Goal: Task Accomplishment & Management: Manage account settings

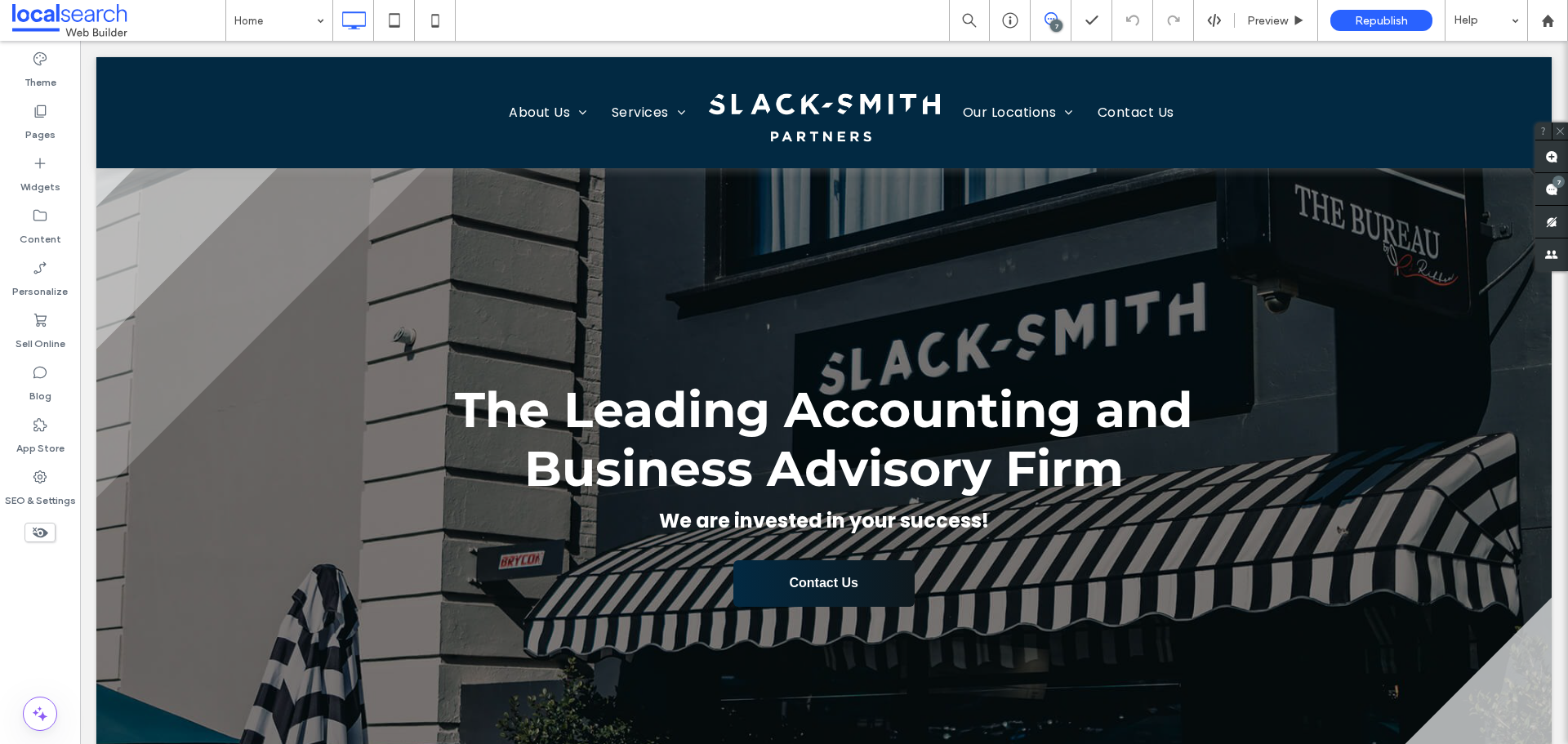
click at [1064, 15] on span at bounding box center [1050, 18] width 40 height 13
click at [1059, 18] on span at bounding box center [1050, 18] width 40 height 13
click at [51, 487] on label "SEO & Settings" at bounding box center [40, 497] width 71 height 23
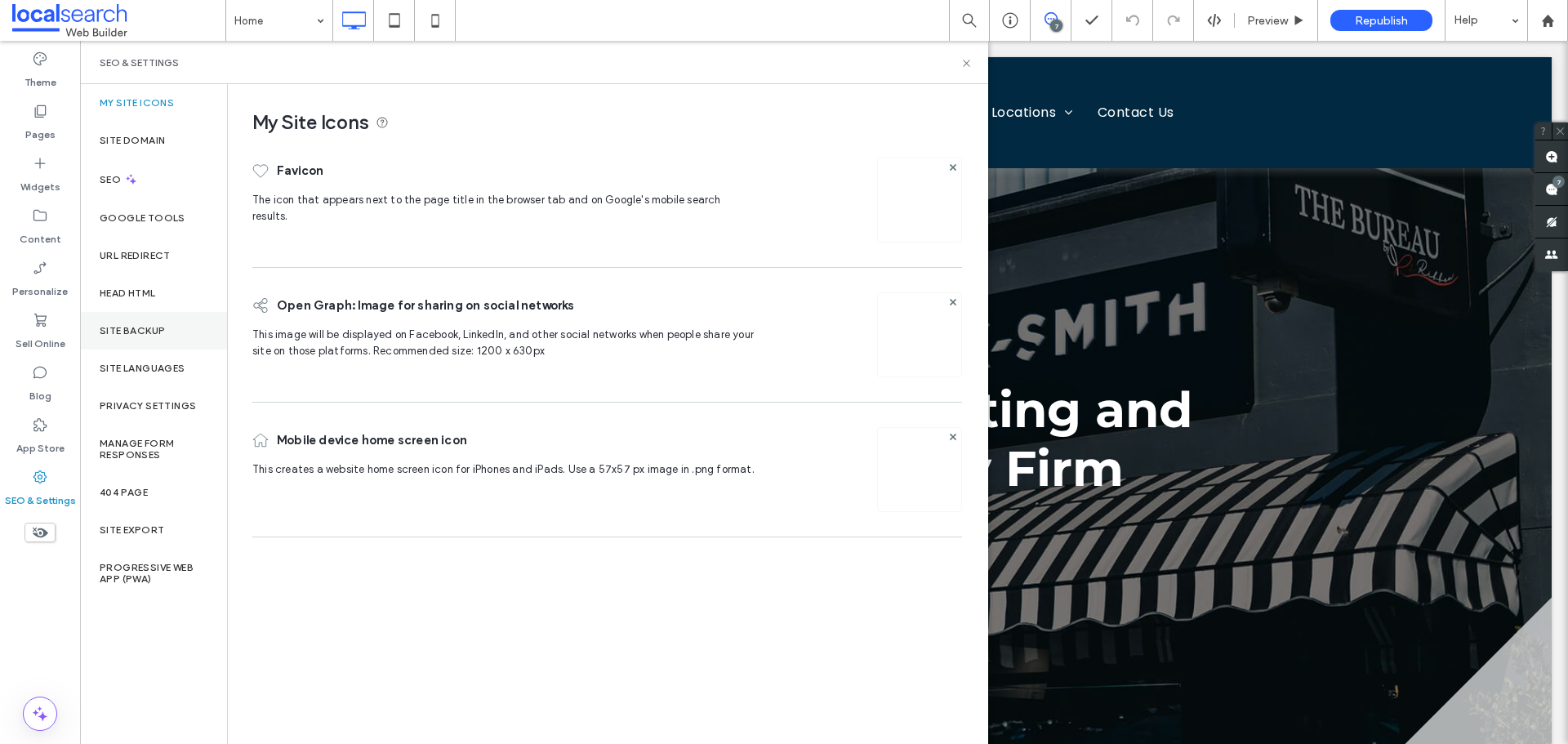
click at [151, 318] on div "Site Backup" at bounding box center [154, 331] width 147 height 38
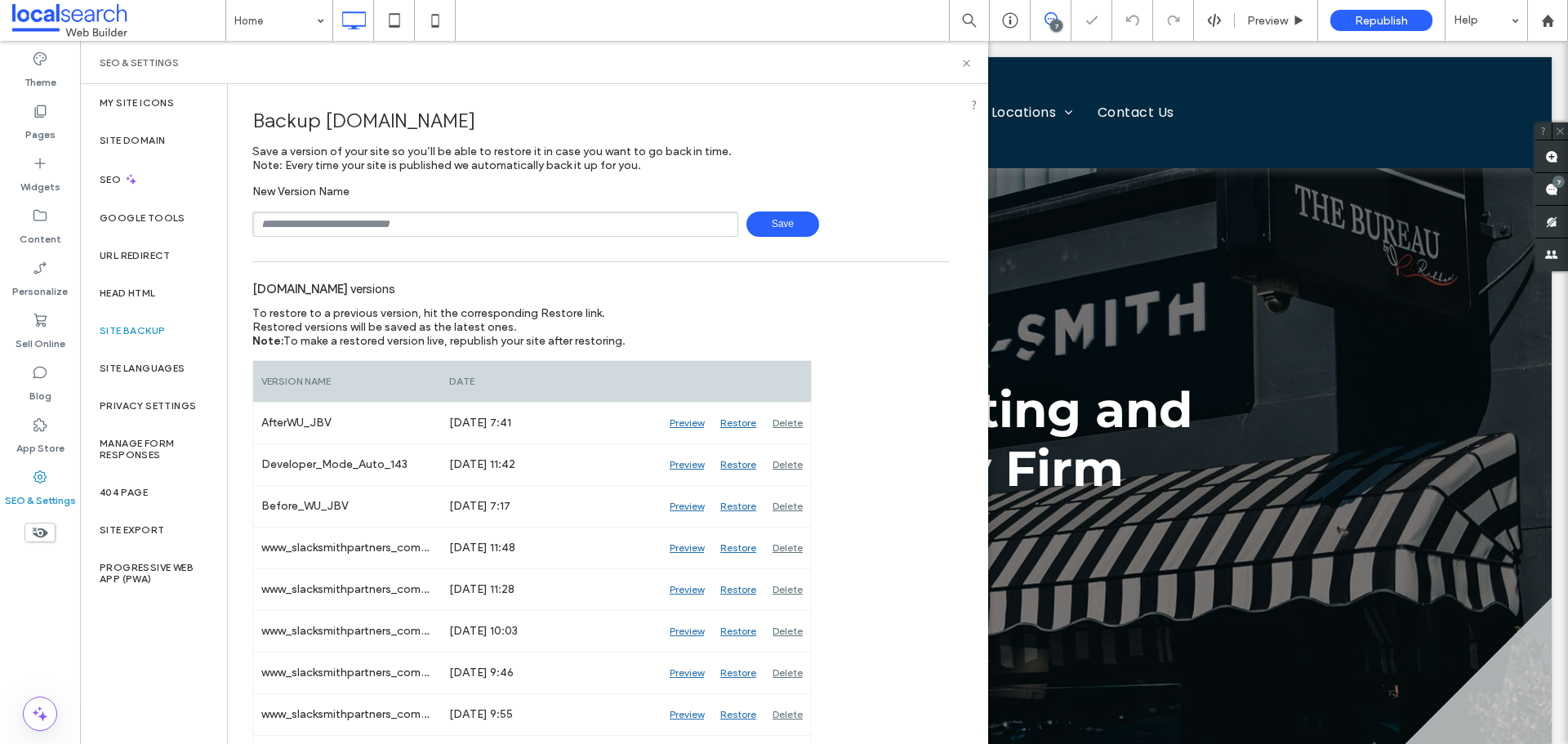
drag, startPoint x: 403, startPoint y: 220, endPoint x: 394, endPoint y: 237, distance: 19.2
click at [403, 220] on input "text" at bounding box center [496, 224] width 486 height 25
type input "**********"
click at [790, 218] on span "Save" at bounding box center [783, 224] width 73 height 25
click at [672, 546] on div "Preview" at bounding box center [687, 547] width 51 height 41
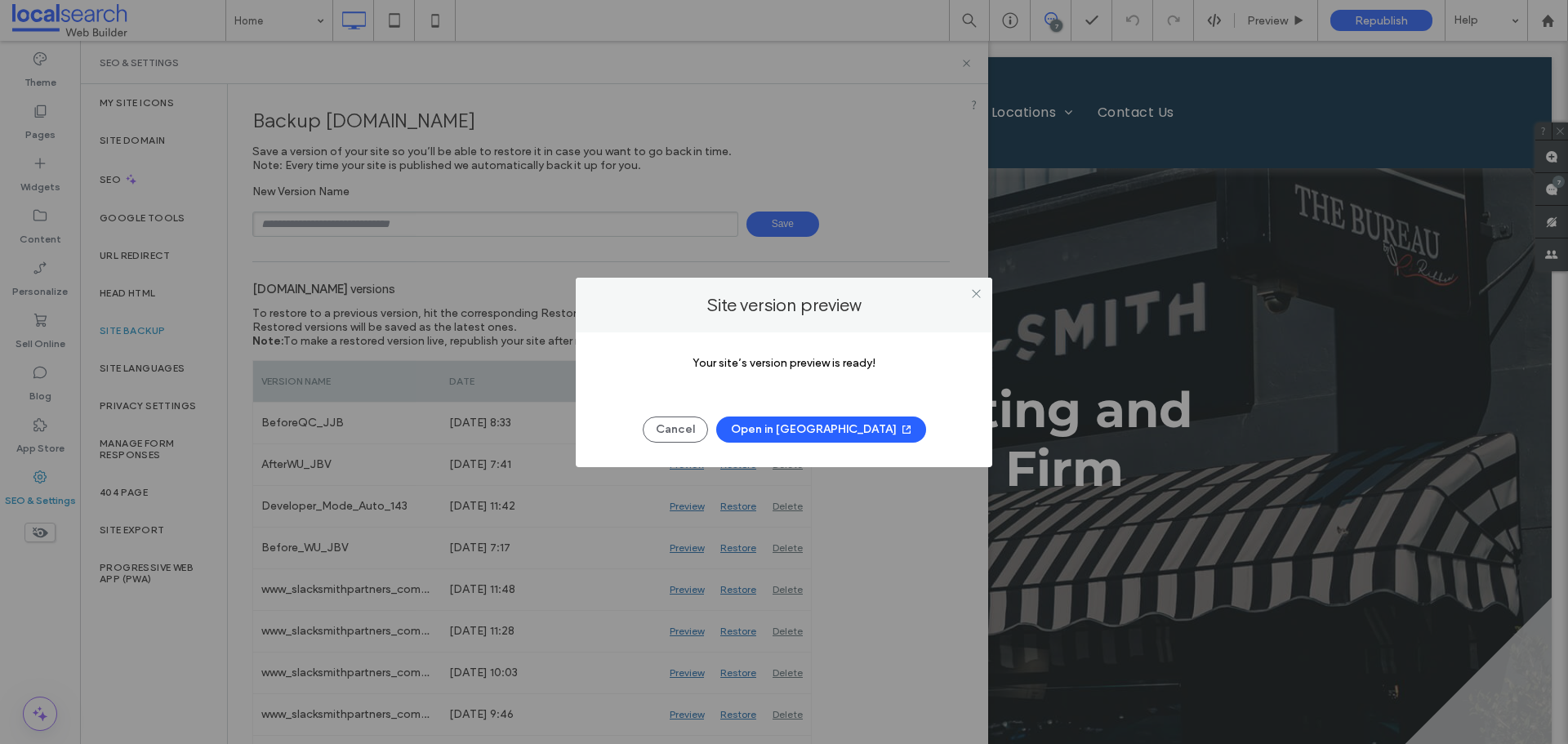
click at [787, 433] on button "Open in [GEOGRAPHIC_DATA]" at bounding box center [820, 430] width 210 height 26
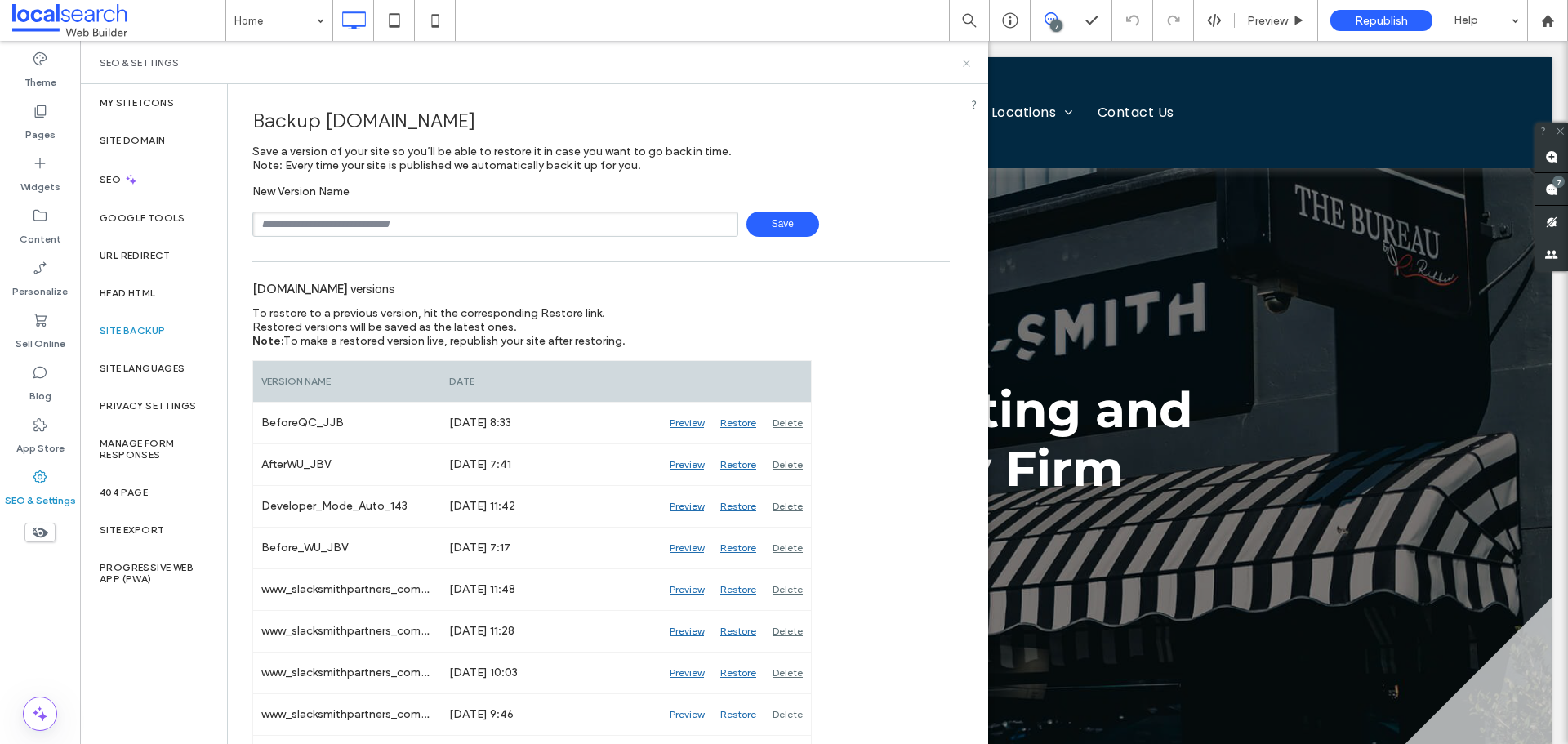
click at [963, 65] on use at bounding box center [965, 62] width 6 height 6
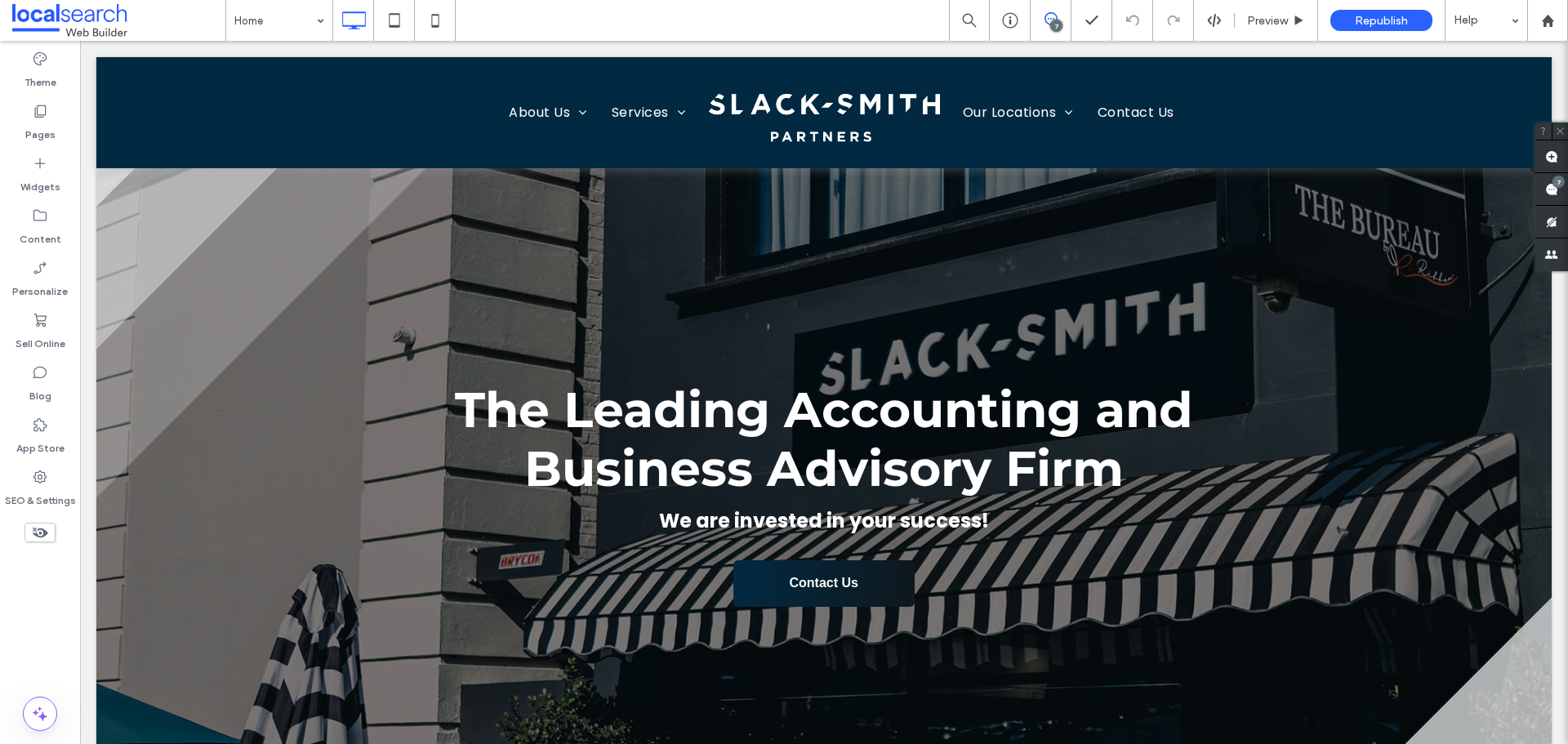
scroll to position [571, 0]
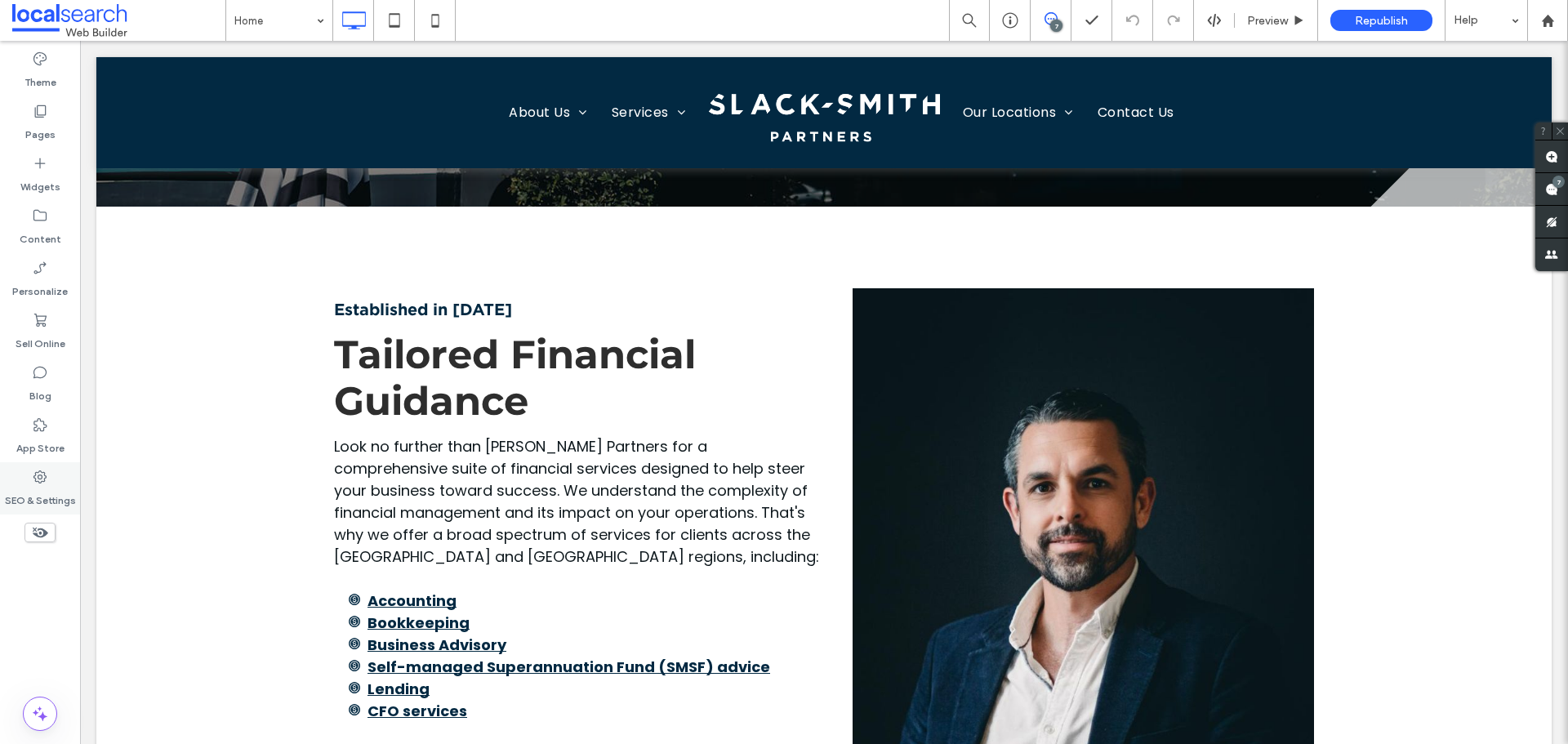
click at [51, 483] on div "SEO & Settings" at bounding box center [39, 489] width 80 height 53
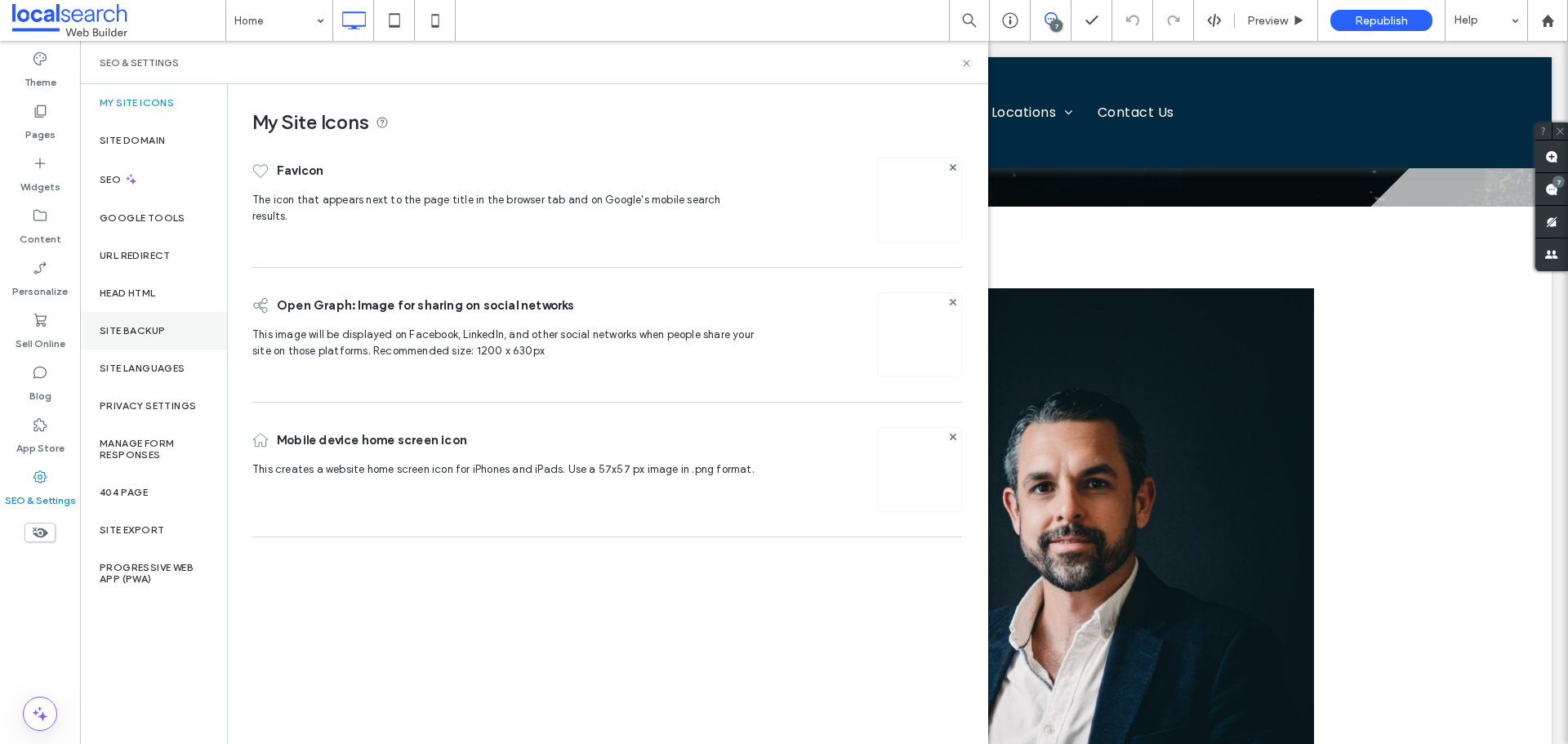
click at [150, 341] on div "Site Backup" at bounding box center [154, 331] width 147 height 38
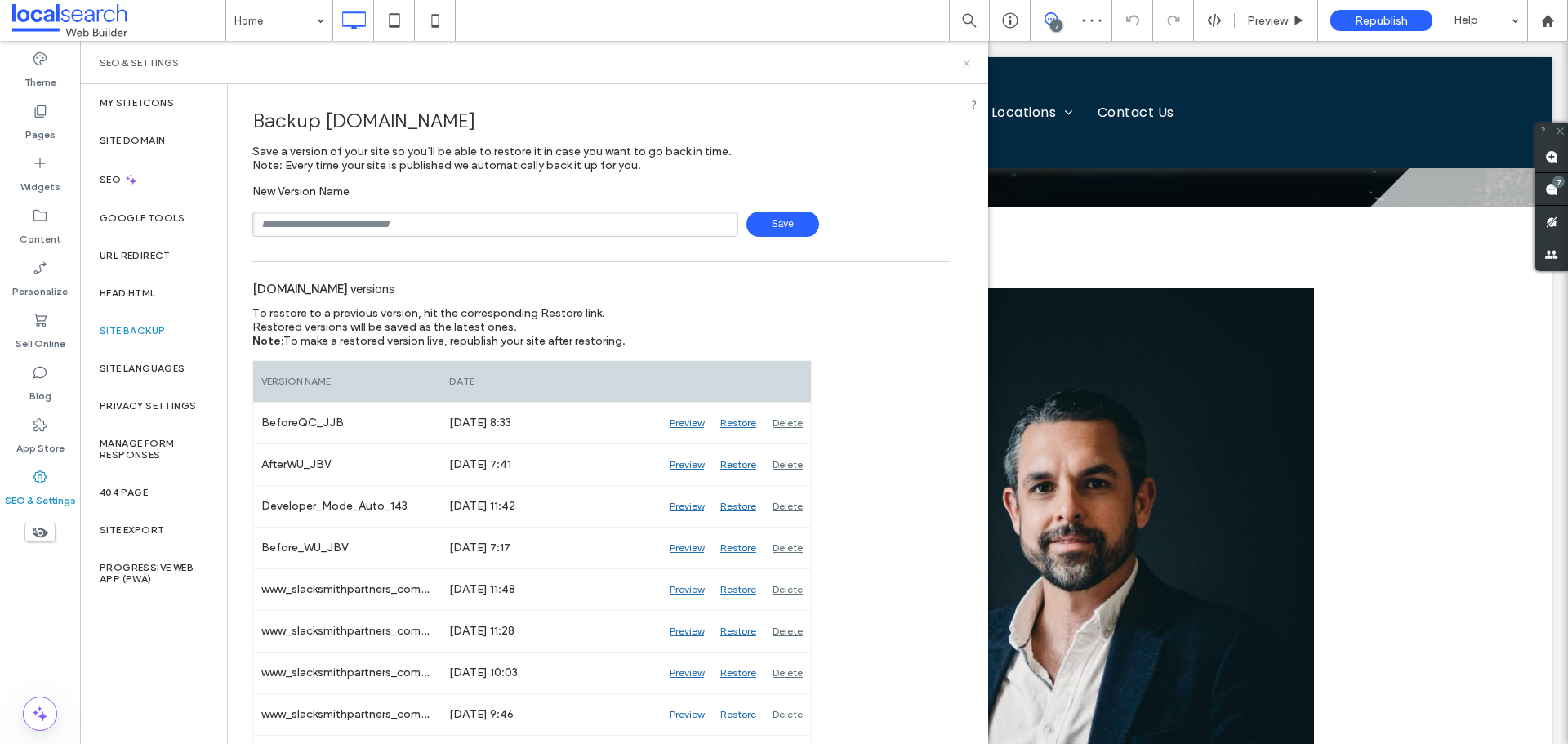
click at [963, 58] on icon at bounding box center [966, 63] width 12 height 12
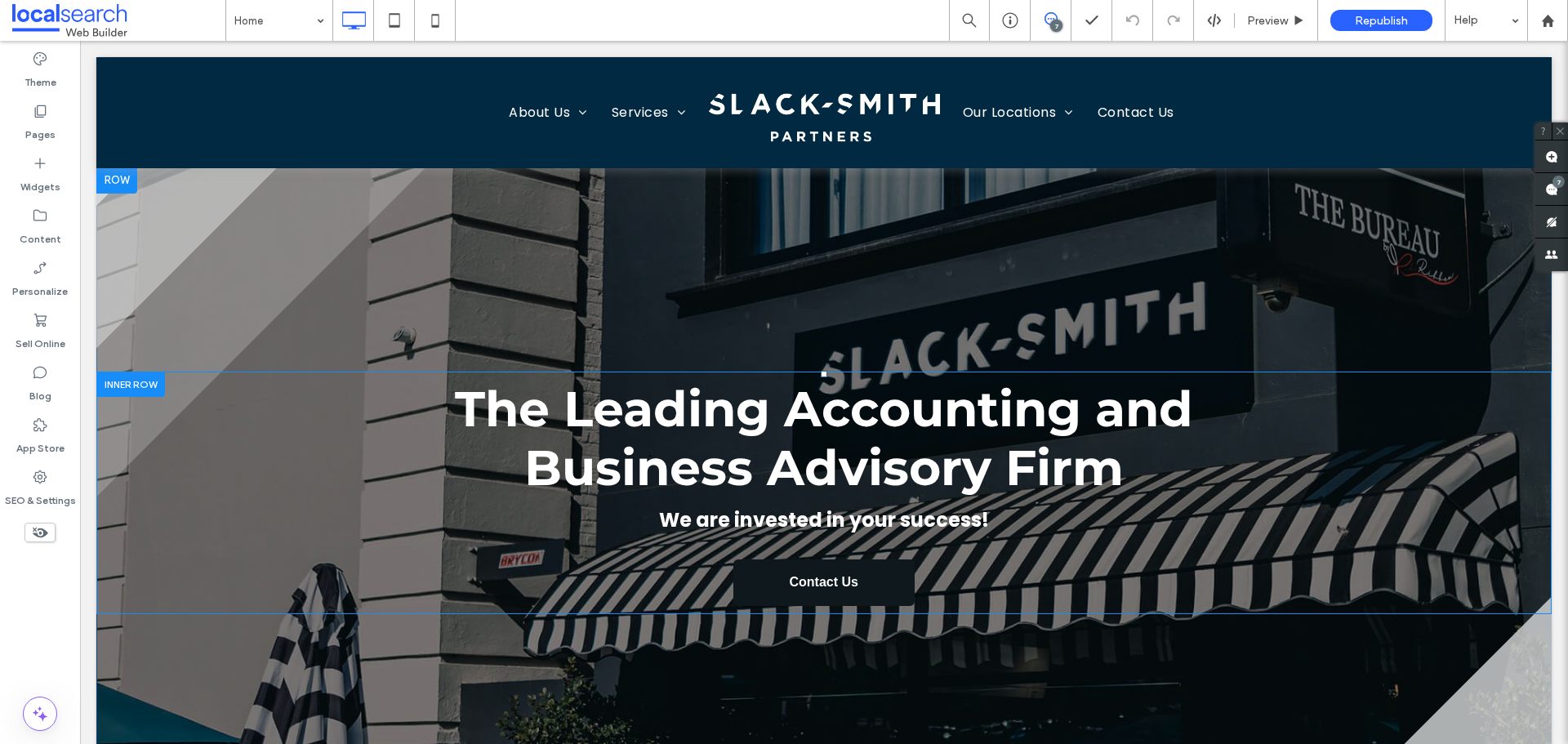
scroll to position [0, 0]
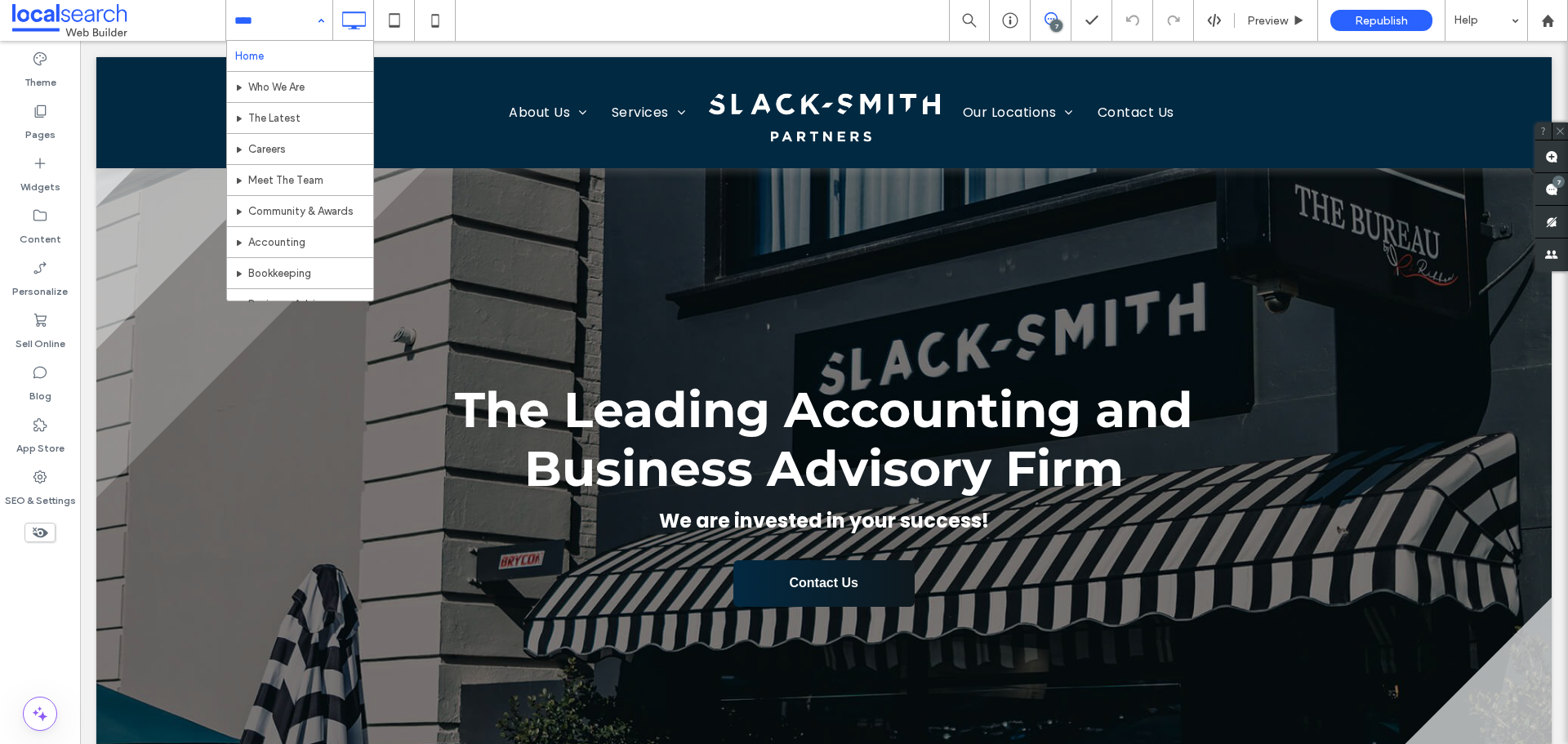
click at [323, 23] on div "Home Who We Are The Latest Careers Meet The Team Community & Awards Accounting …" at bounding box center [279, 20] width 106 height 41
click at [40, 116] on icon at bounding box center [39, 111] width 17 height 17
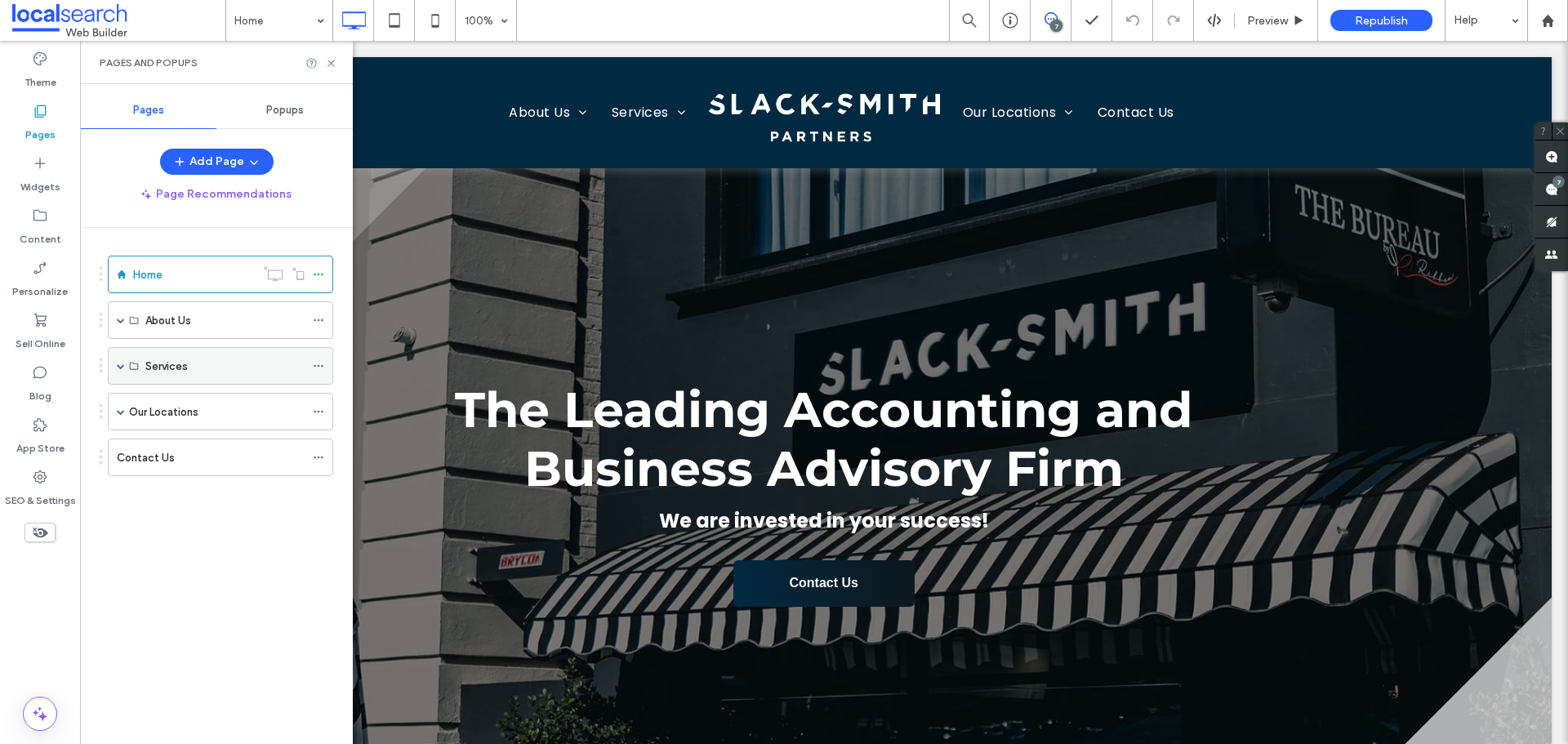
click at [118, 365] on span at bounding box center [120, 365] width 8 height 8
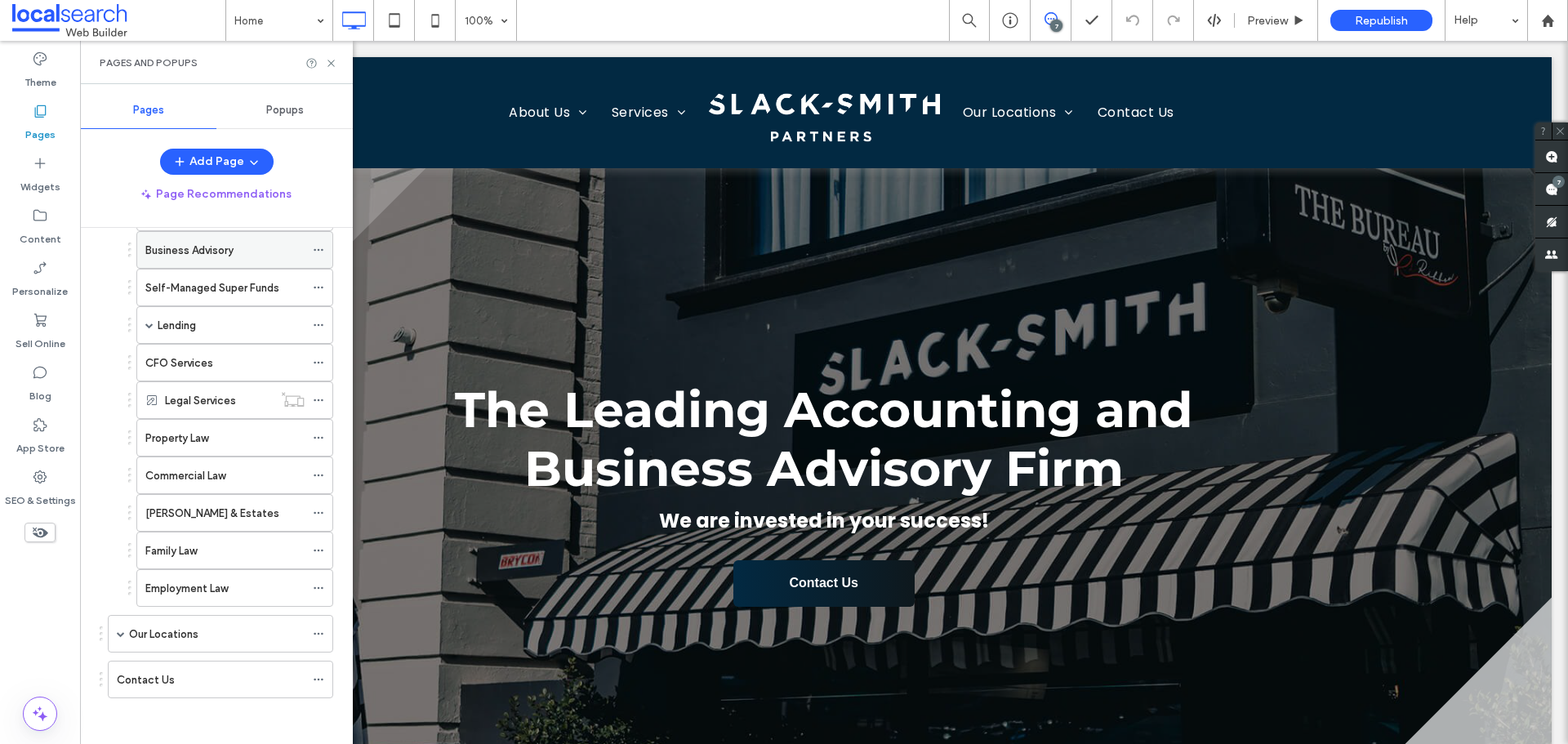
scroll to position [232, 0]
click at [213, 425] on div "Property Law" at bounding box center [225, 434] width 159 height 36
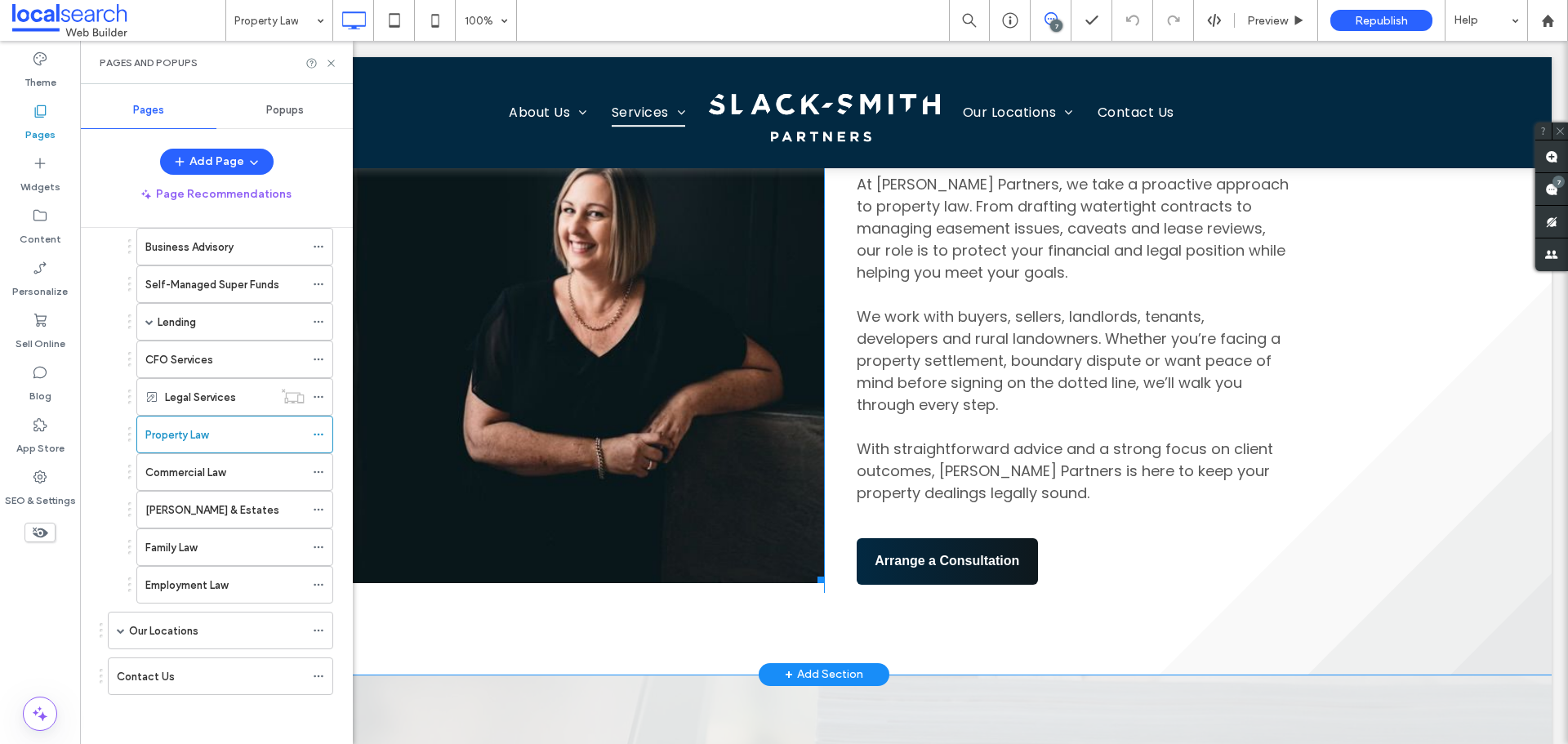
scroll to position [1388, 0]
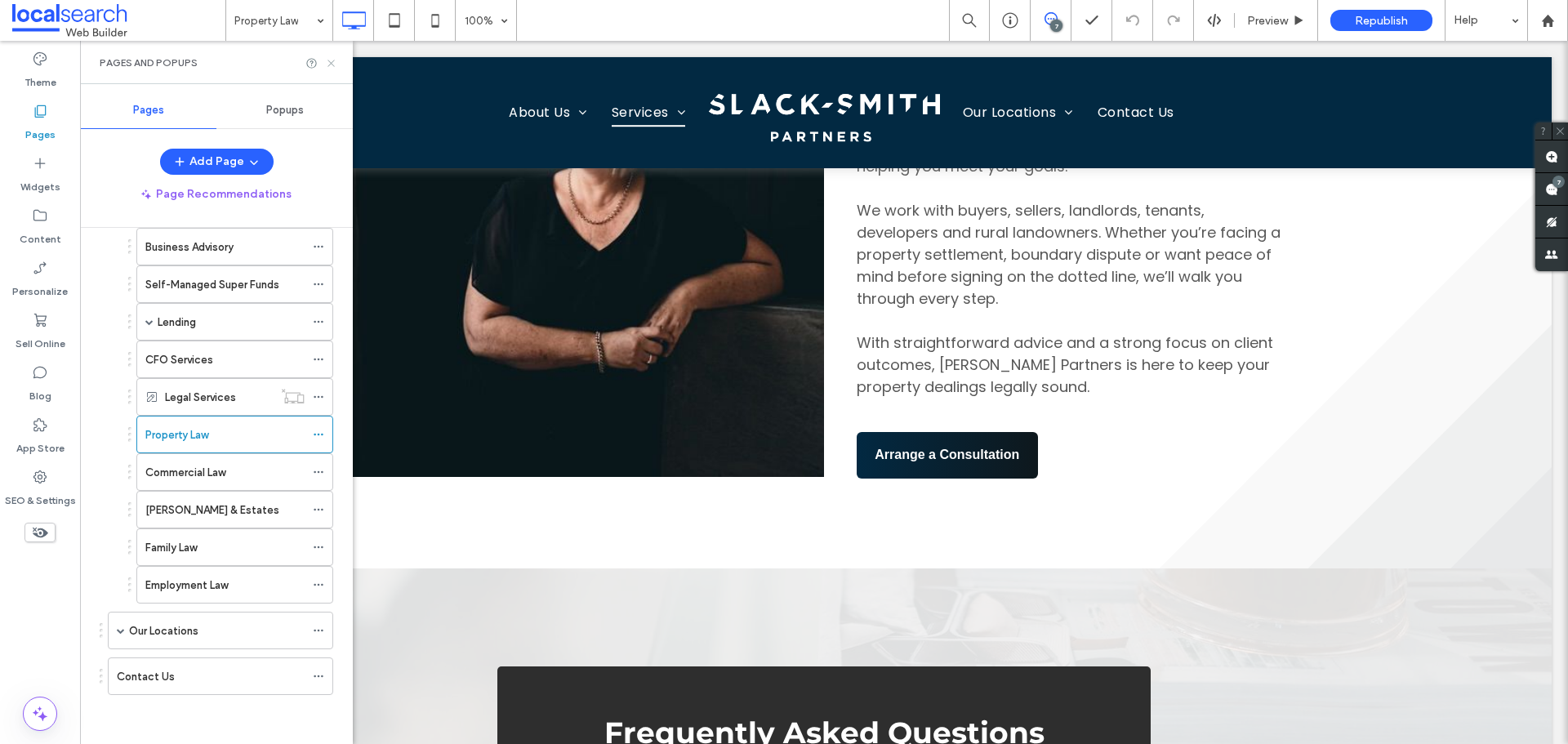
click at [328, 63] on icon at bounding box center [331, 63] width 12 height 12
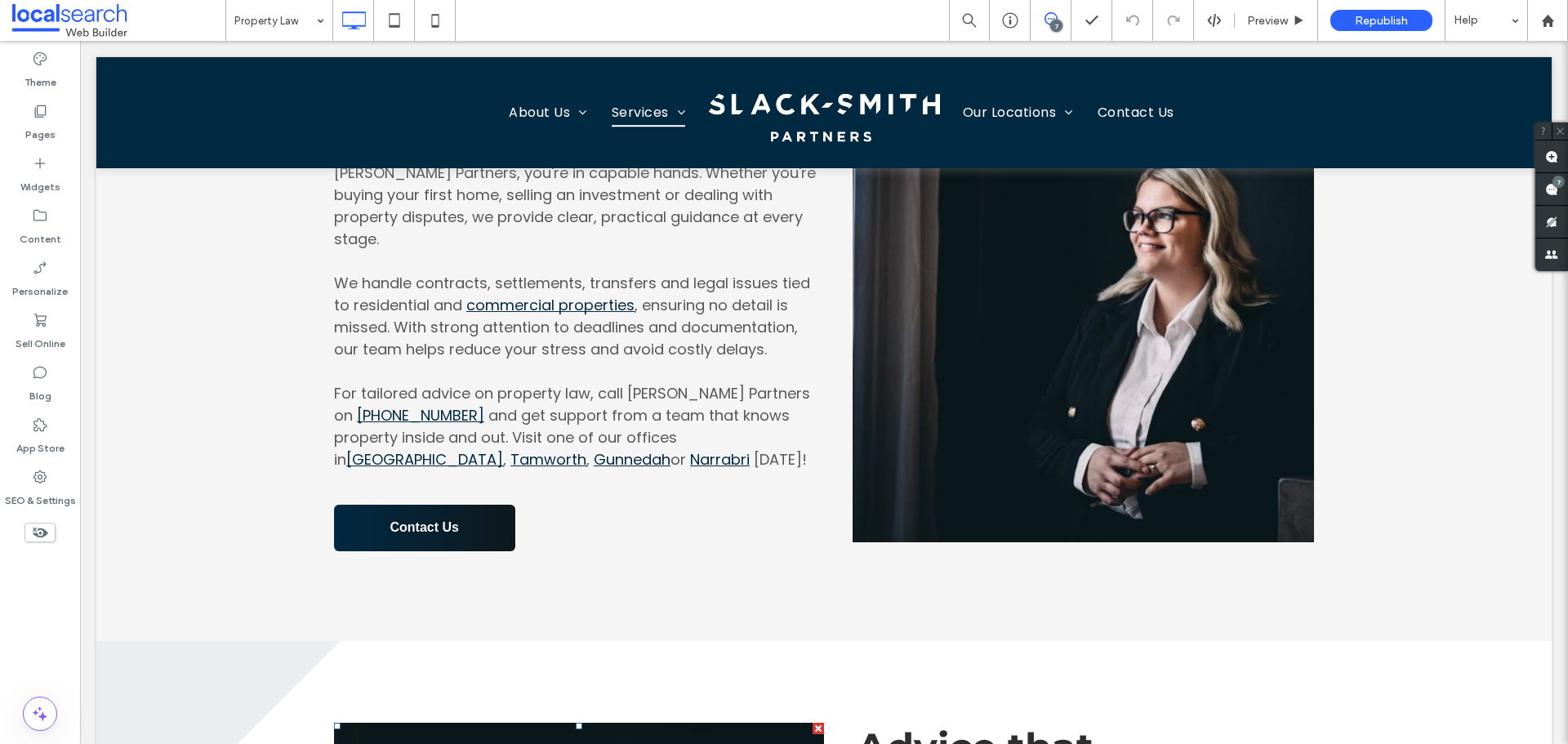
scroll to position [571, 0]
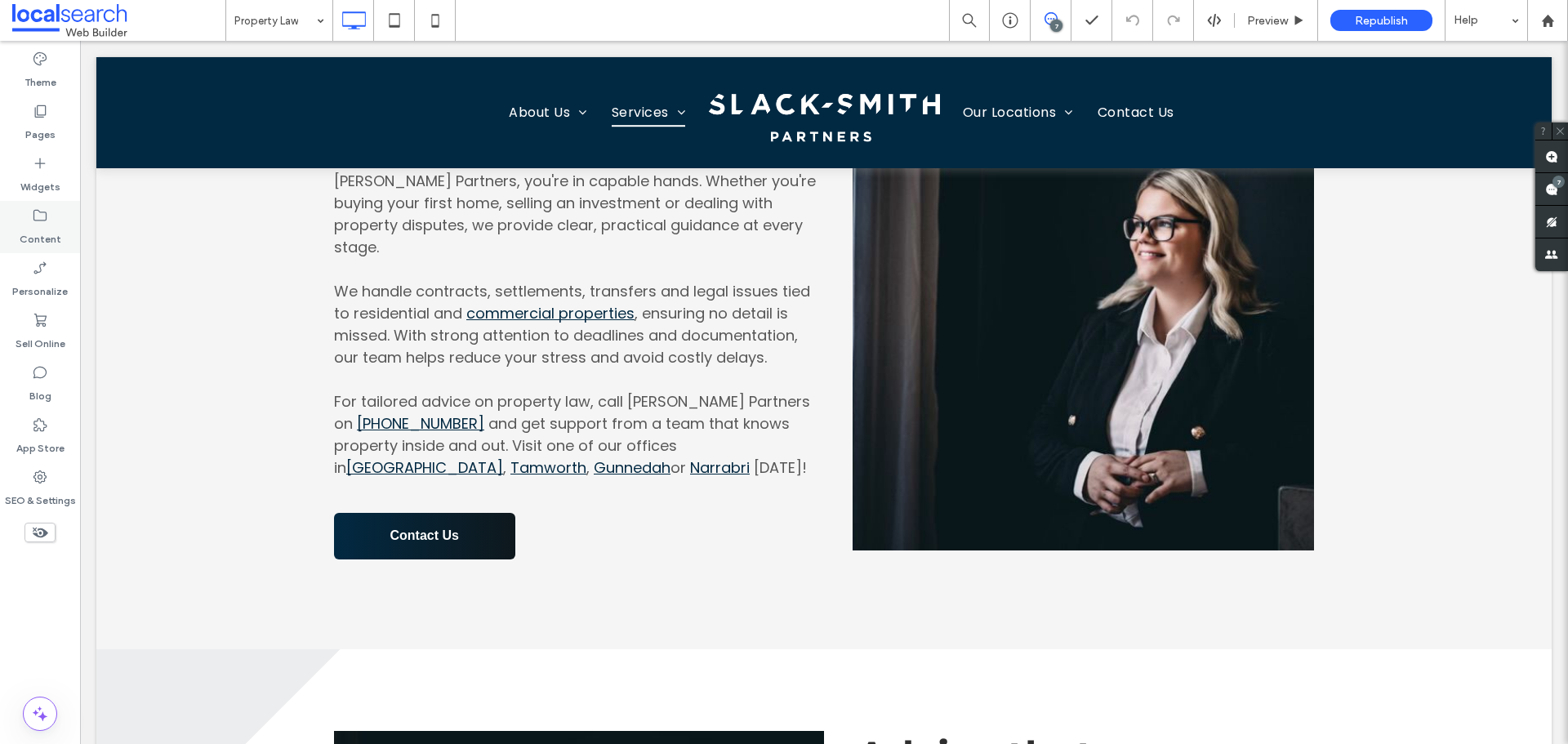
click at [41, 217] on icon at bounding box center [39, 215] width 17 height 17
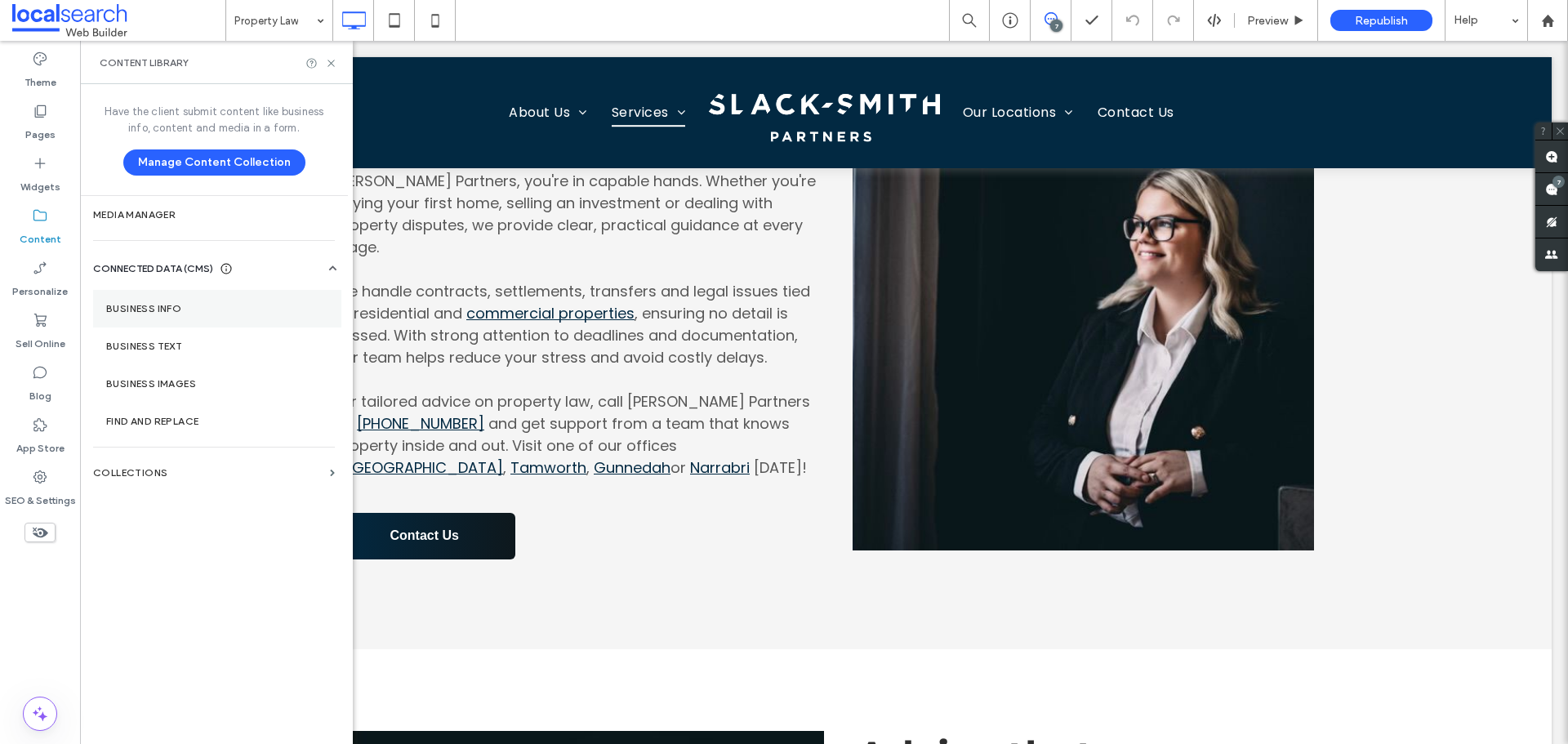
click at [120, 310] on label "Business Info" at bounding box center [217, 308] width 222 height 11
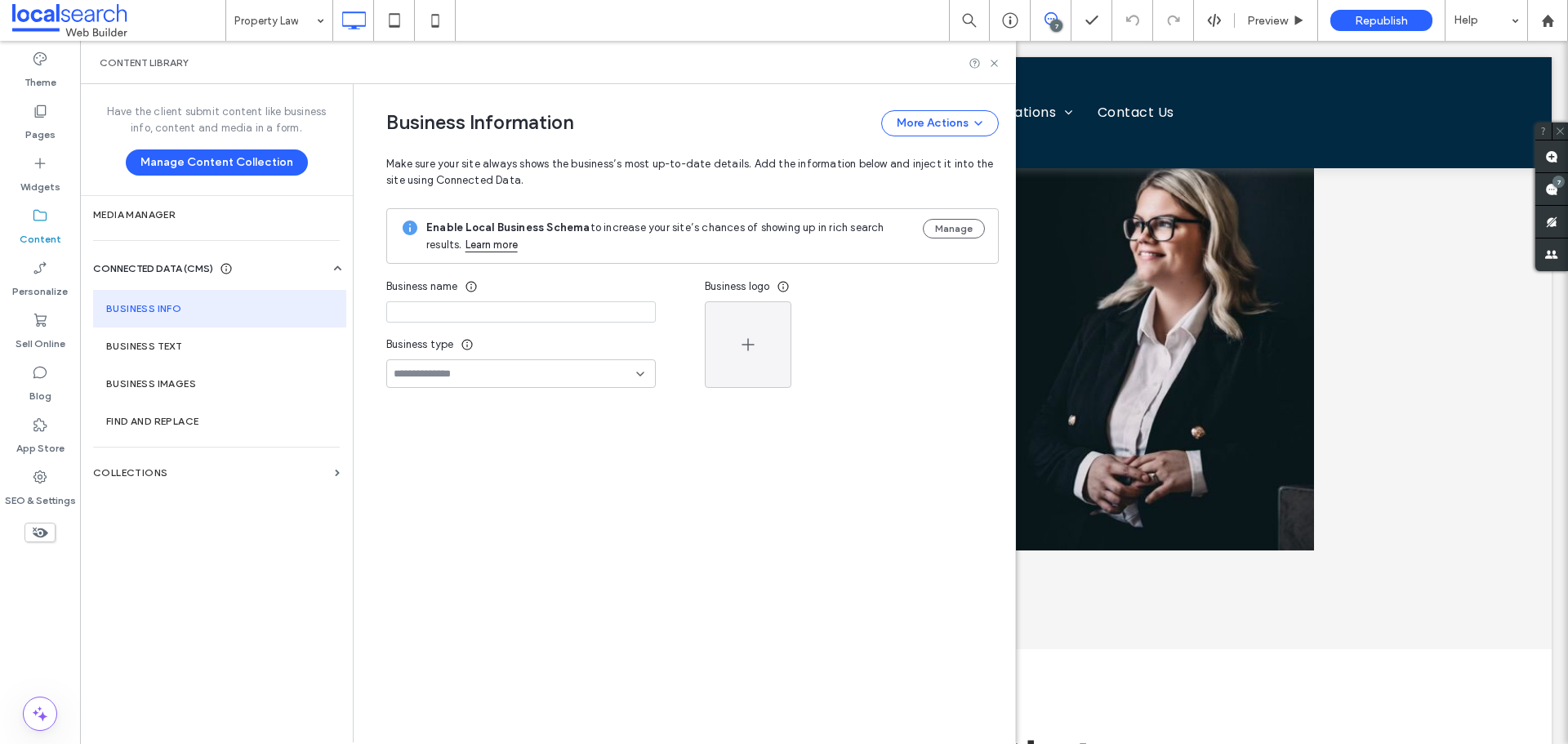
type input "**********"
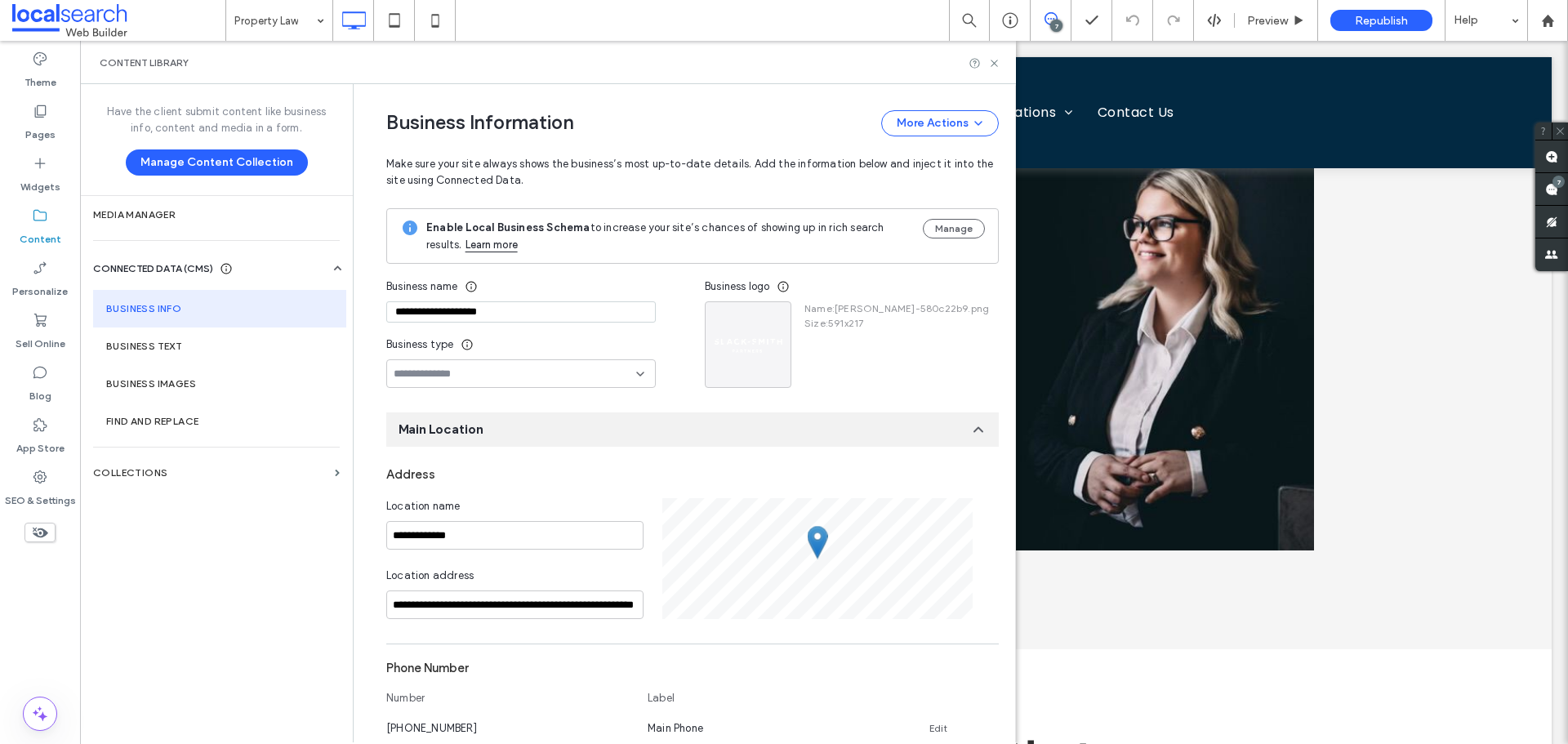
scroll to position [148, 0]
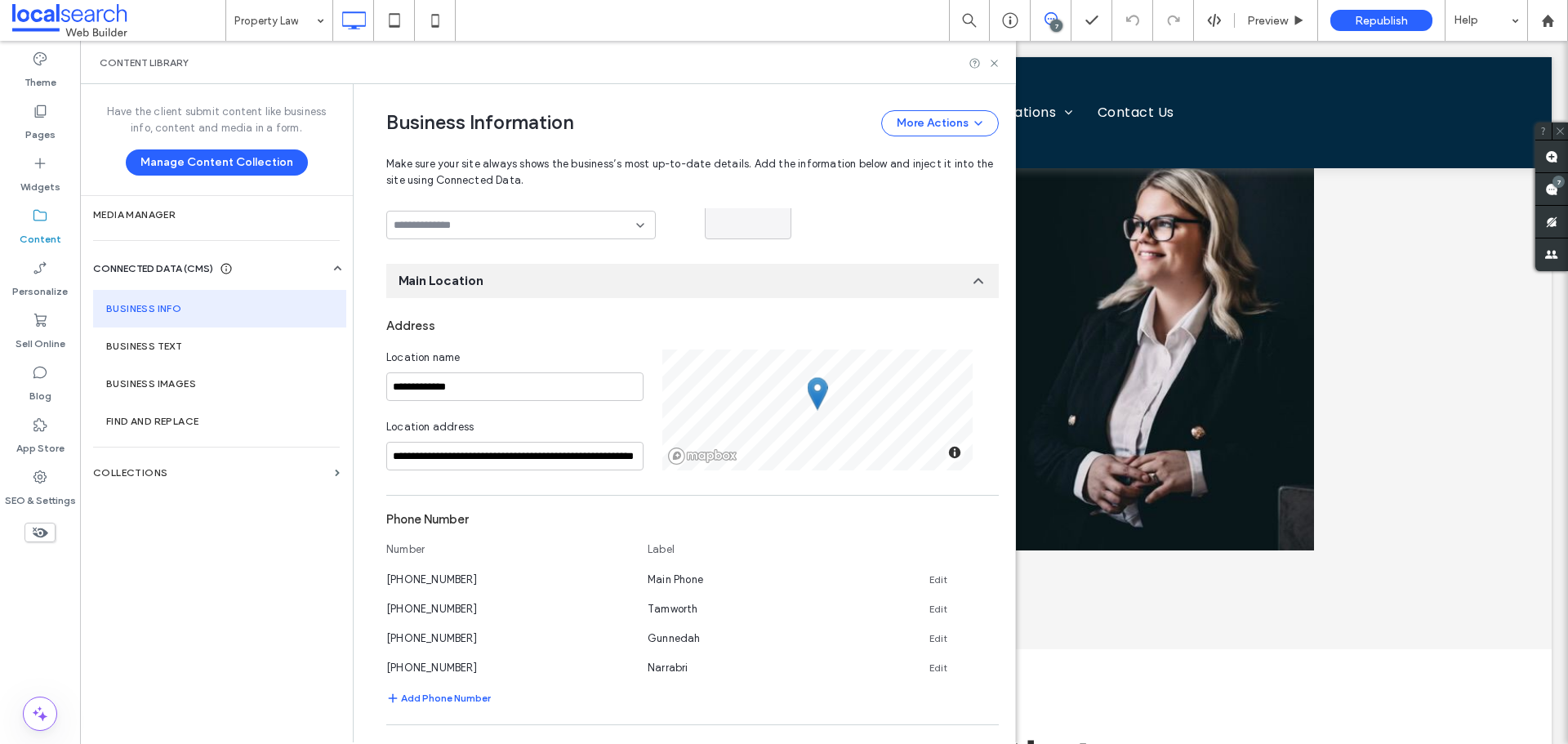
click at [993, 69] on div "Content Library" at bounding box center [548, 62] width 936 height 43
drag, startPoint x: 995, startPoint y: 63, endPoint x: 578, endPoint y: 243, distance: 454.2
click at [995, 63] on icon at bounding box center [994, 63] width 12 height 12
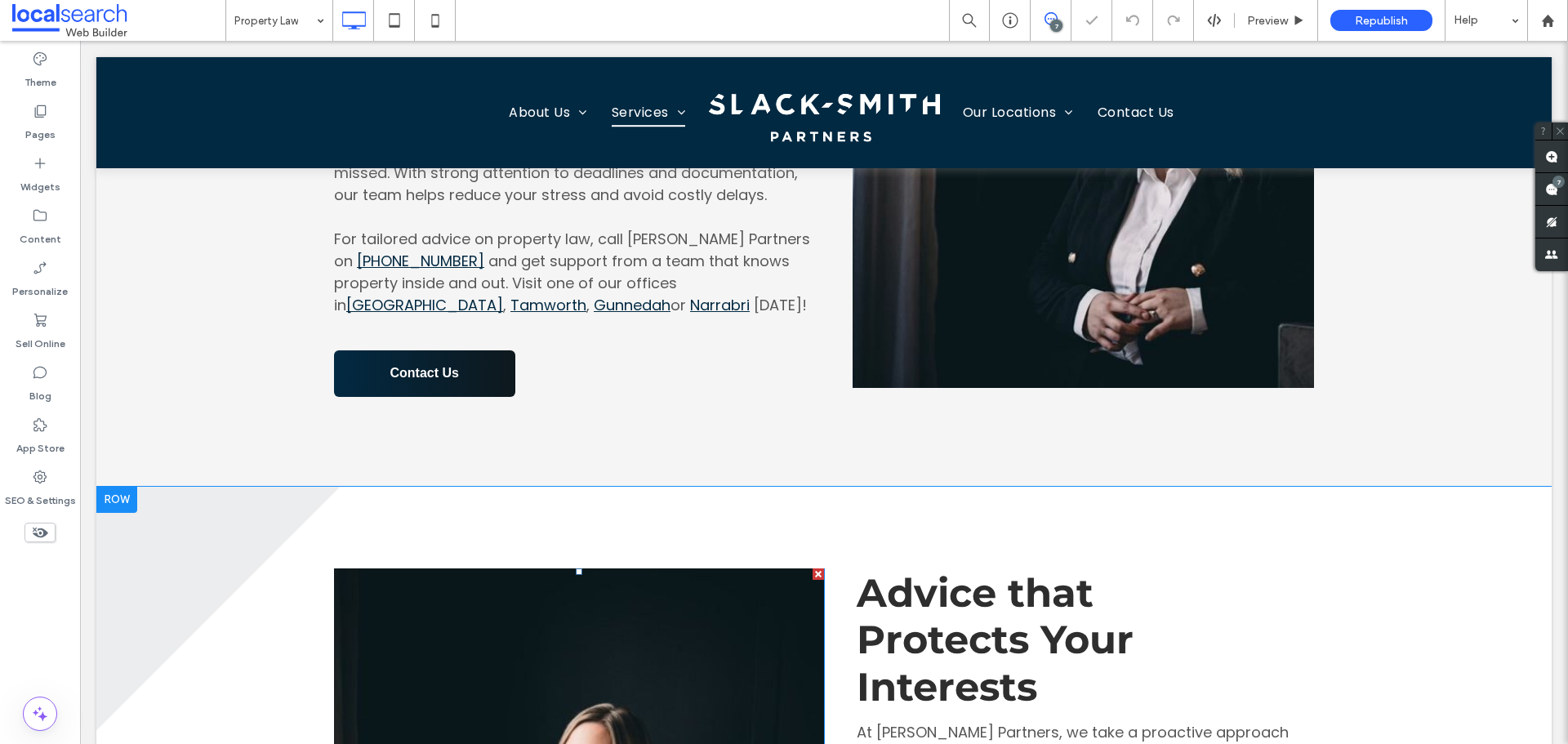
scroll to position [245, 0]
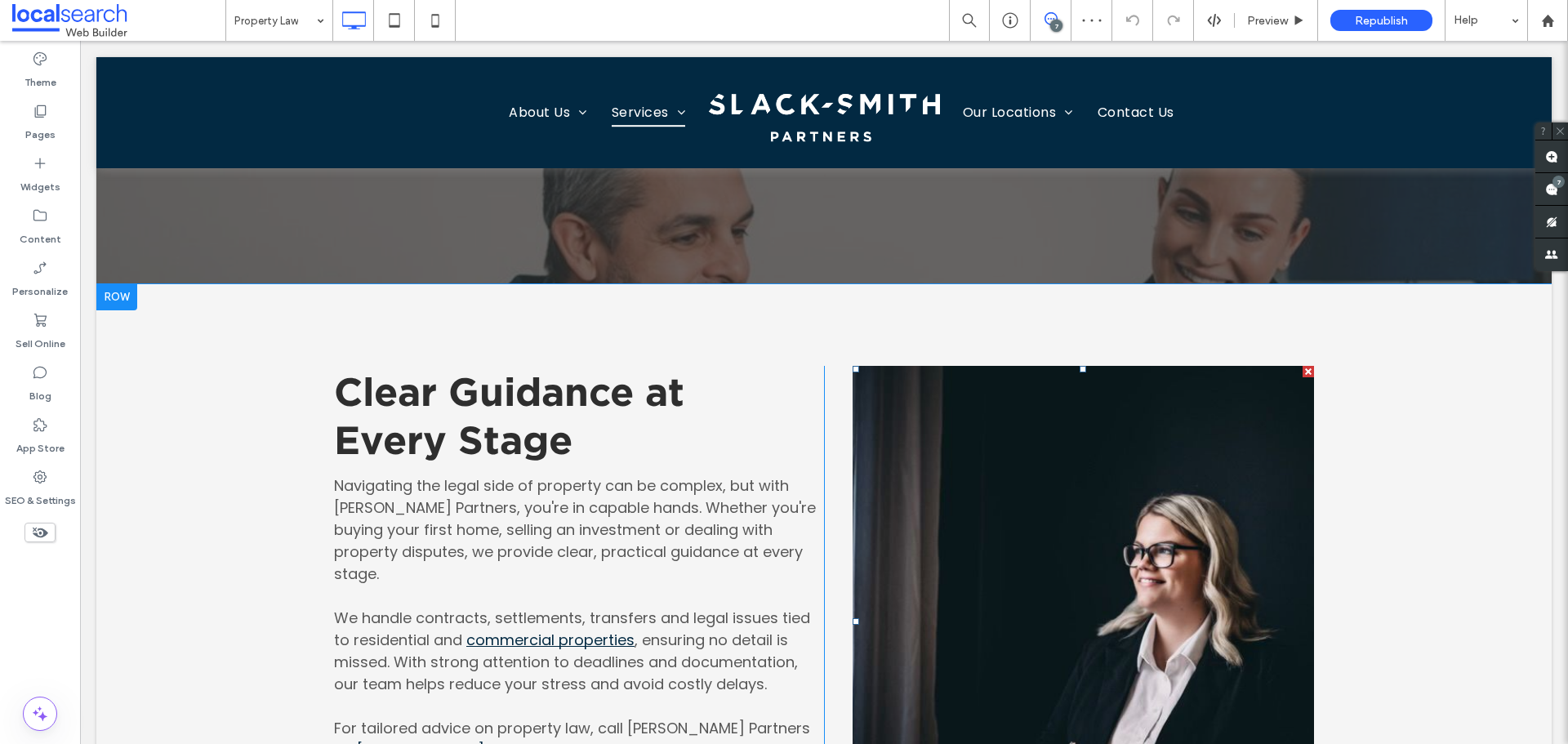
click at [920, 454] on link at bounding box center [1084, 621] width 462 height 512
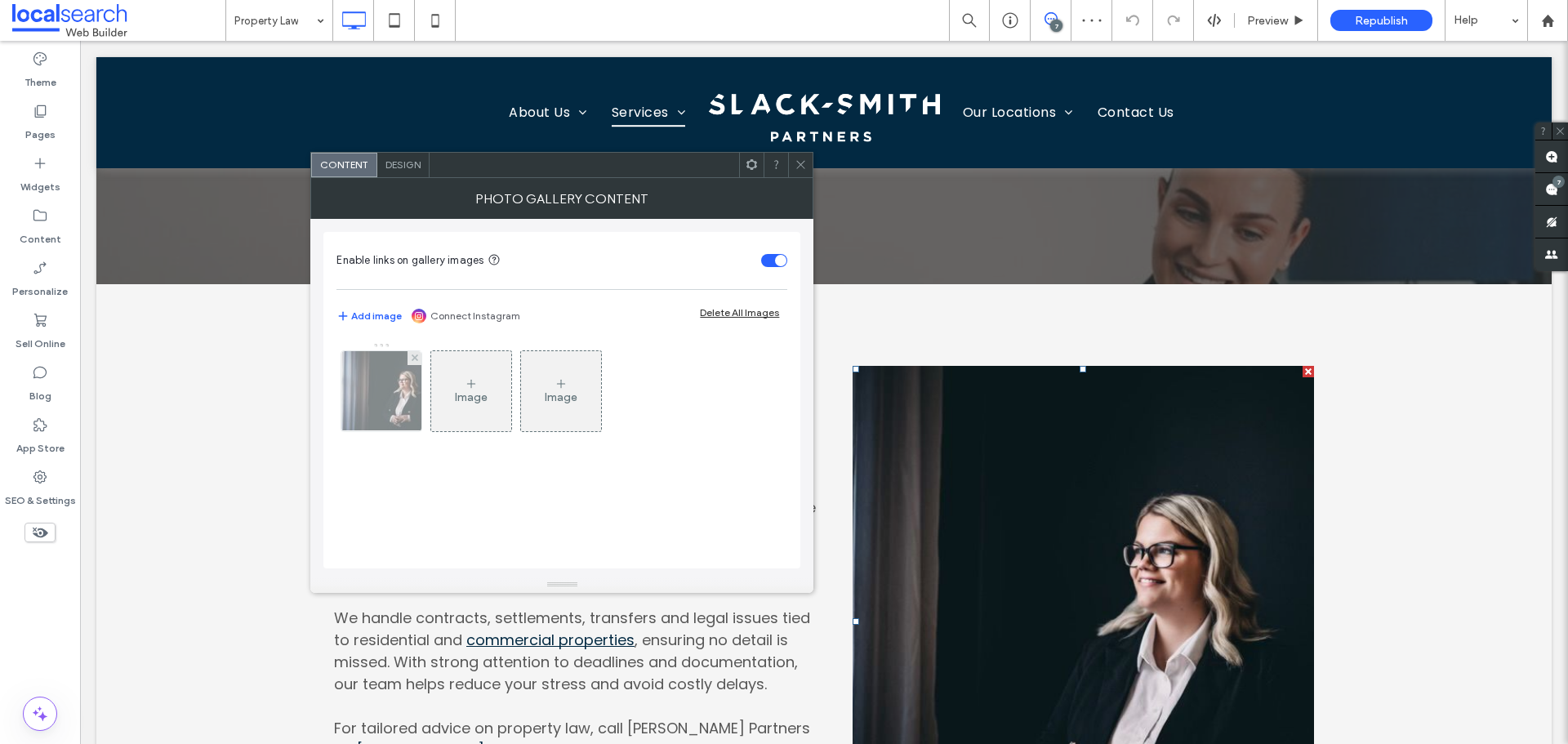
click at [412, 400] on img at bounding box center [382, 390] width 120 height 80
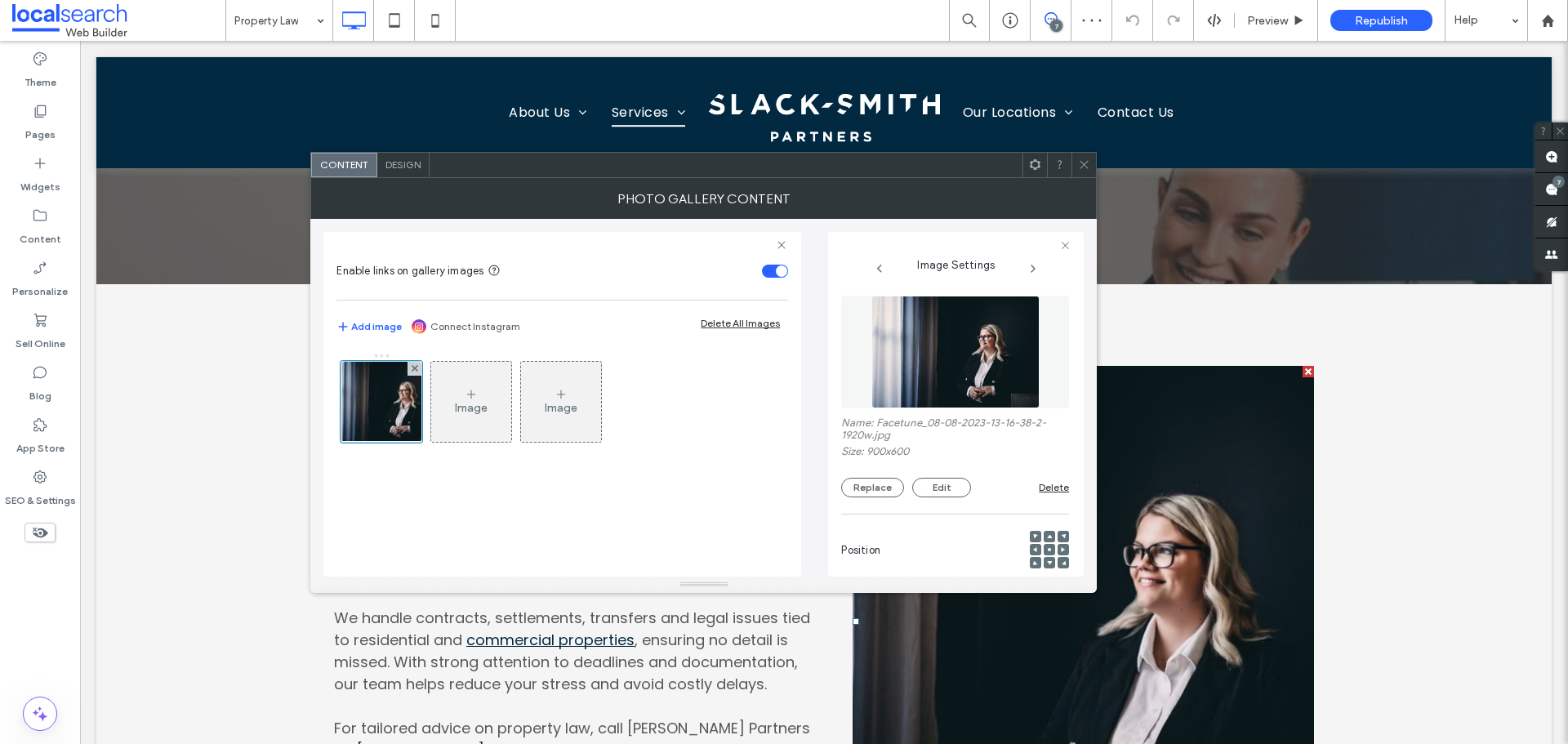
scroll to position [512, 0]
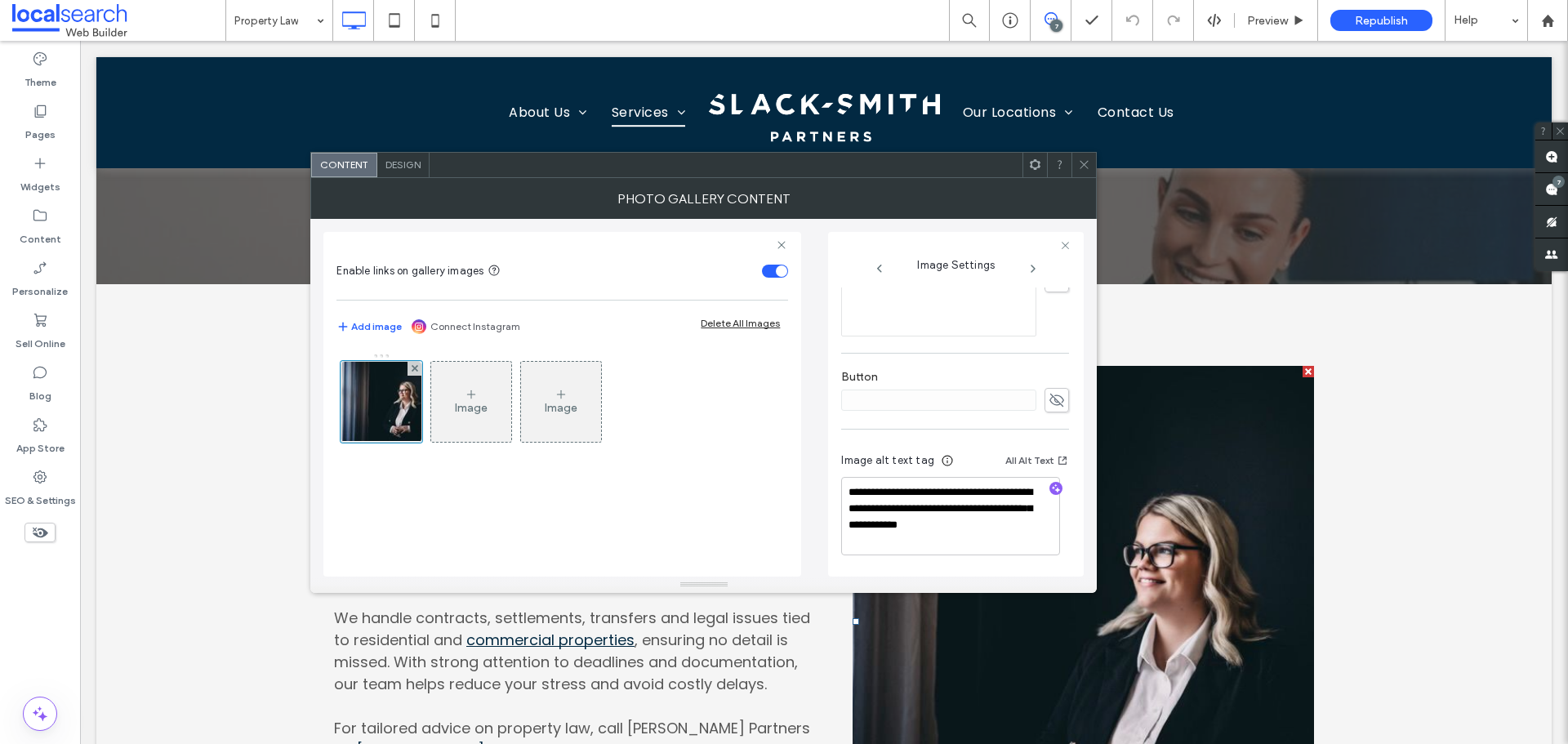
click at [1084, 169] on icon at bounding box center [1084, 165] width 12 height 12
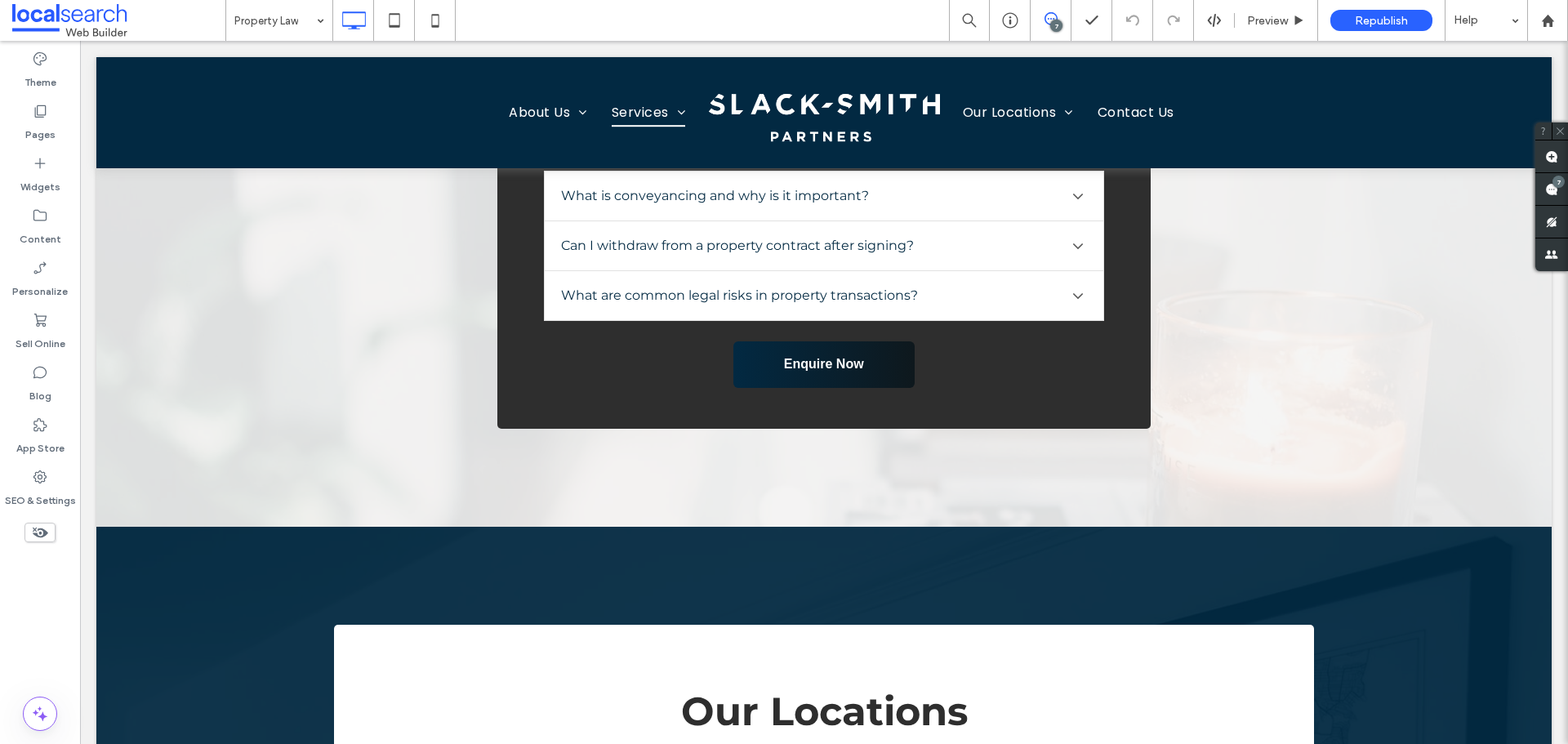
scroll to position [1796, 0]
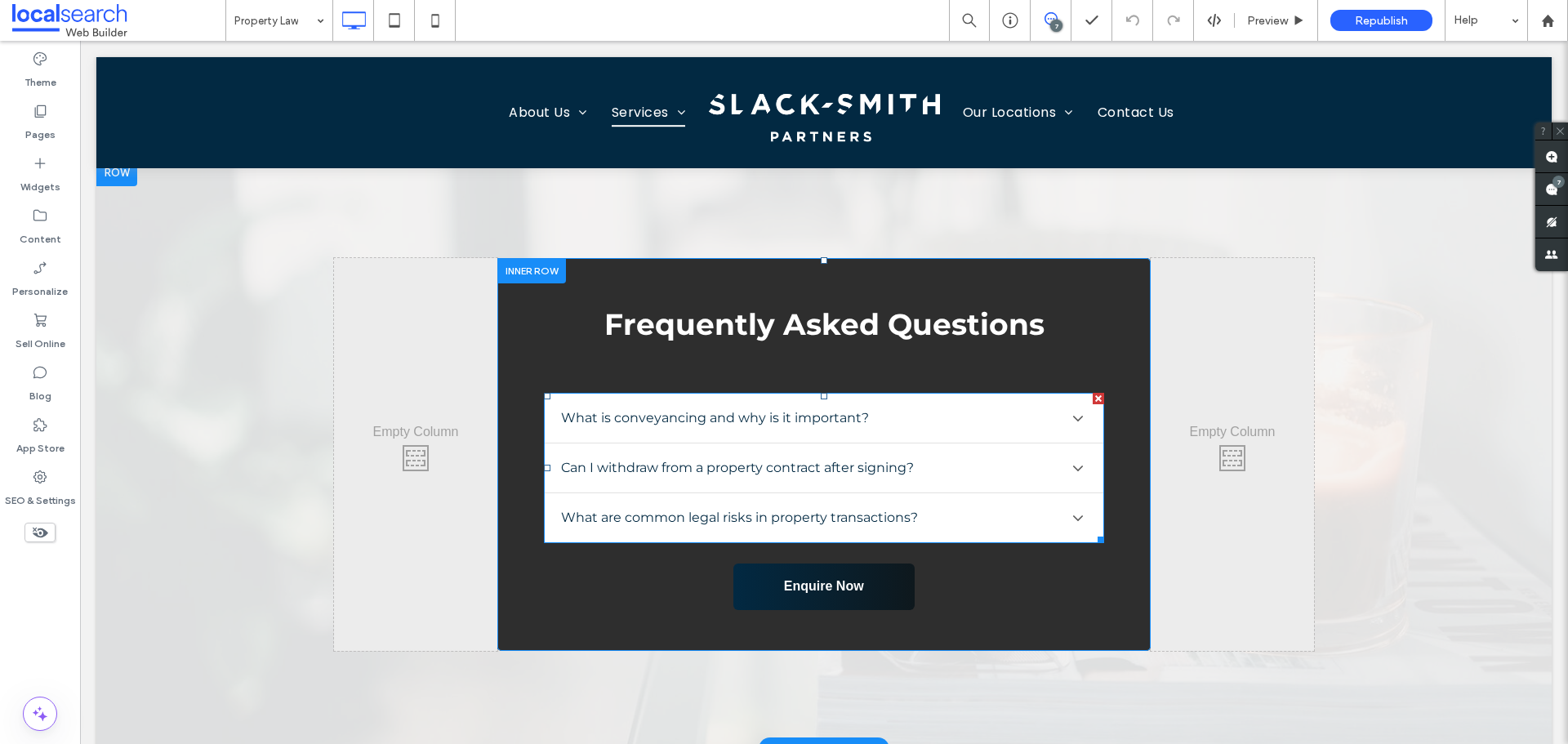
click at [694, 422] on span at bounding box center [823, 468] width 559 height 150
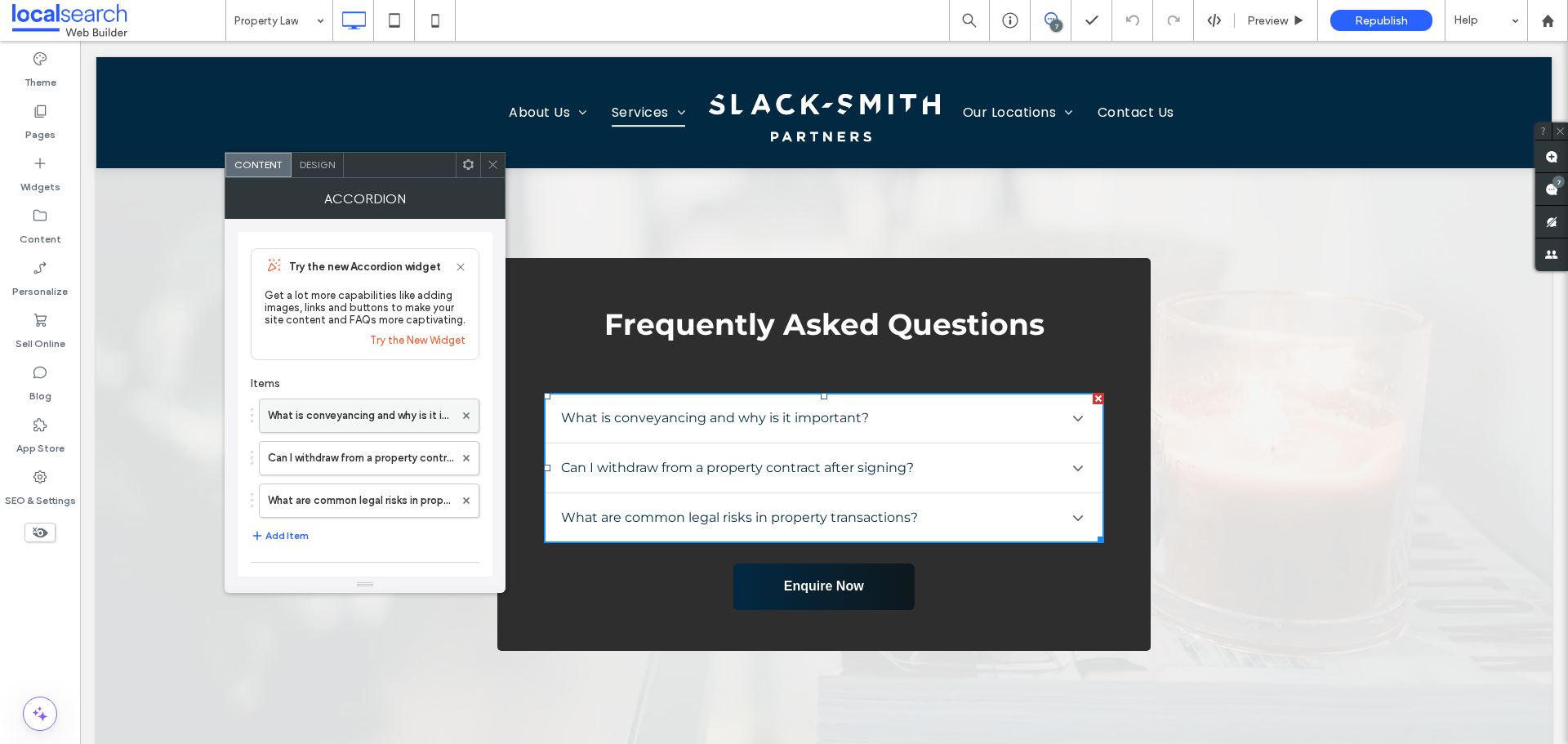
click at [370, 411] on label "What is conveyancing and why is it important?" at bounding box center [361, 415] width 186 height 32
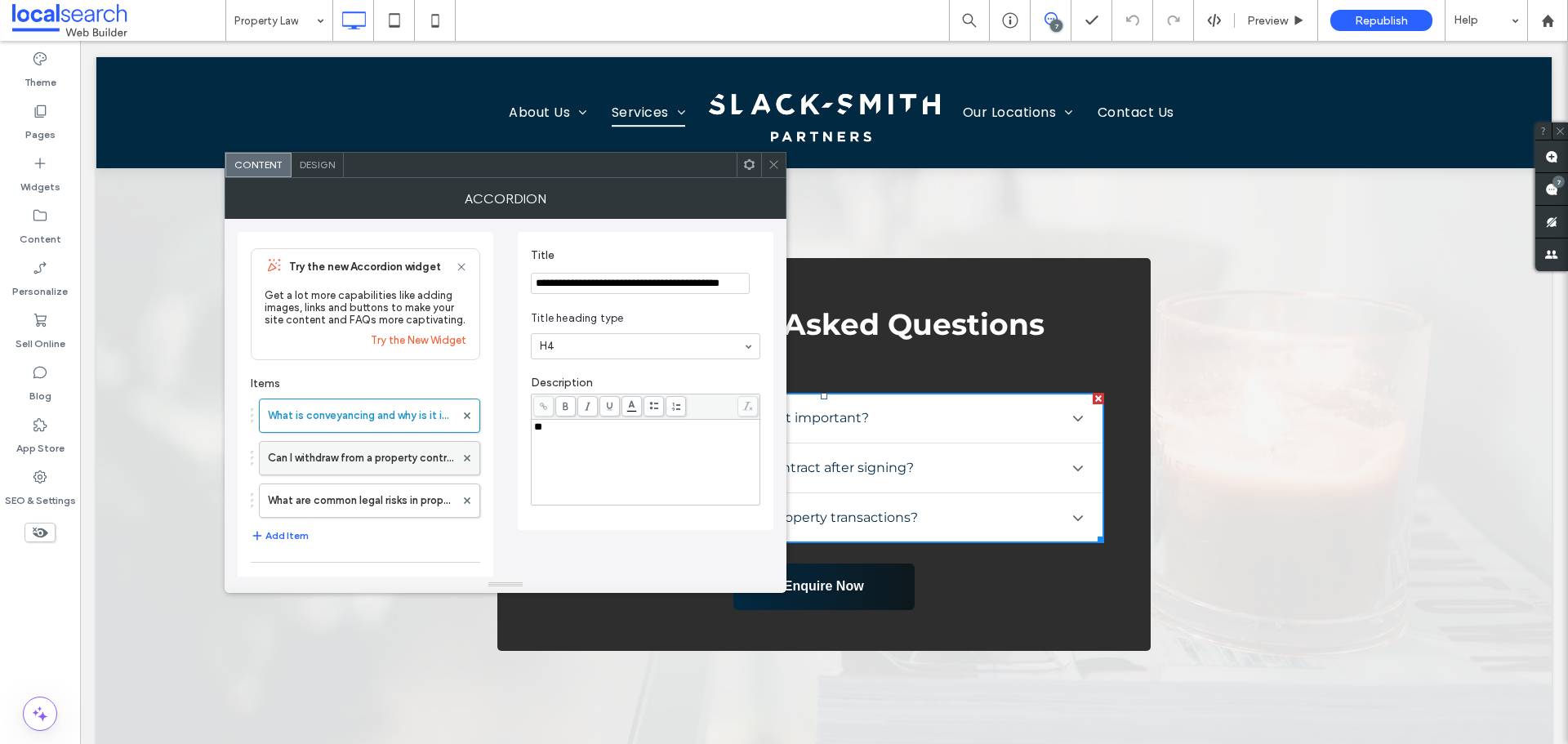
click at [353, 441] on label "Can I withdraw from a property contract after signing?" at bounding box center [361, 457] width 187 height 32
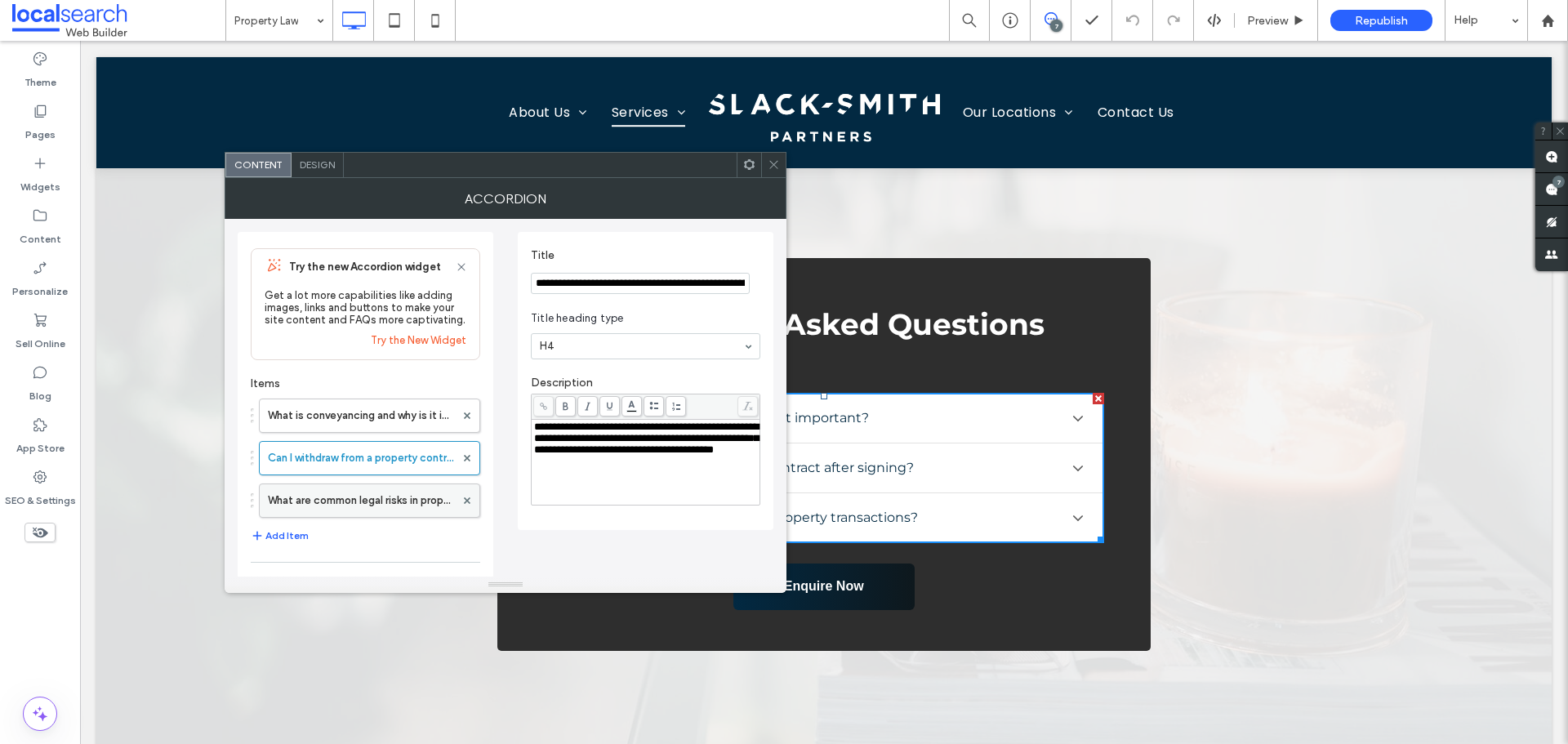
click at [347, 491] on label "What are common legal risks in property transactions?" at bounding box center [361, 500] width 187 height 32
click at [360, 454] on label "Can I withdraw from a property contract after signing?" at bounding box center [361, 457] width 187 height 32
click at [365, 429] on label "What is conveyancing and why is it important?" at bounding box center [361, 415] width 187 height 32
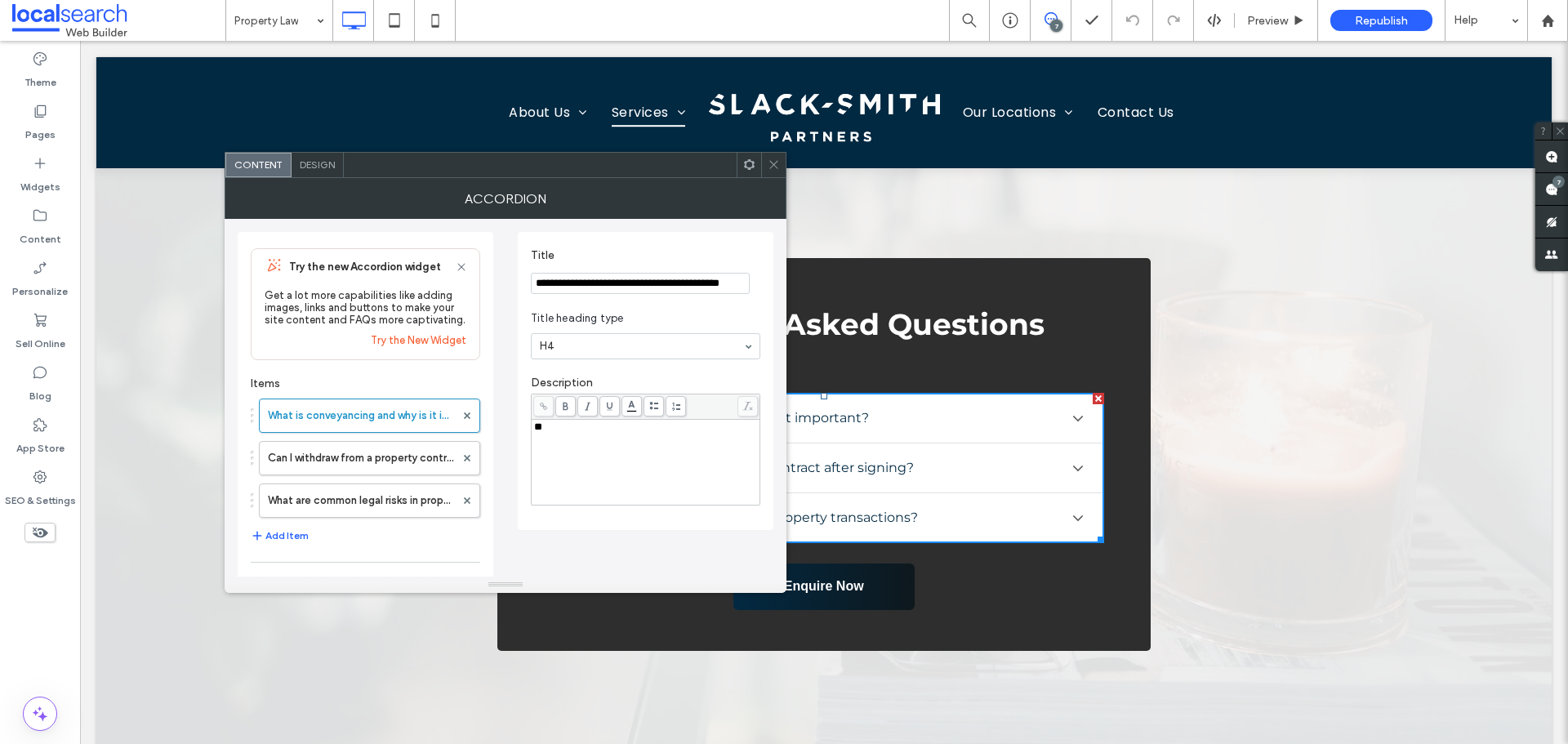
click at [594, 456] on div "**" at bounding box center [646, 461] width 224 height 82
click at [777, 168] on icon at bounding box center [774, 165] width 12 height 12
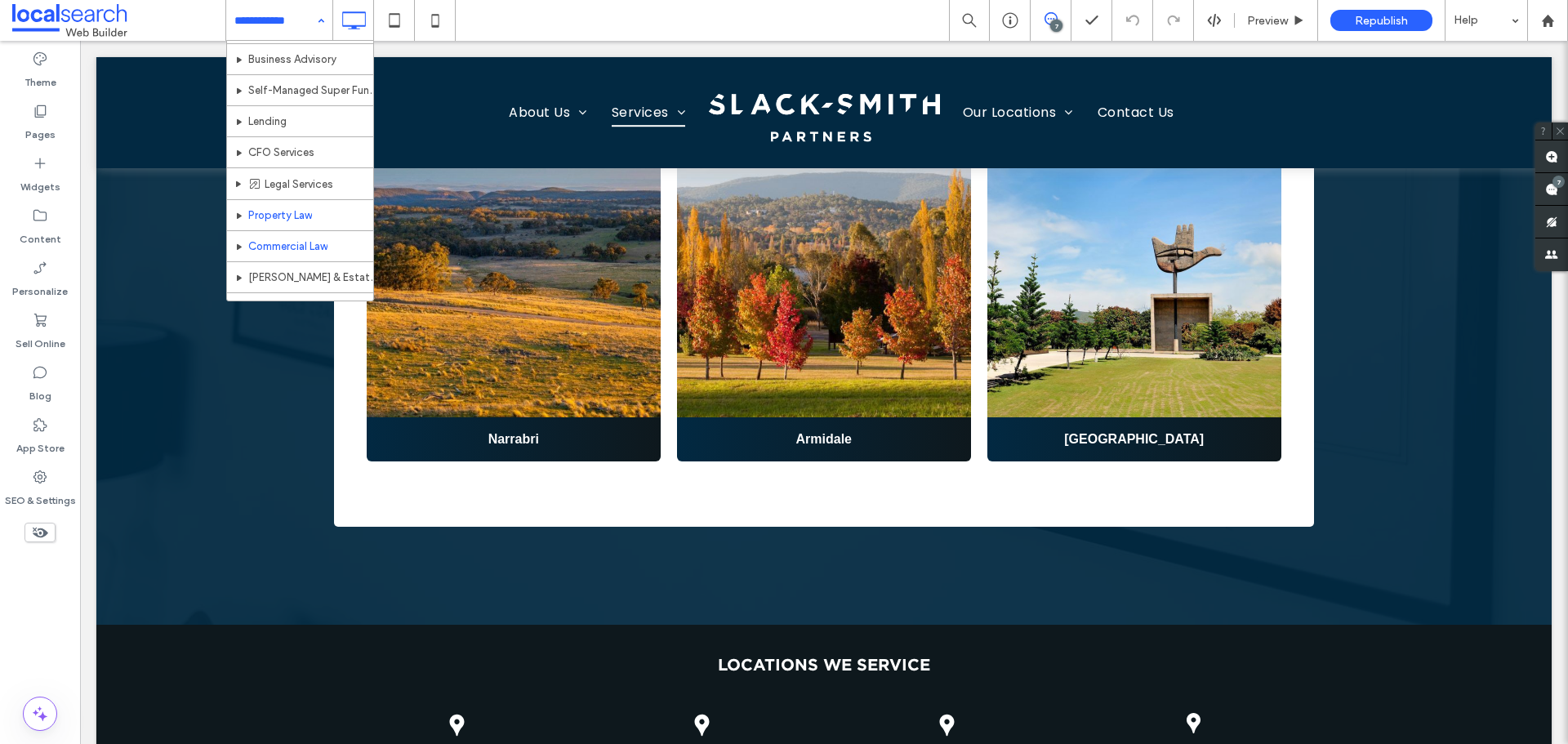
scroll to position [326, 0]
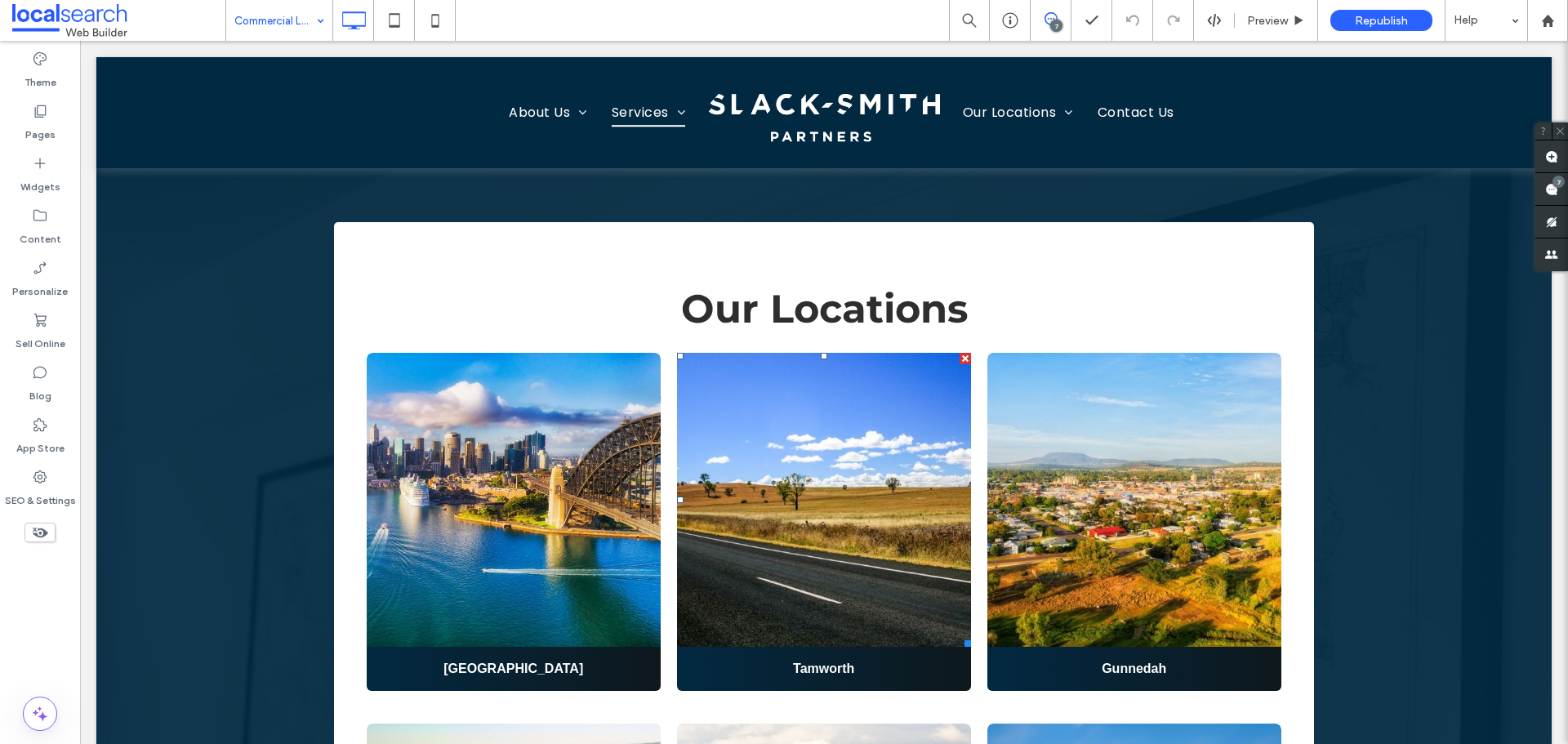
scroll to position [2776, 0]
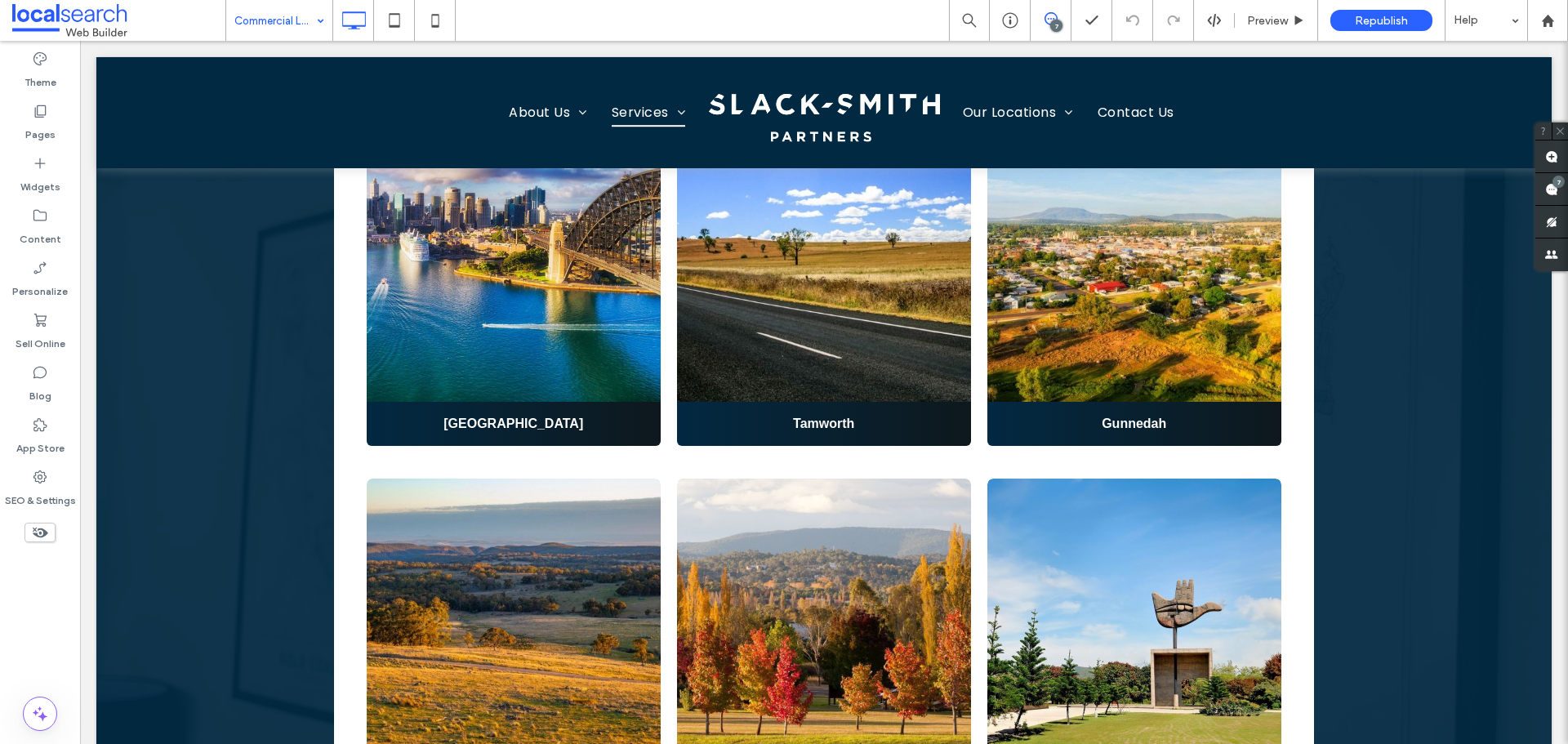
click at [306, 39] on input at bounding box center [275, 20] width 82 height 41
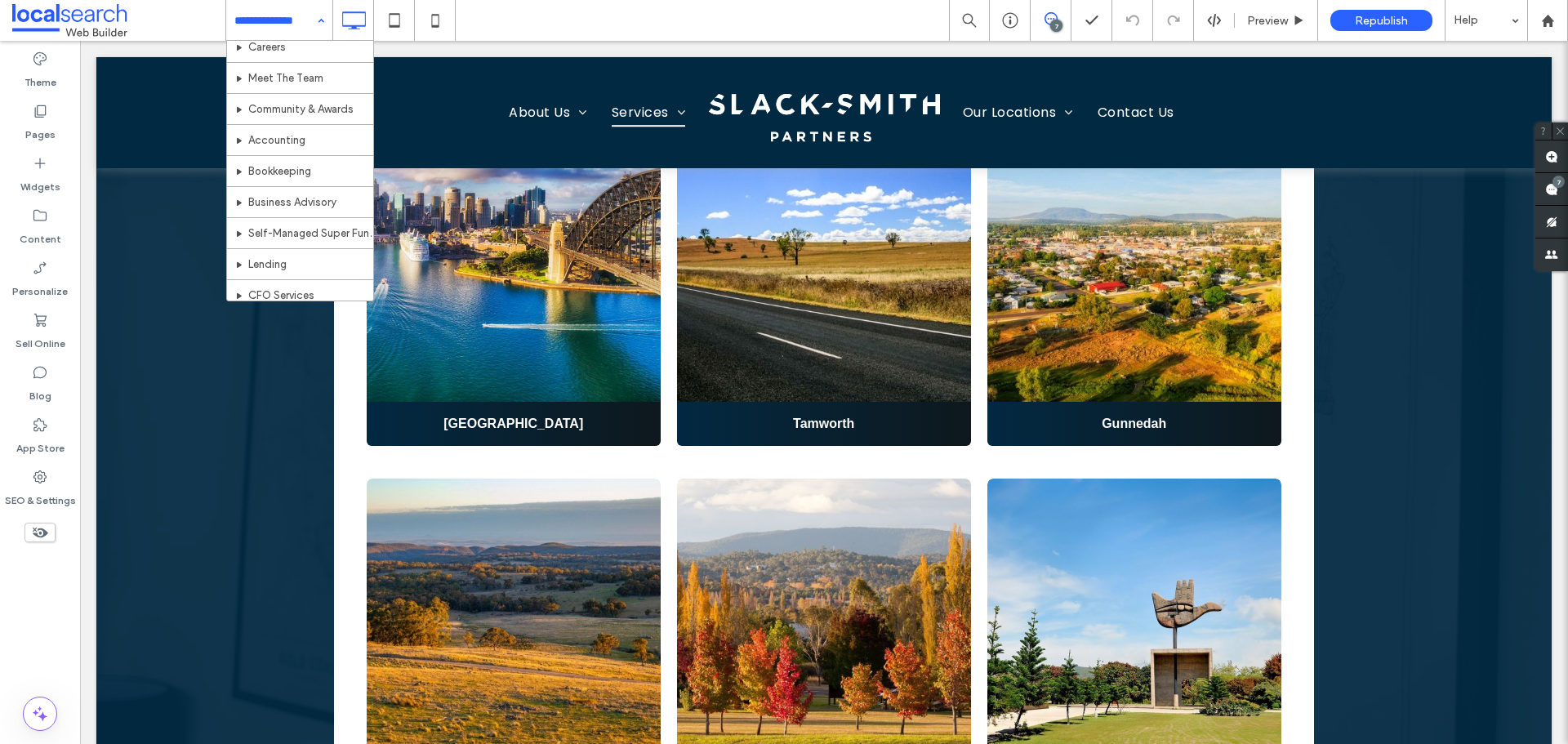
scroll to position [326, 0]
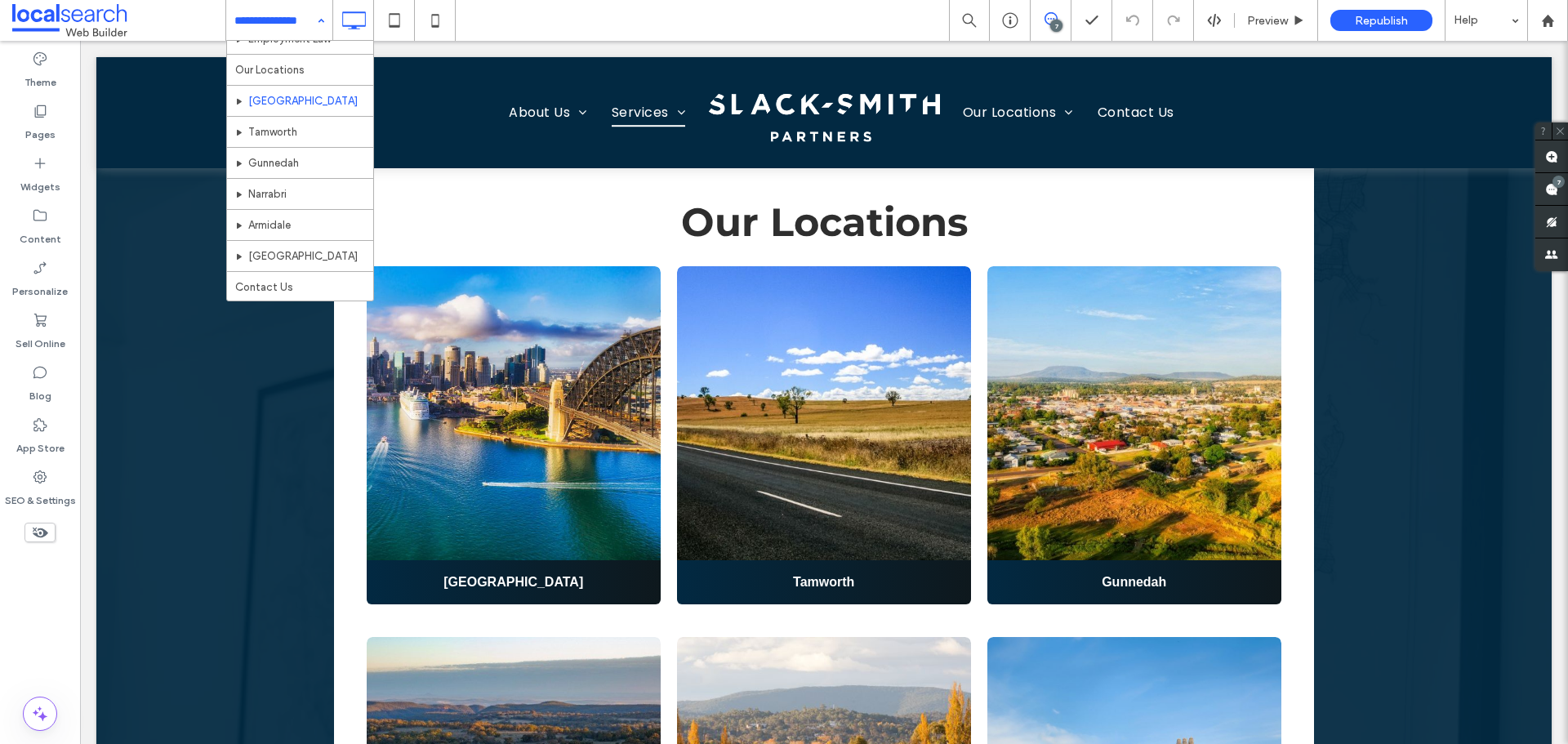
scroll to position [300, 0]
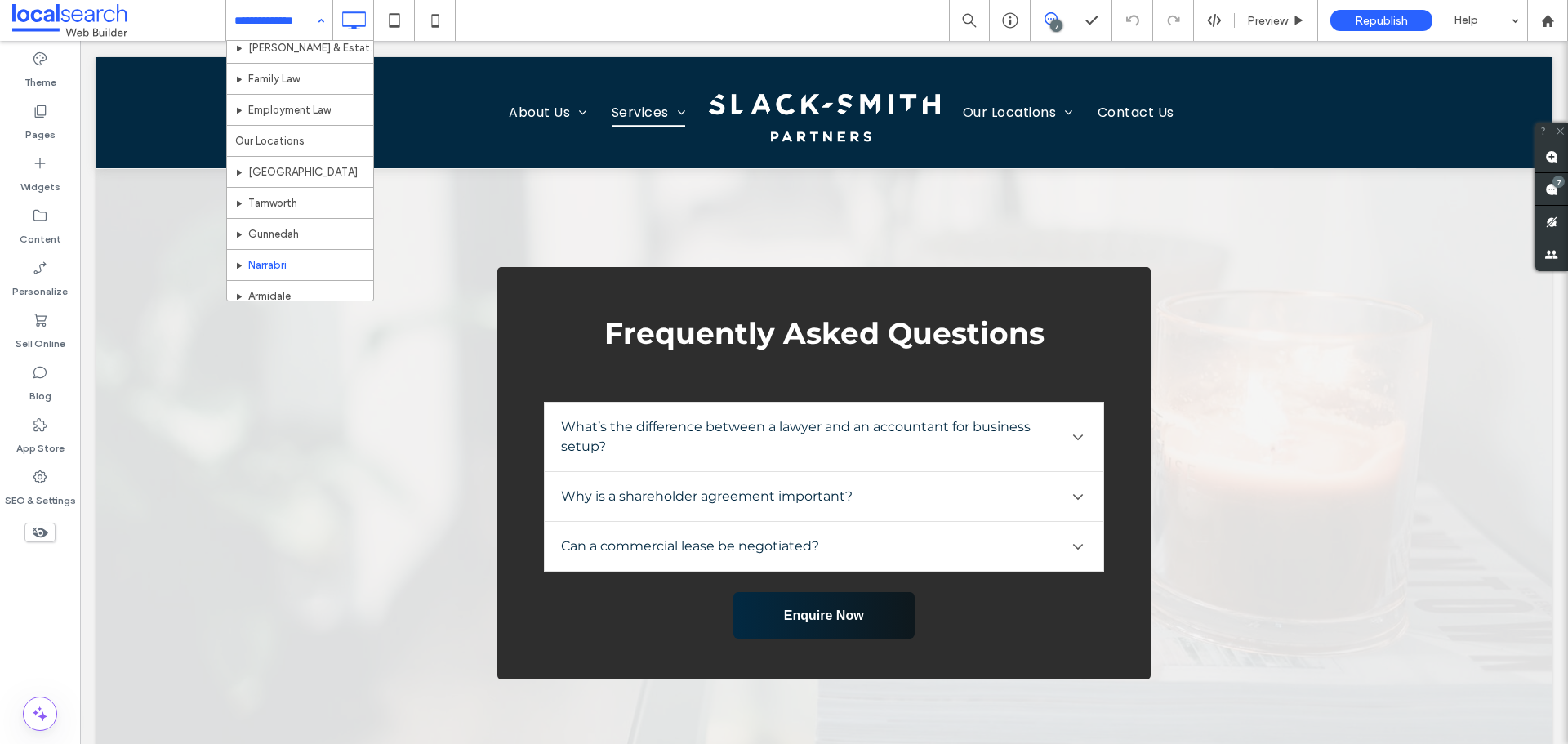
scroll to position [383, 0]
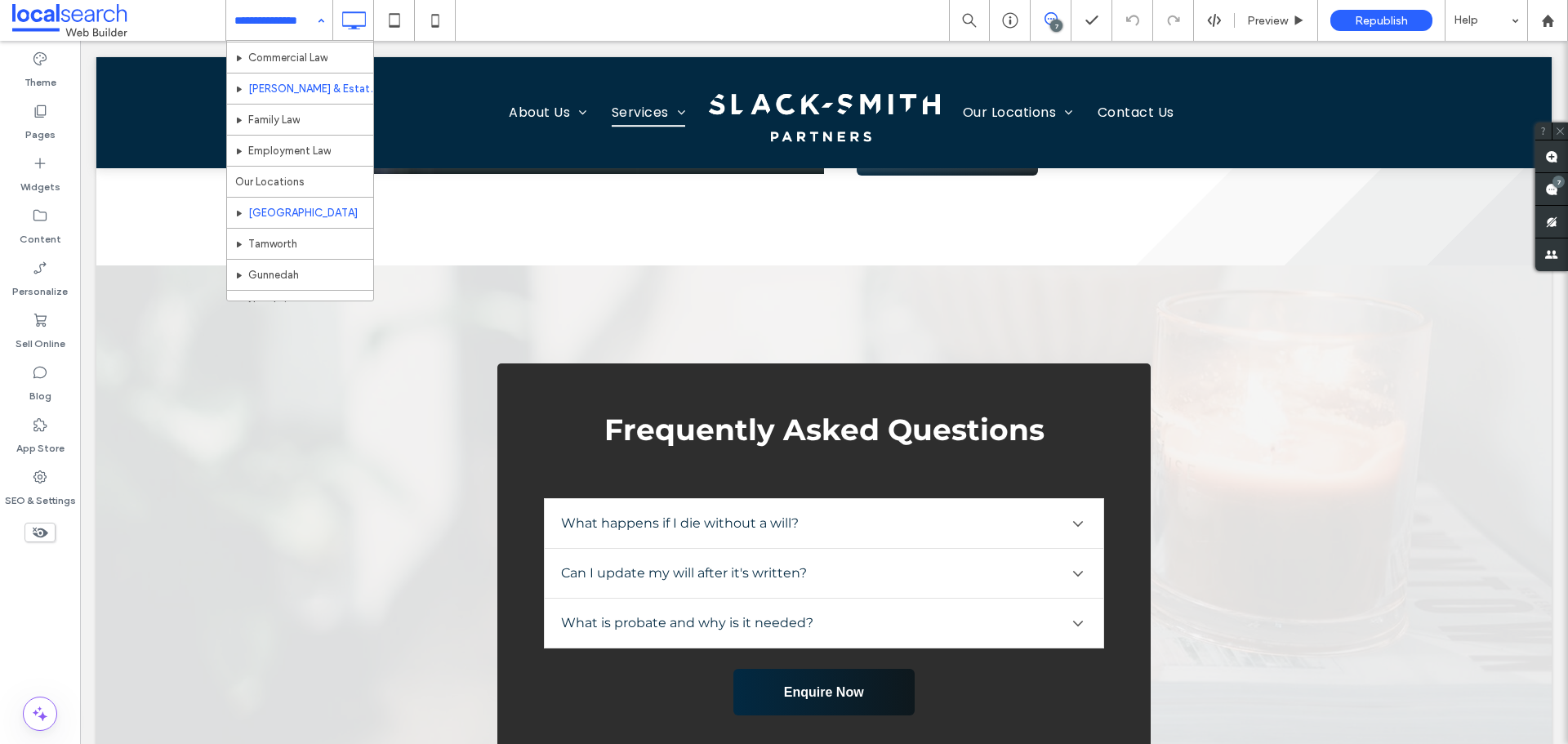
scroll to position [408, 0]
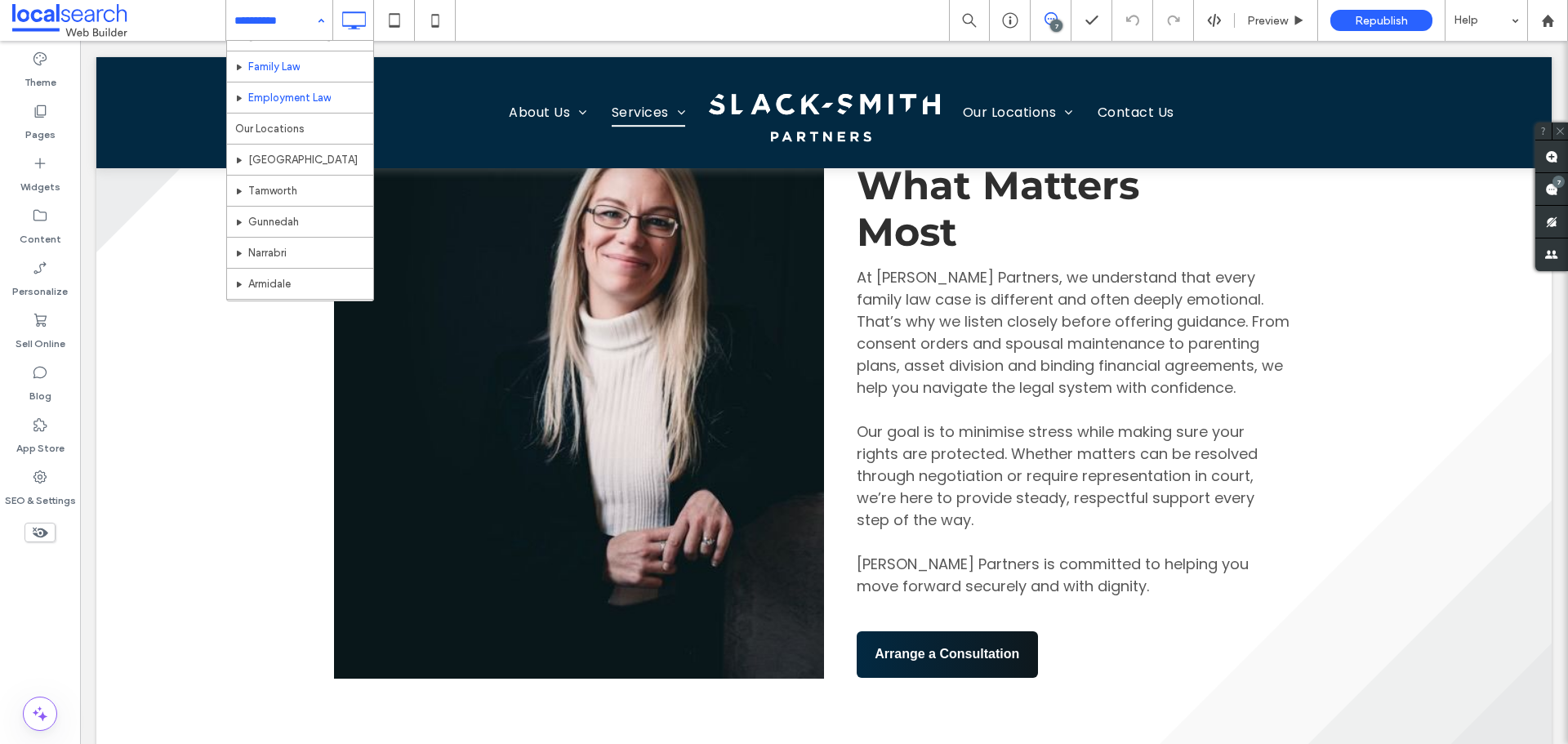
scroll to position [464, 0]
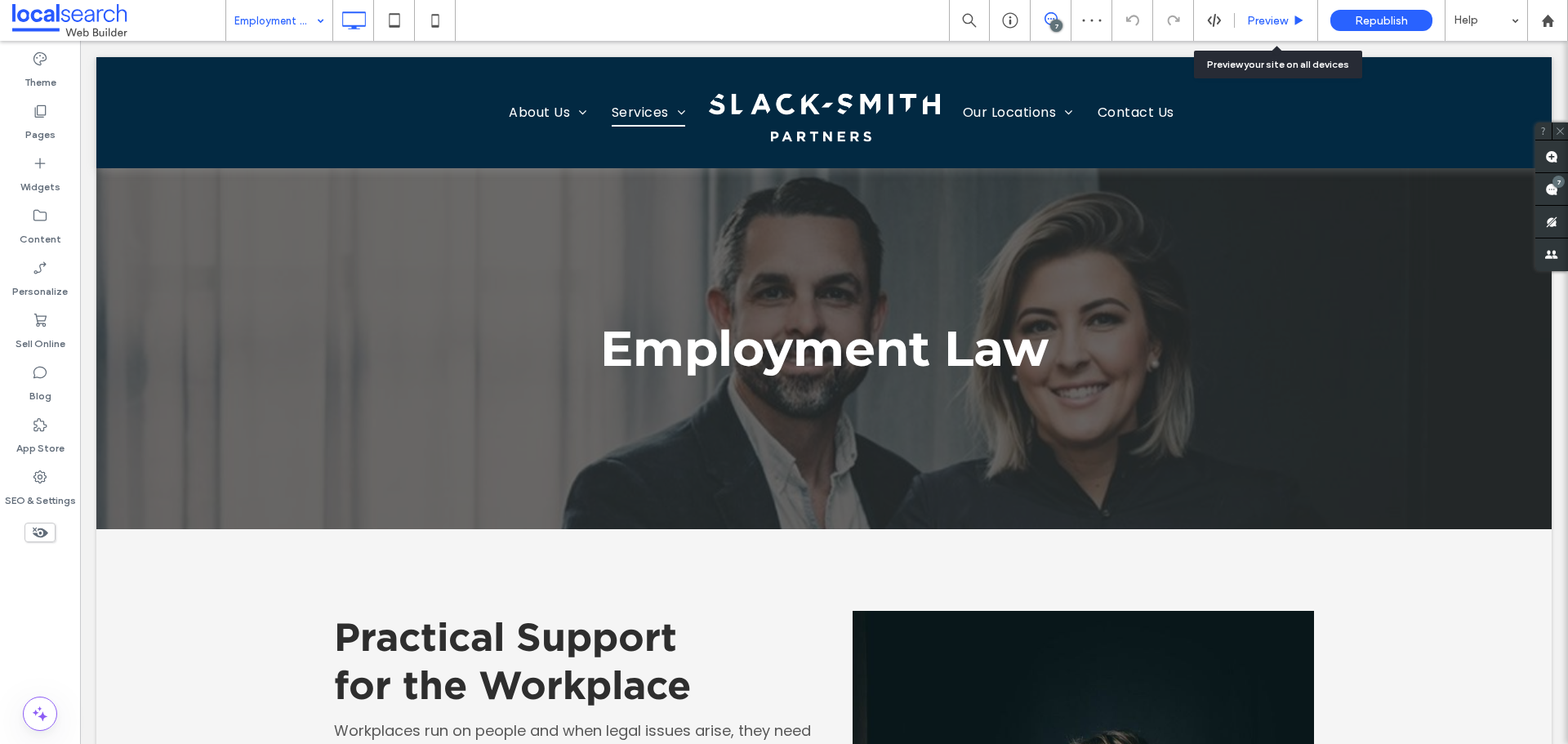
click at [1253, 18] on span "Preview" at bounding box center [1267, 21] width 41 height 14
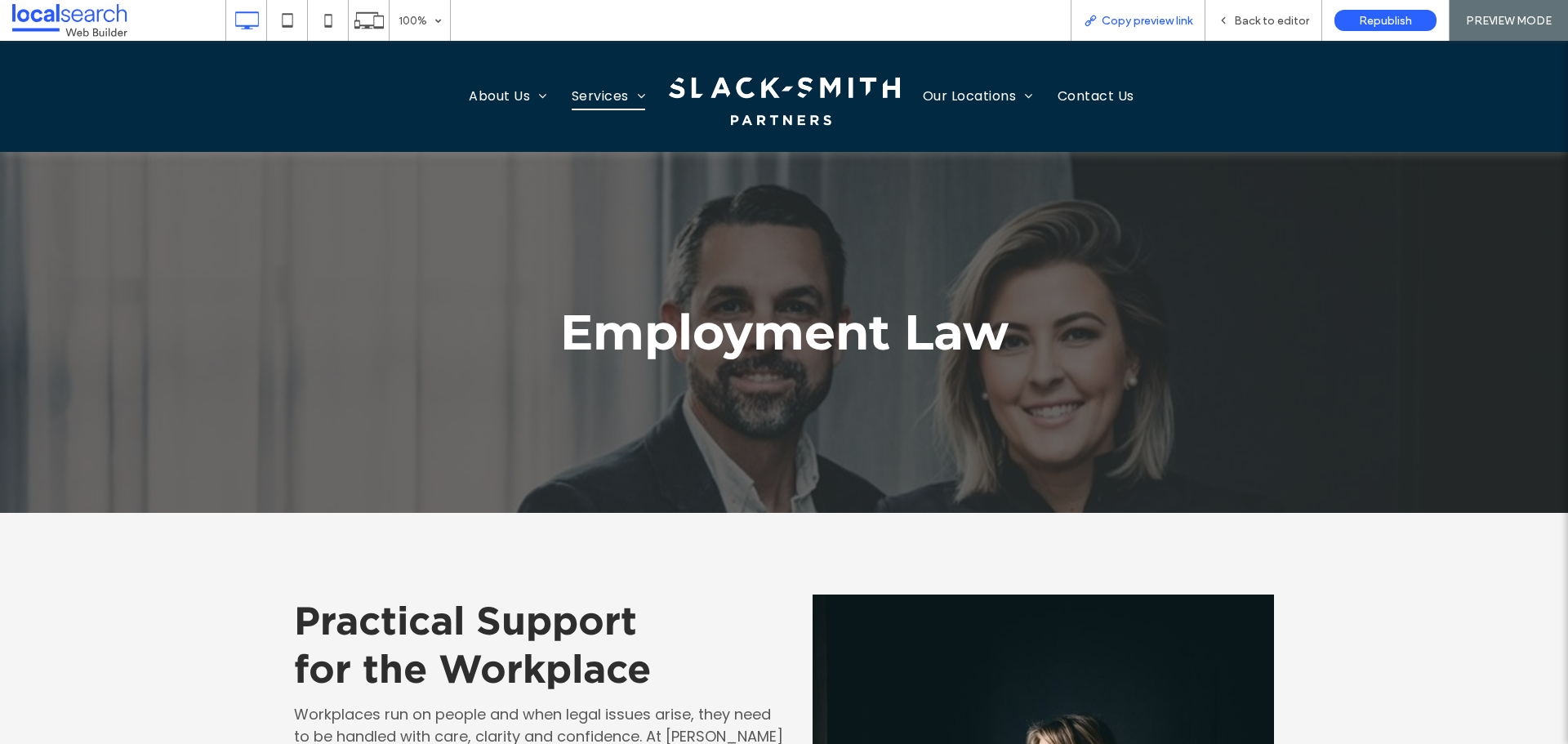
click at [1141, 11] on div "Copy preview link" at bounding box center [1138, 20] width 135 height 41
click at [1127, 22] on span "Copy preview link" at bounding box center [1146, 21] width 90 height 14
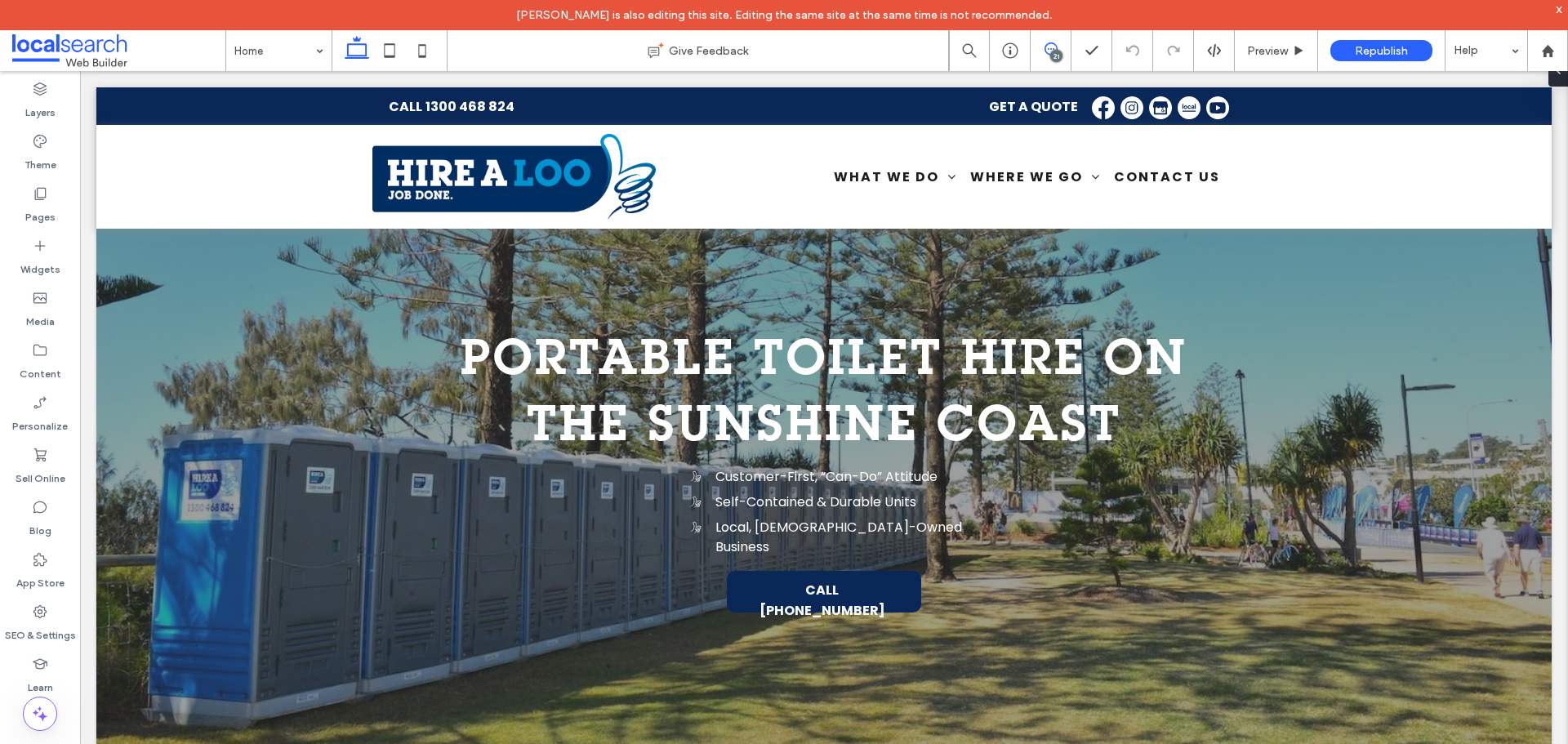
click at [1051, 49] on use at bounding box center [1050, 48] width 13 height 13
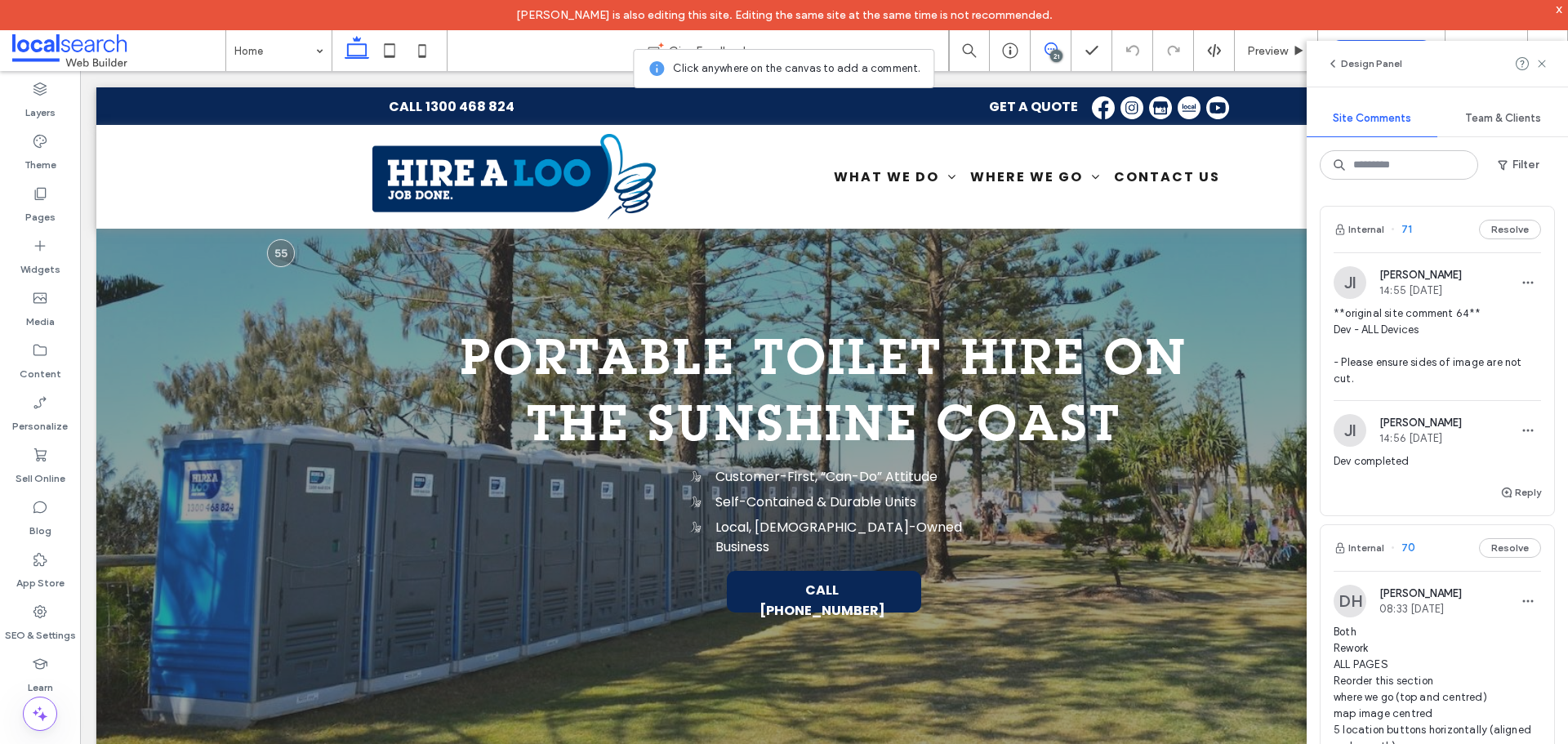
click at [1403, 347] on span "**original site comment 64** Dev - ALL Devices - Please ensure sides of image a…" at bounding box center [1437, 346] width 207 height 82
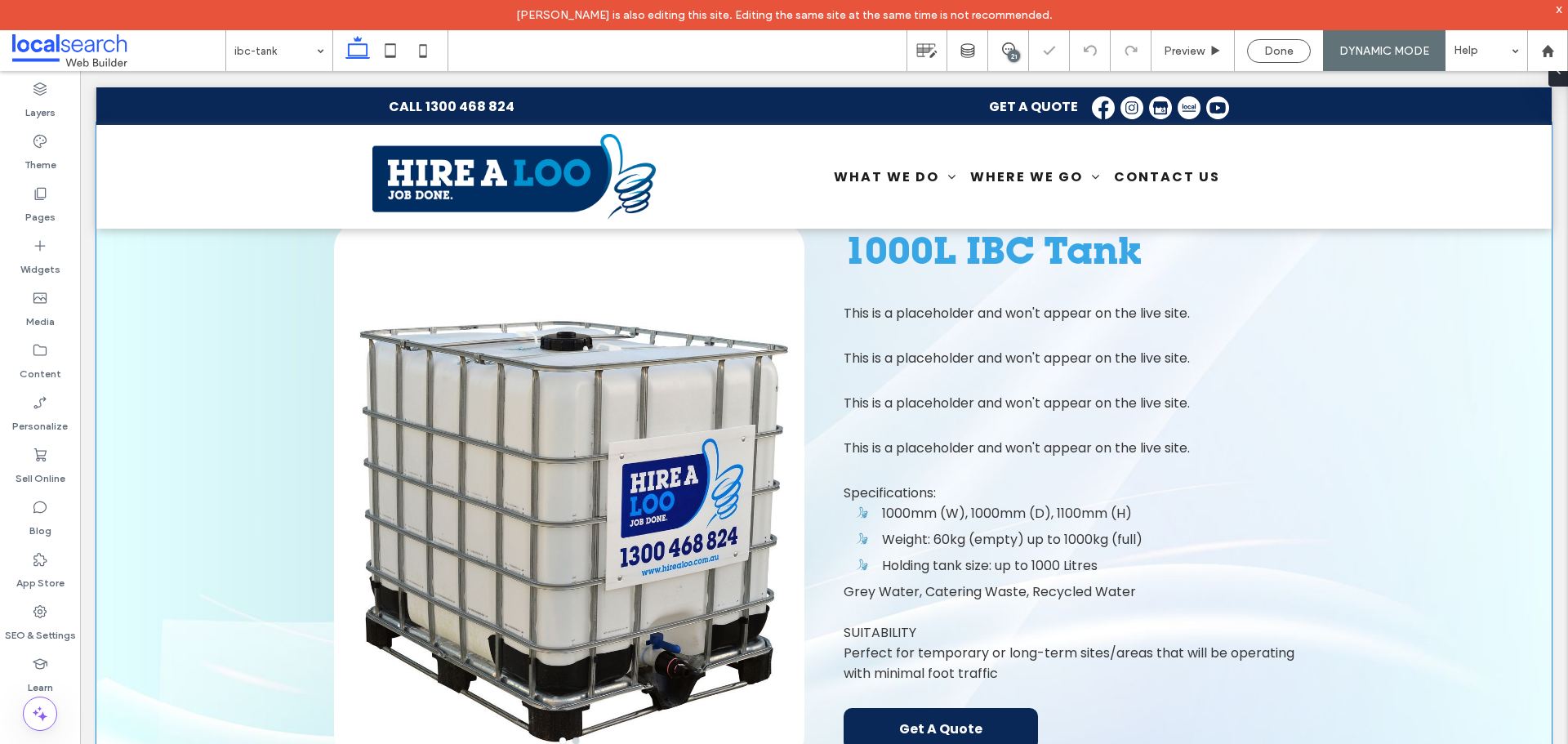
scroll to position [459, 0]
click at [1268, 59] on div "Done" at bounding box center [1278, 51] width 64 height 24
click at [38, 339] on div "Content" at bounding box center [39, 361] width 80 height 53
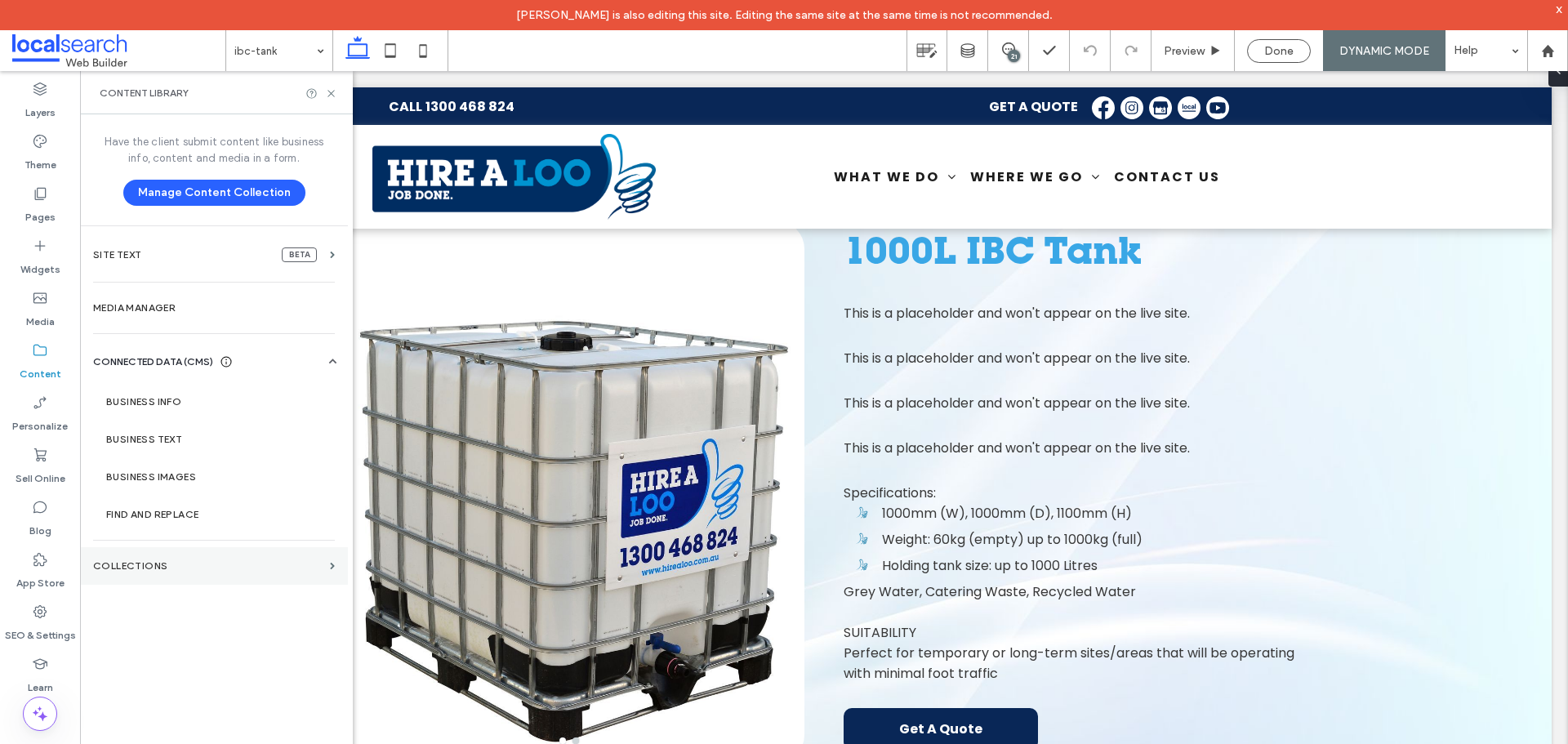
click at [206, 579] on section "Collections" at bounding box center [213, 566] width 268 height 38
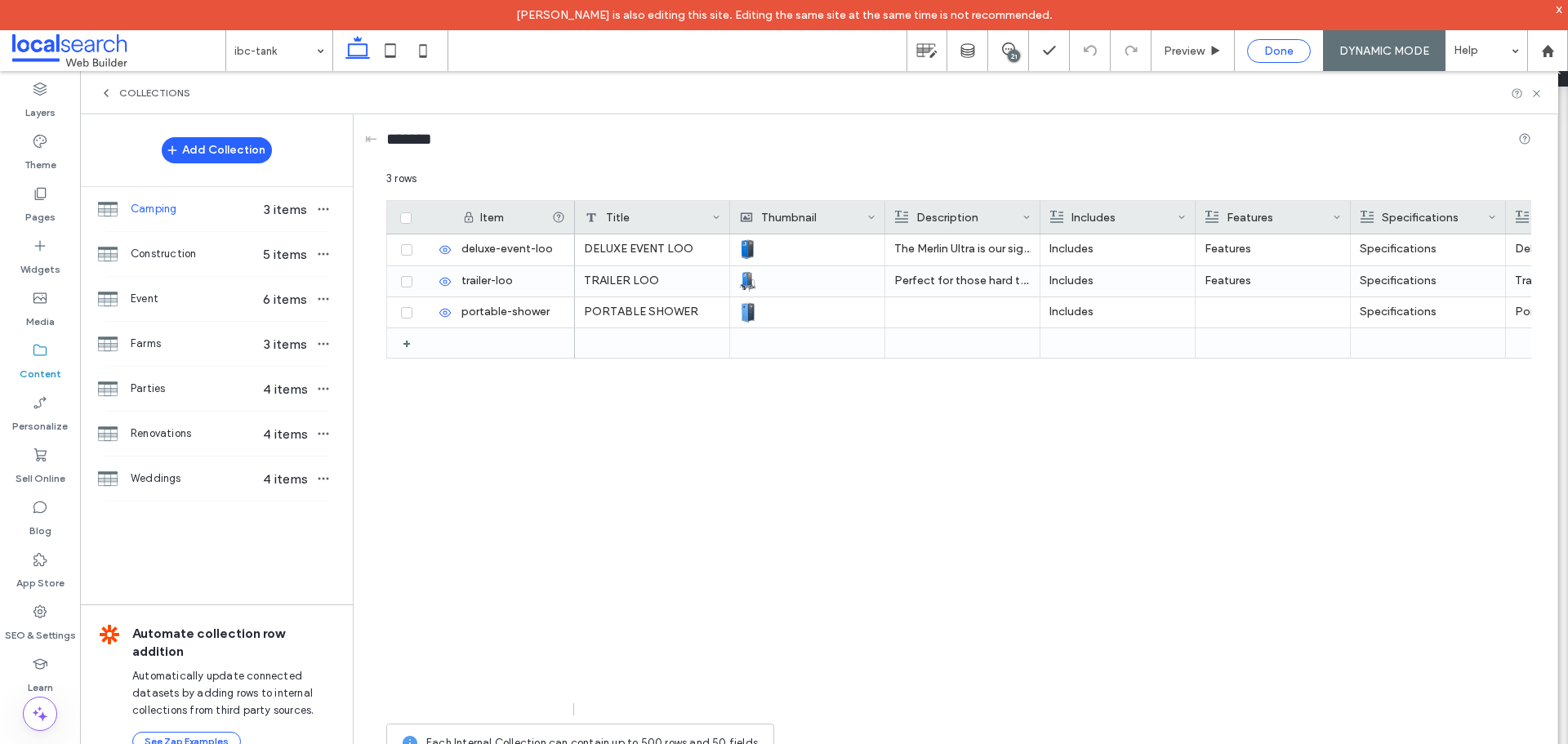
click at [1271, 61] on div "Done" at bounding box center [1278, 51] width 64 height 24
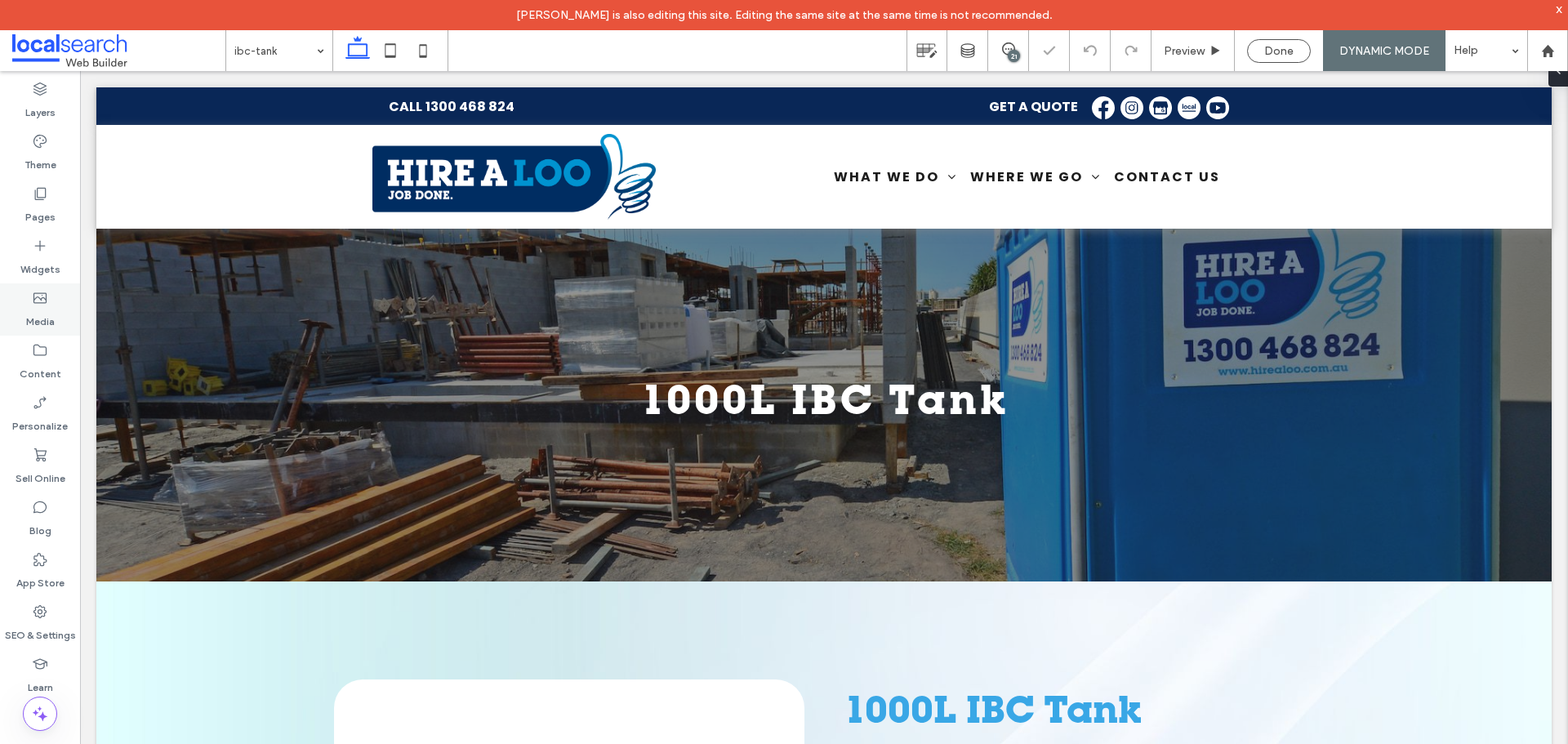
scroll to position [0, 0]
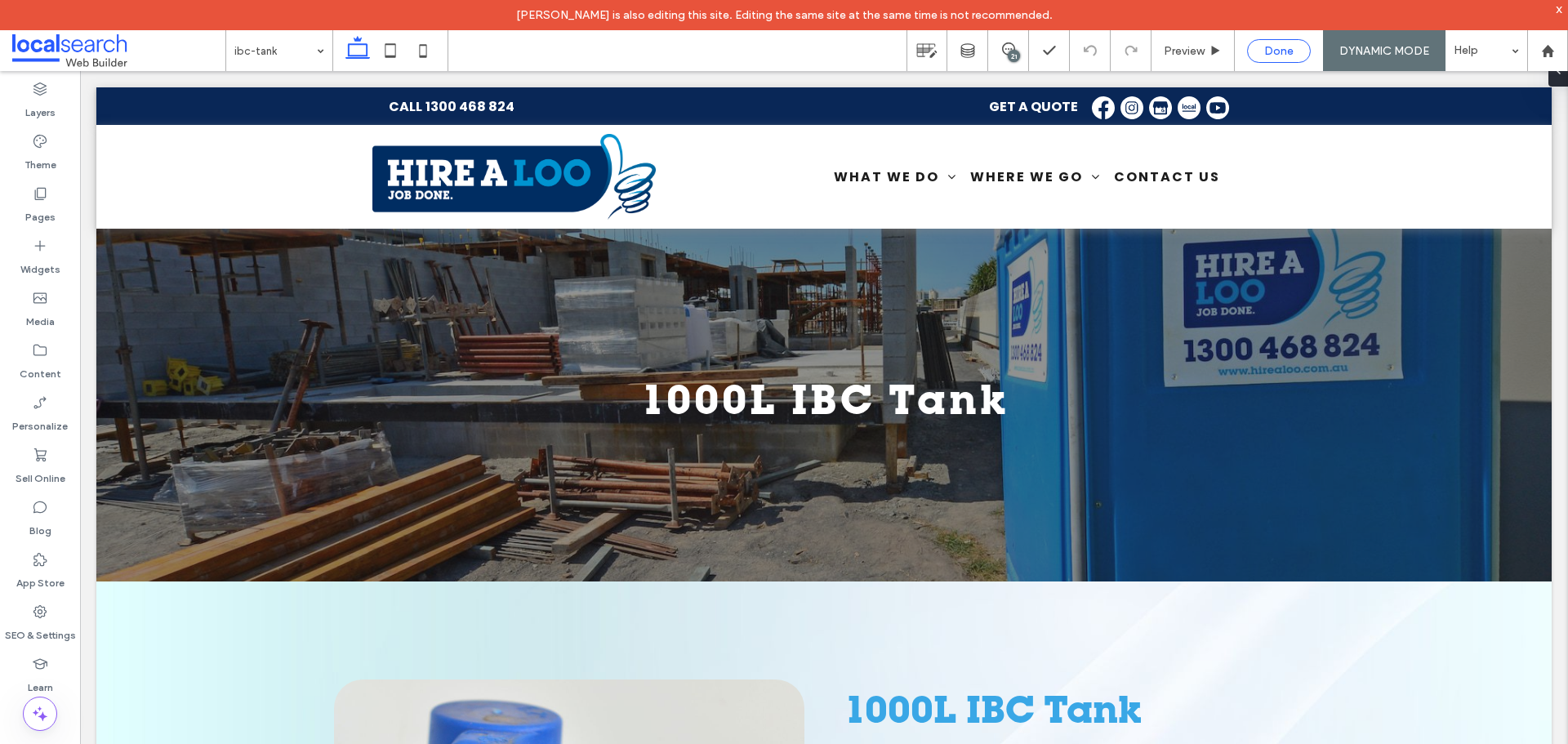
click at [1275, 60] on div "Done" at bounding box center [1278, 51] width 64 height 24
click at [1257, 54] on div "Done" at bounding box center [1278, 51] width 62 height 14
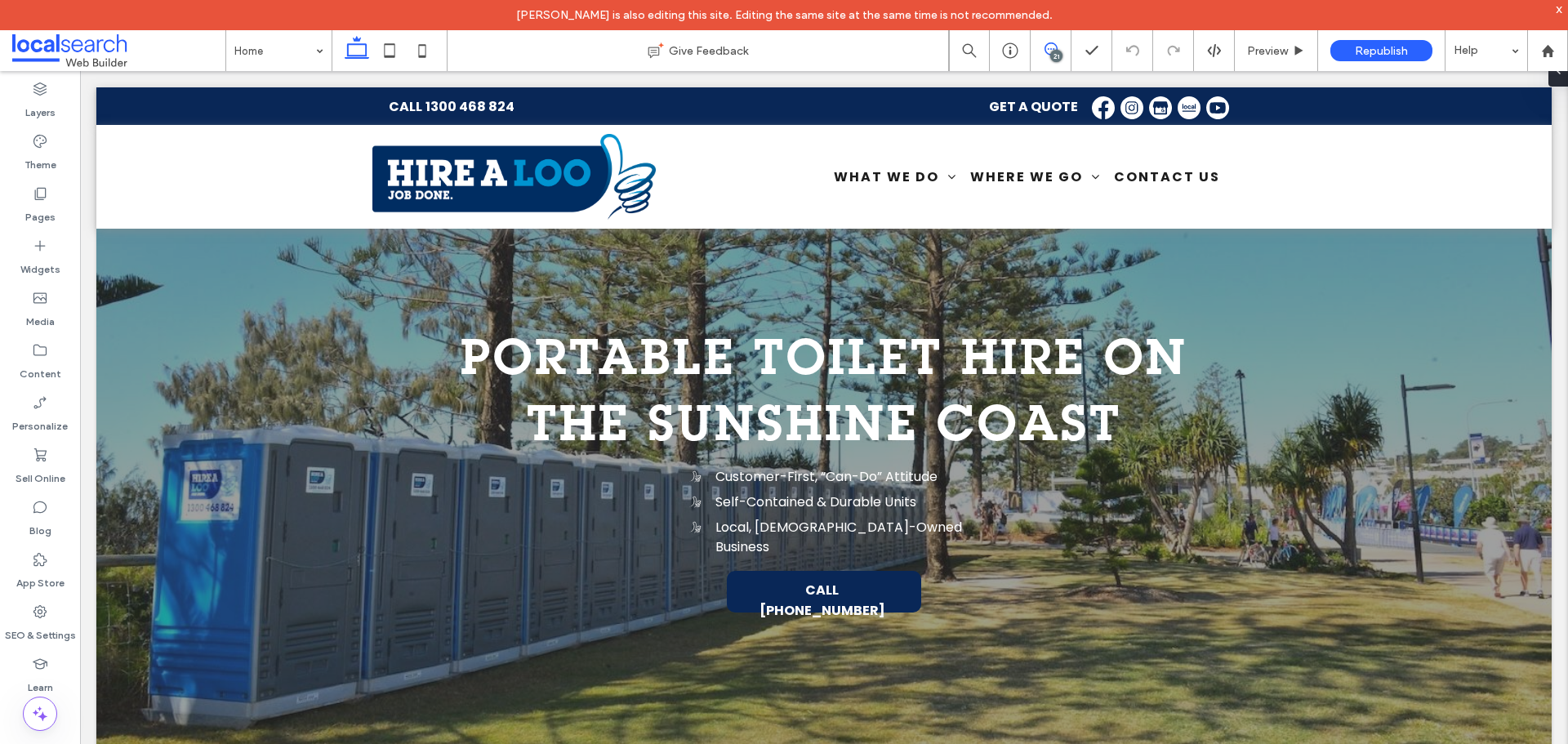
click at [1053, 49] on use at bounding box center [1050, 48] width 13 height 13
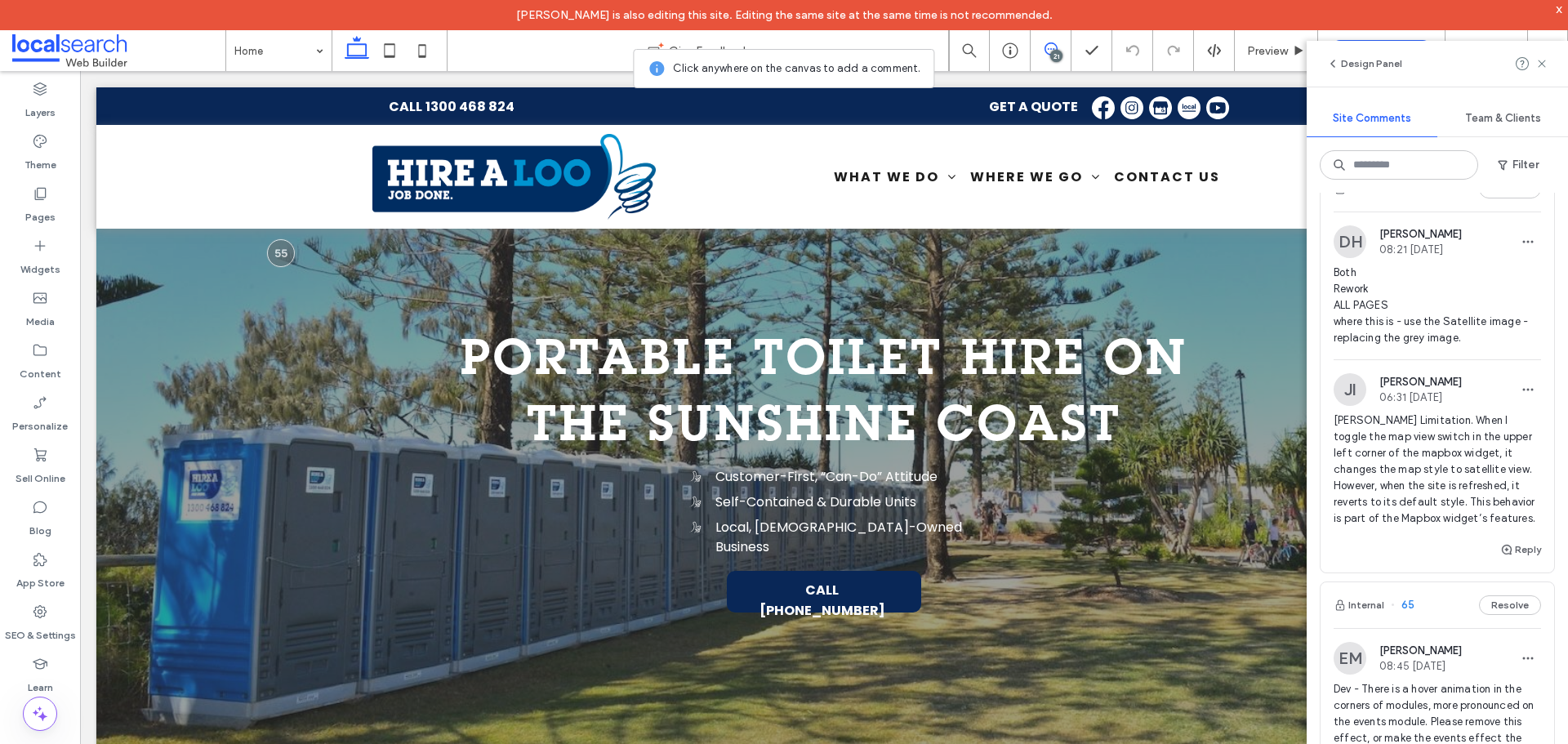
scroll to position [2042, 0]
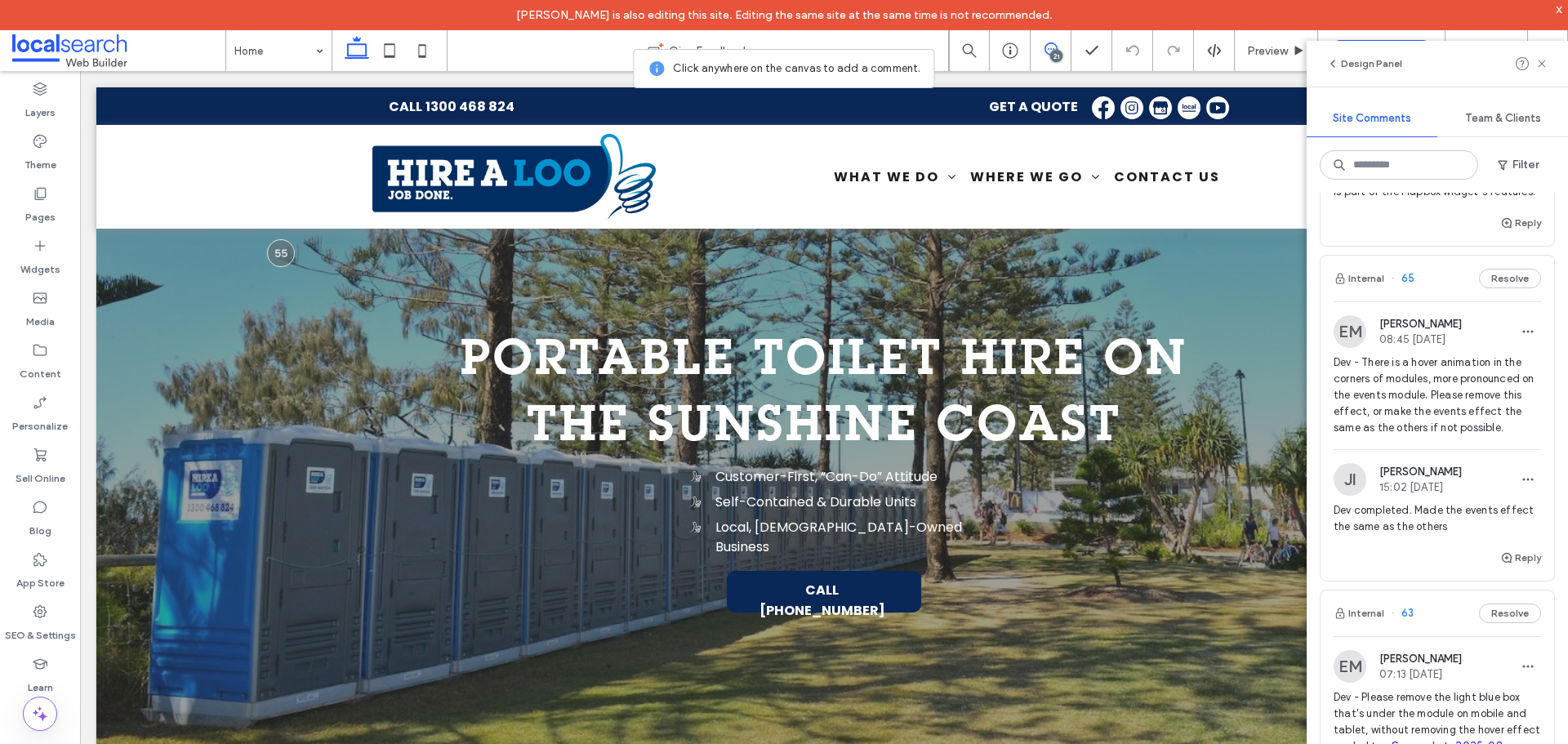
click at [1393, 397] on div "EM Ethan Mann 08:45 Aug 8 2025 Dev - There is a hover animation in the corners …" at bounding box center [1437, 382] width 207 height 134
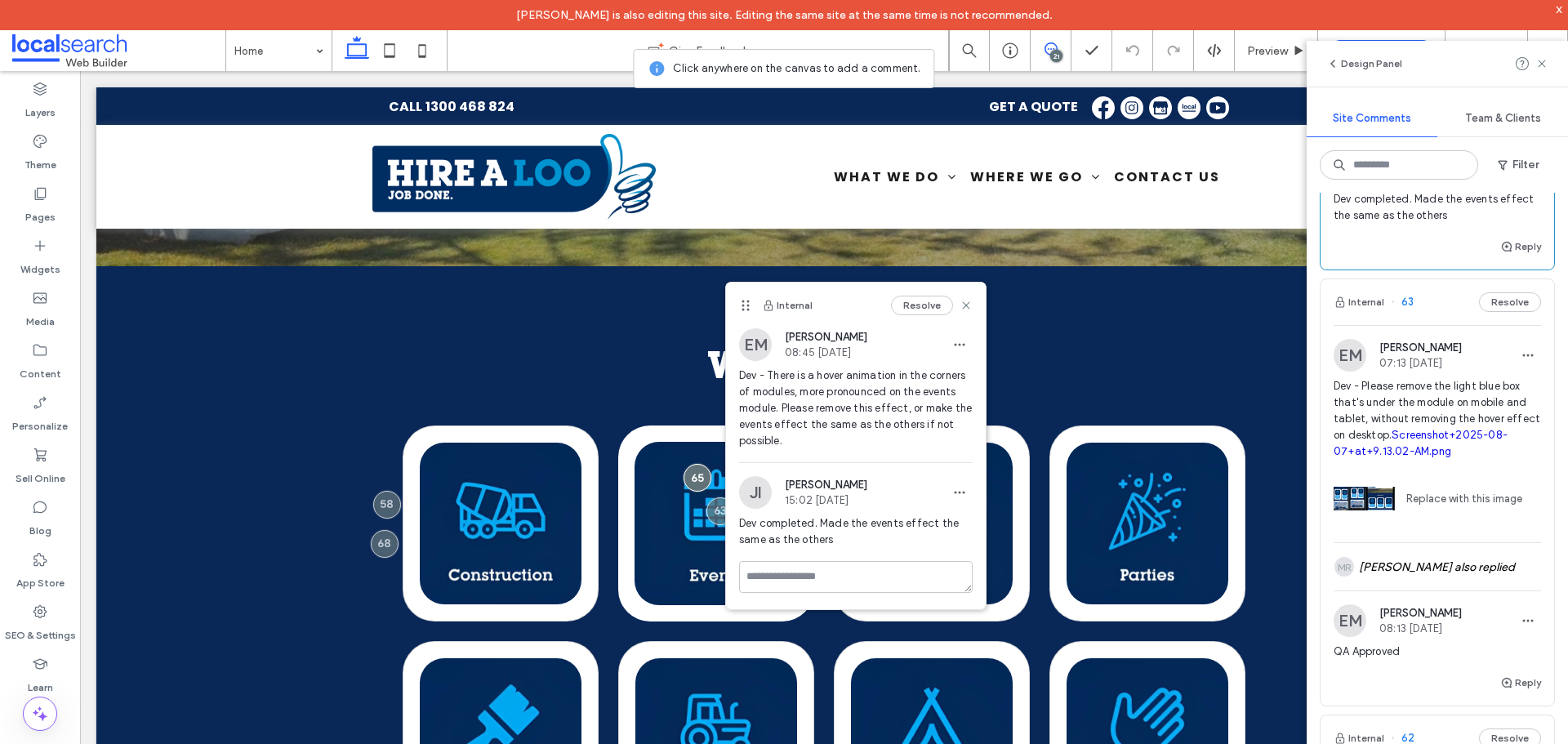
scroll to position [2368, 0]
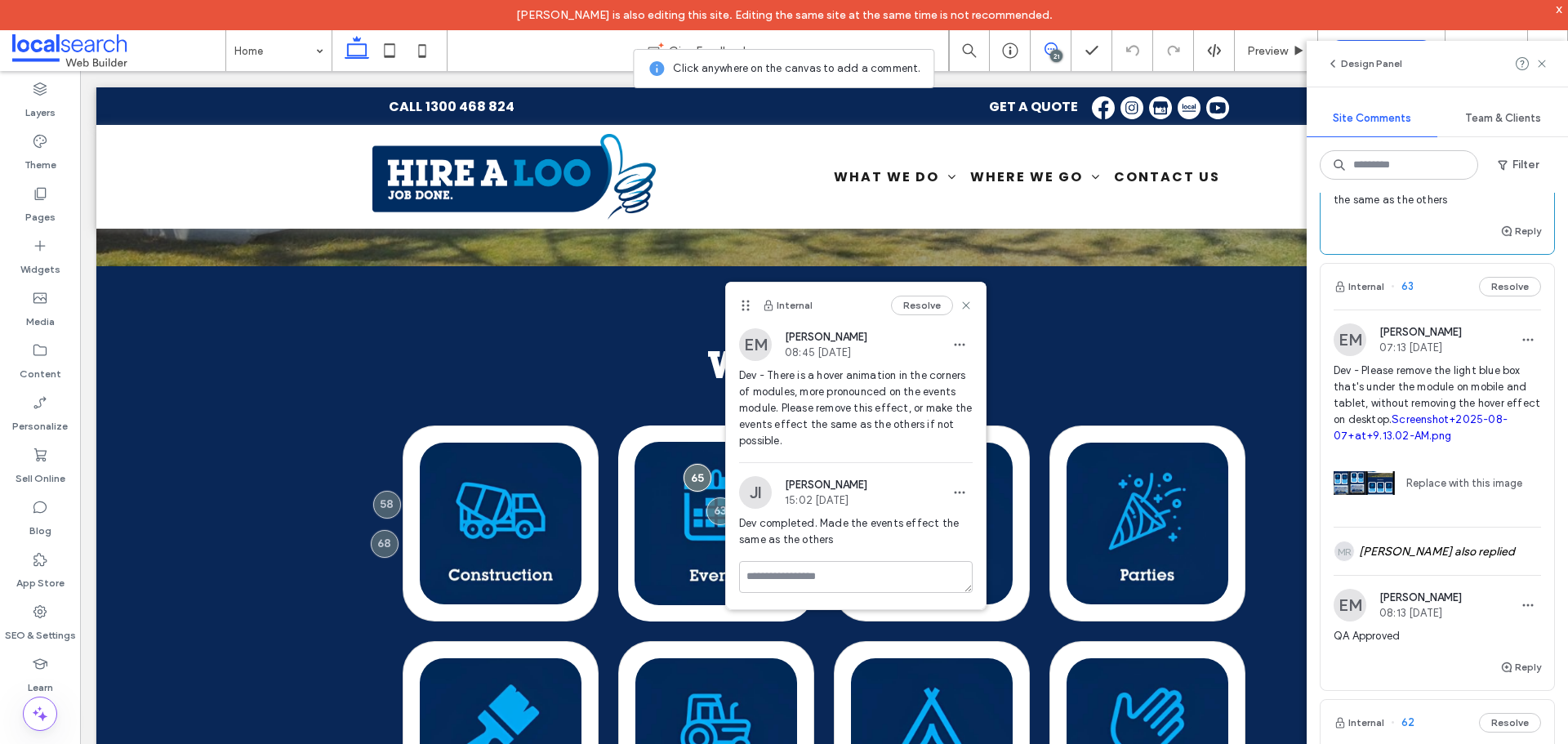
click at [1425, 444] on span "Dev - Please remove the light blue box that's under the module on mobile and ta…" at bounding box center [1437, 403] width 207 height 82
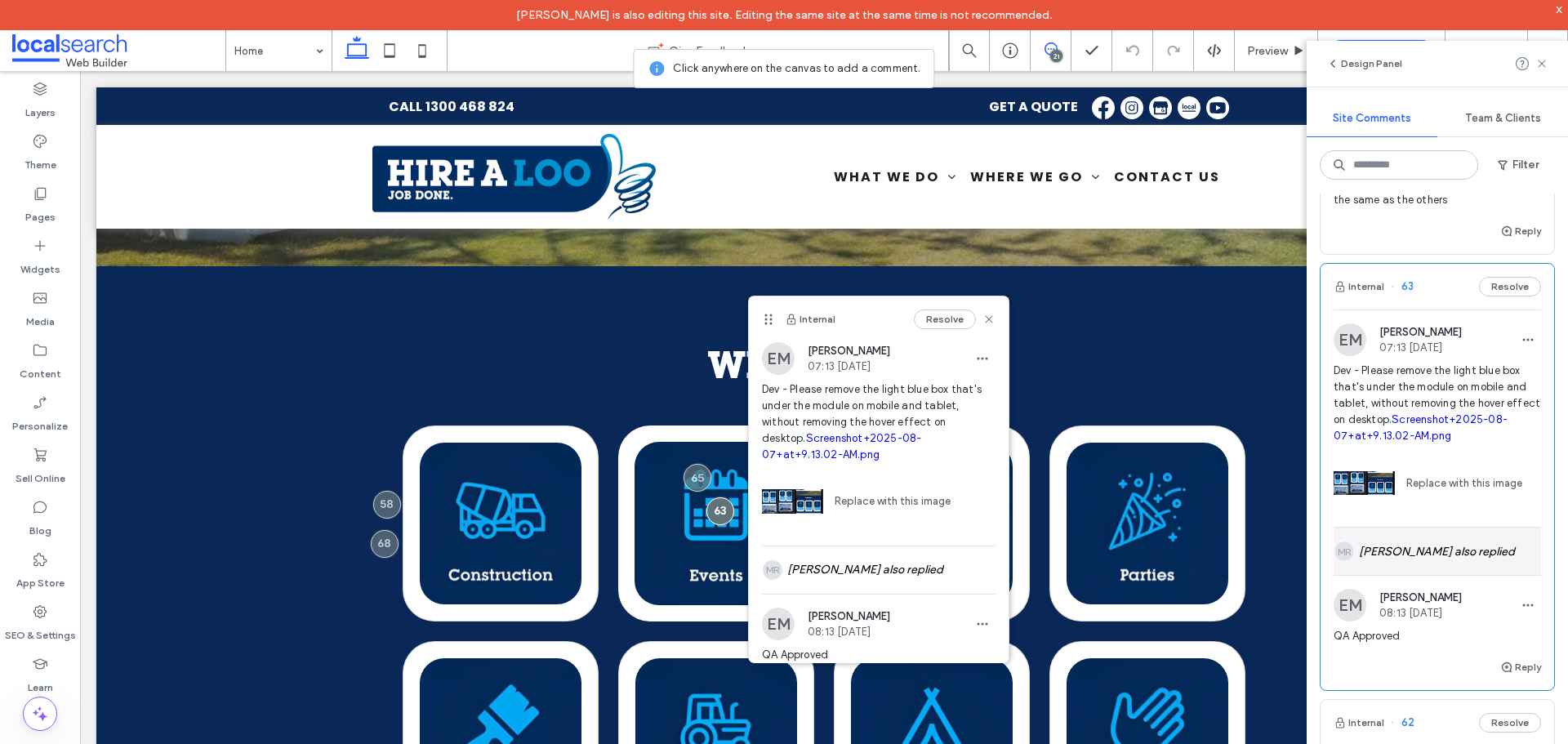
click at [1445, 575] on div "MR Miguel Regudo also replied" at bounding box center [1437, 551] width 207 height 47
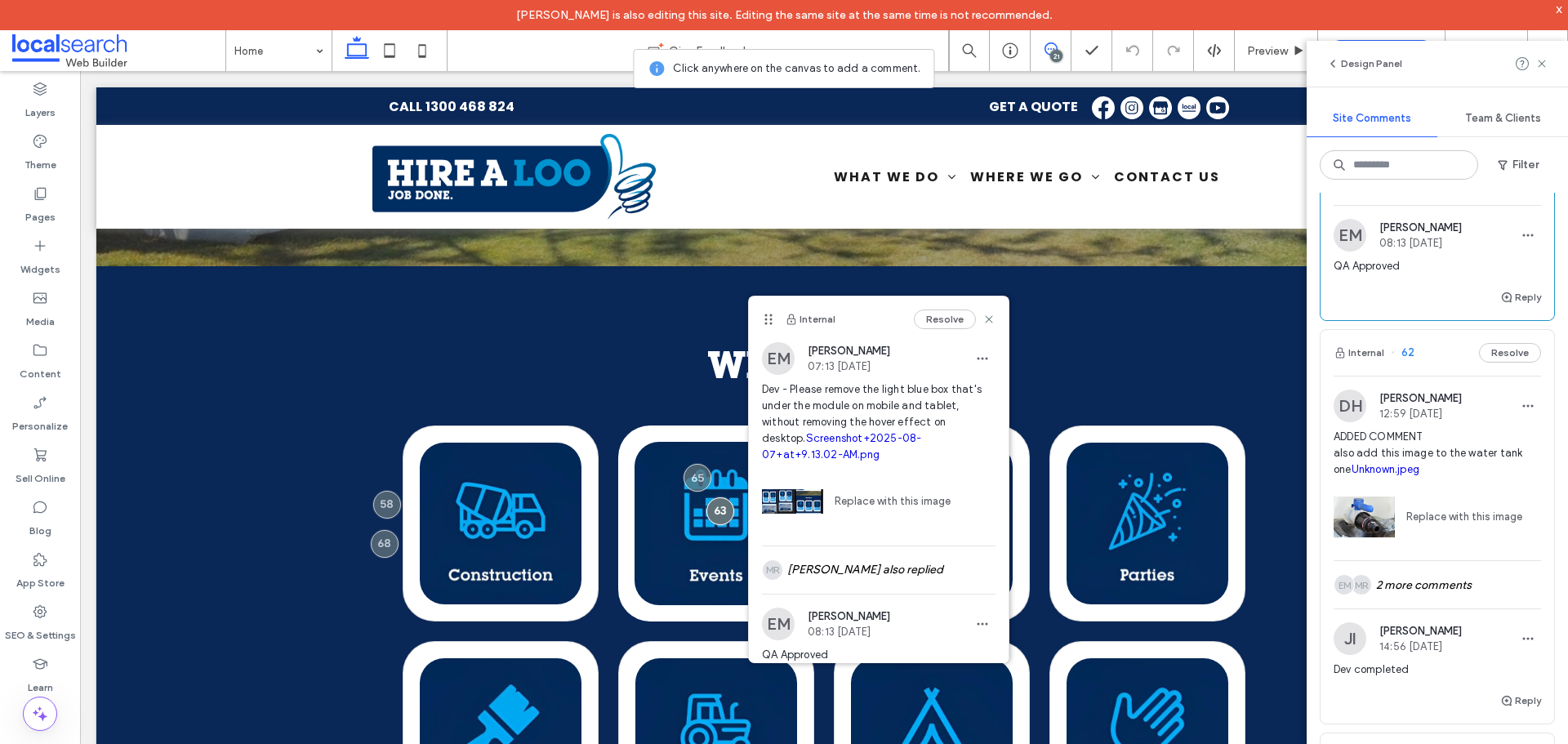
scroll to position [2858, 0]
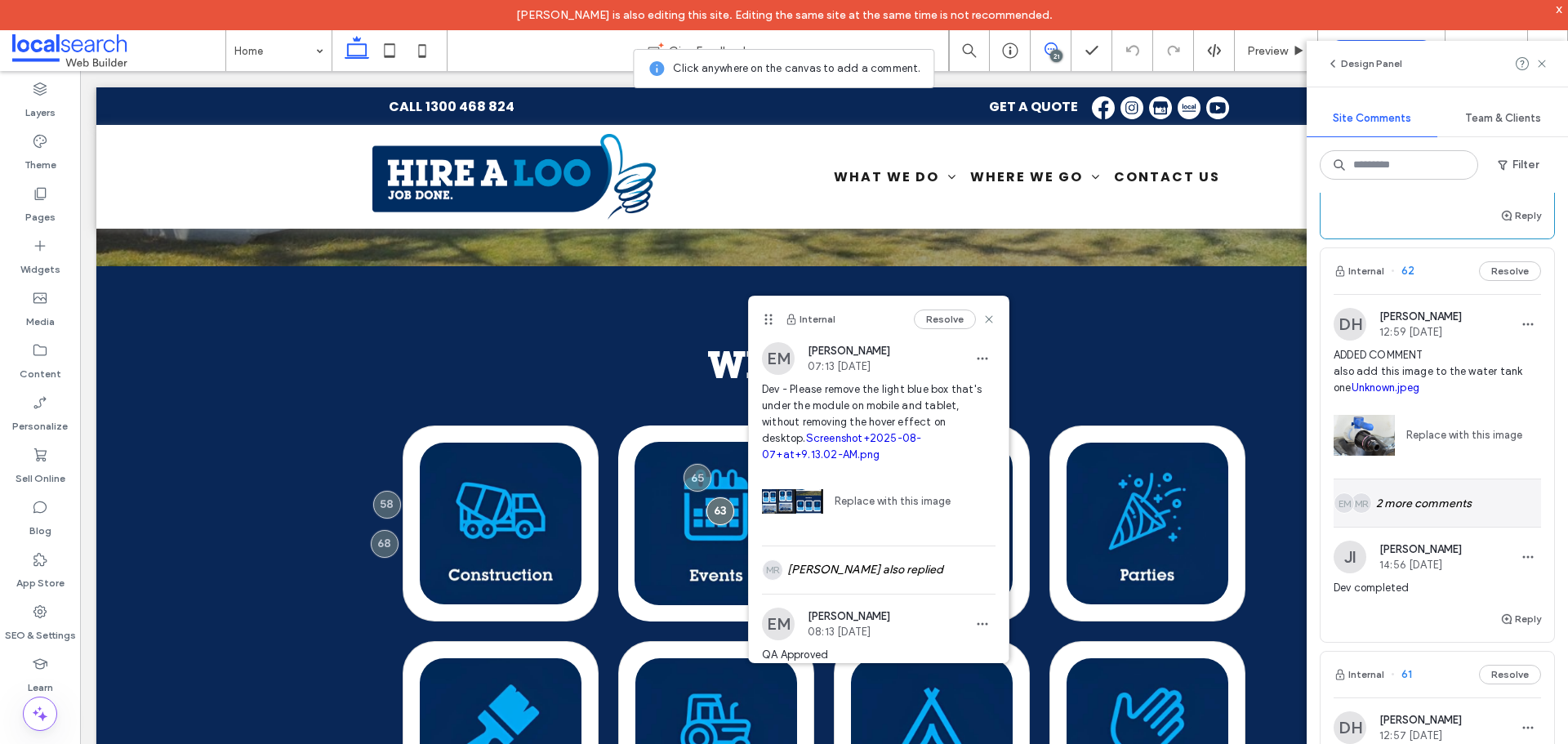
click at [1437, 526] on div "MR EM 2 more comments" at bounding box center [1437, 503] width 207 height 47
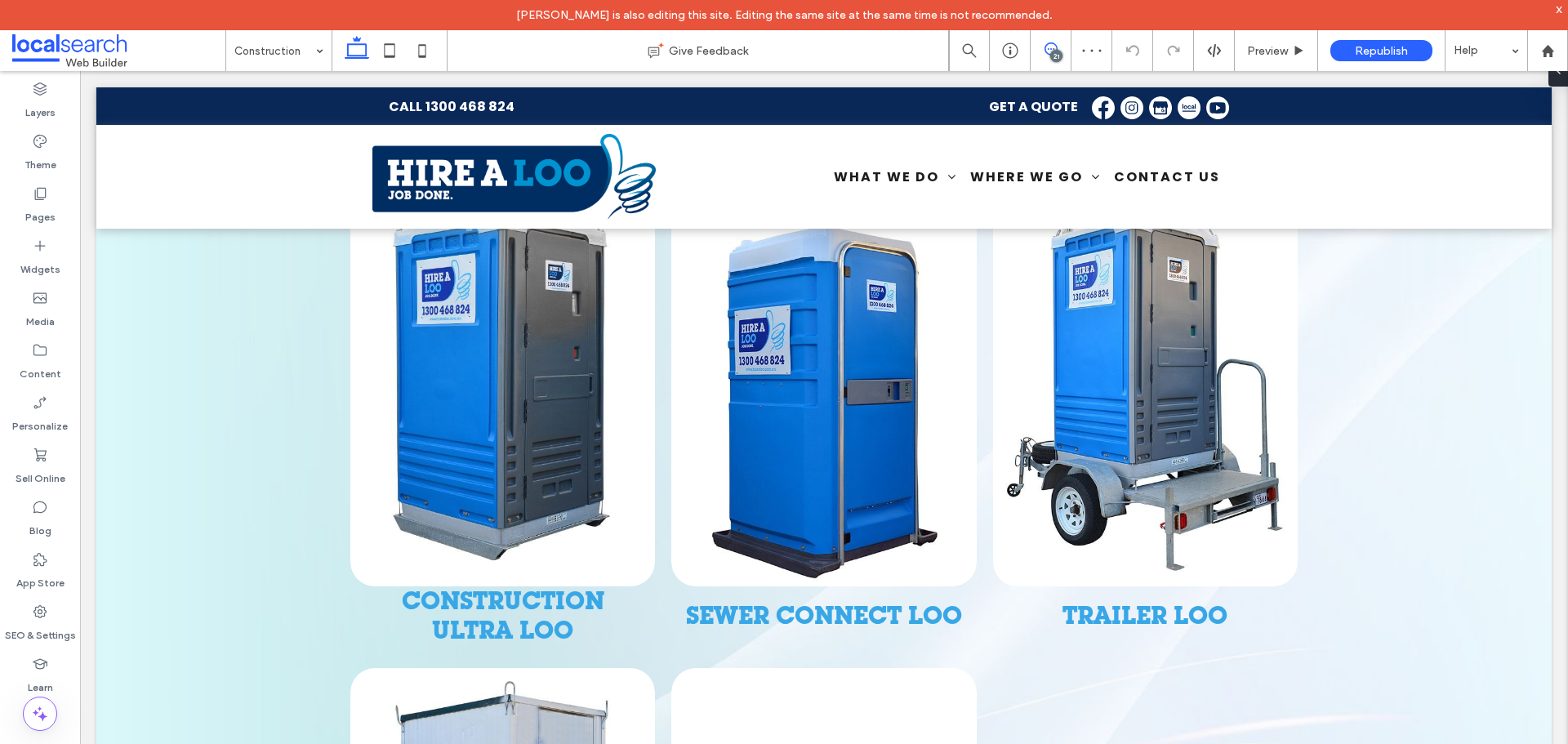
click at [1044, 44] on icon at bounding box center [1050, 48] width 13 height 13
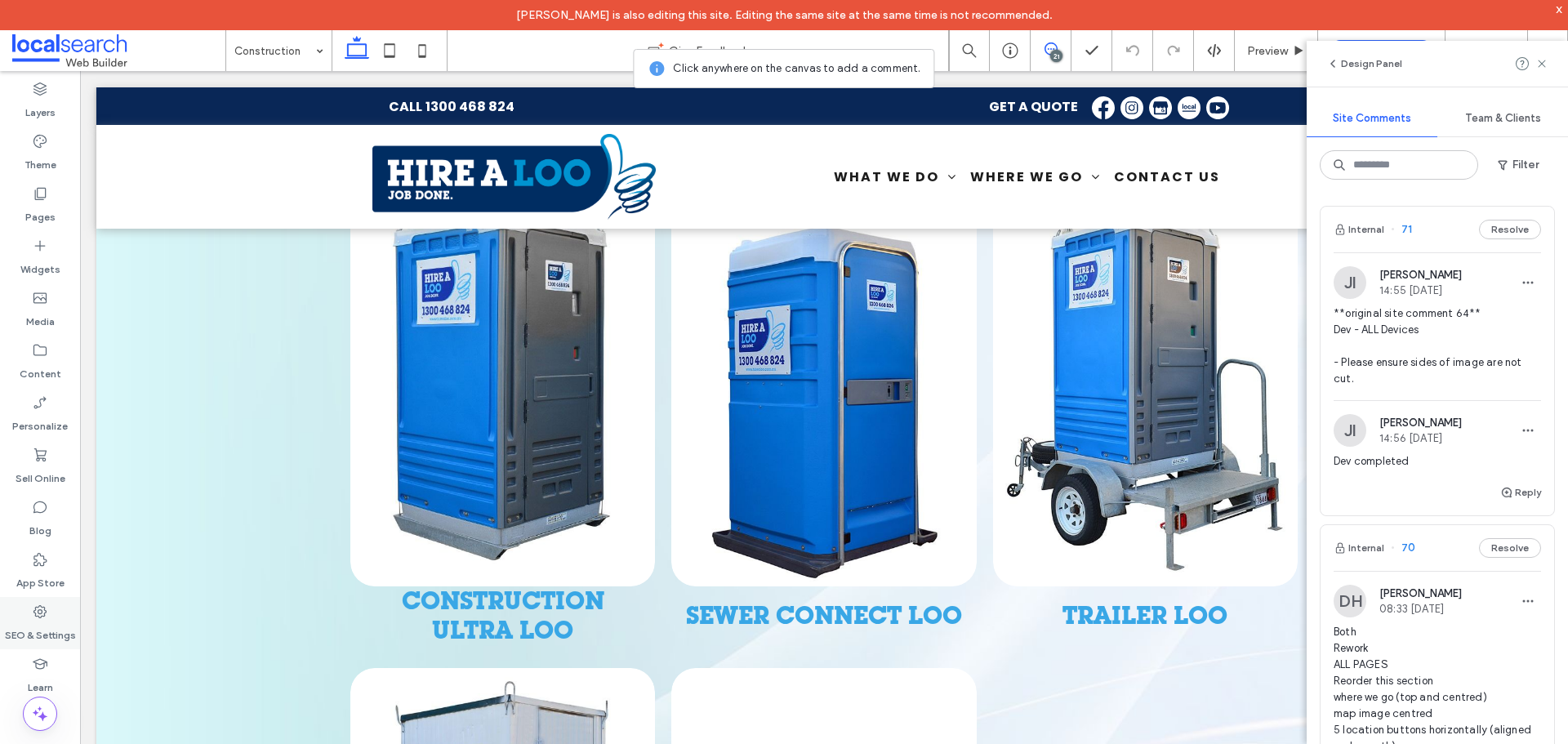
click at [59, 610] on div "SEO & Settings" at bounding box center [39, 623] width 80 height 53
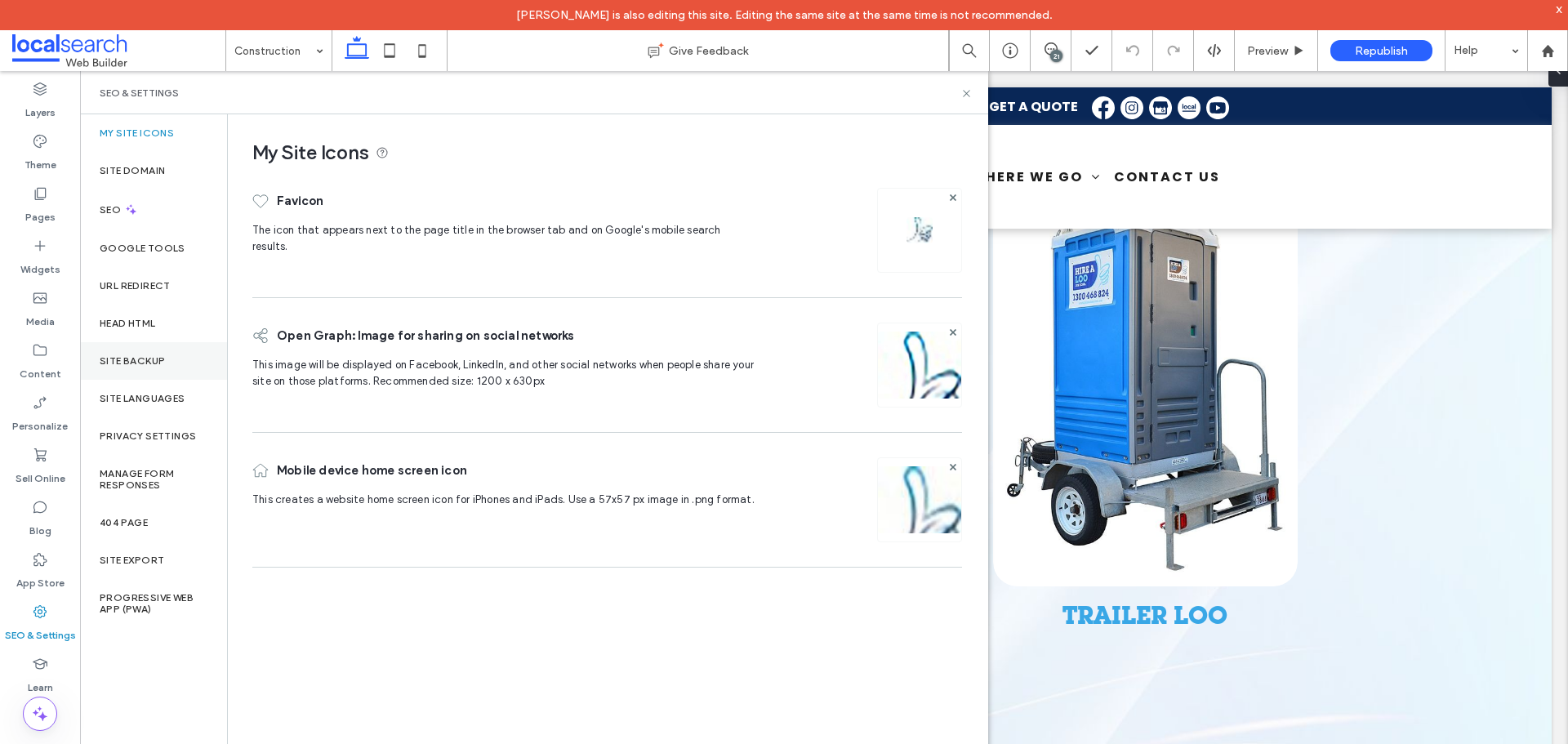
click at [147, 358] on label "Site Backup" at bounding box center [132, 361] width 65 height 11
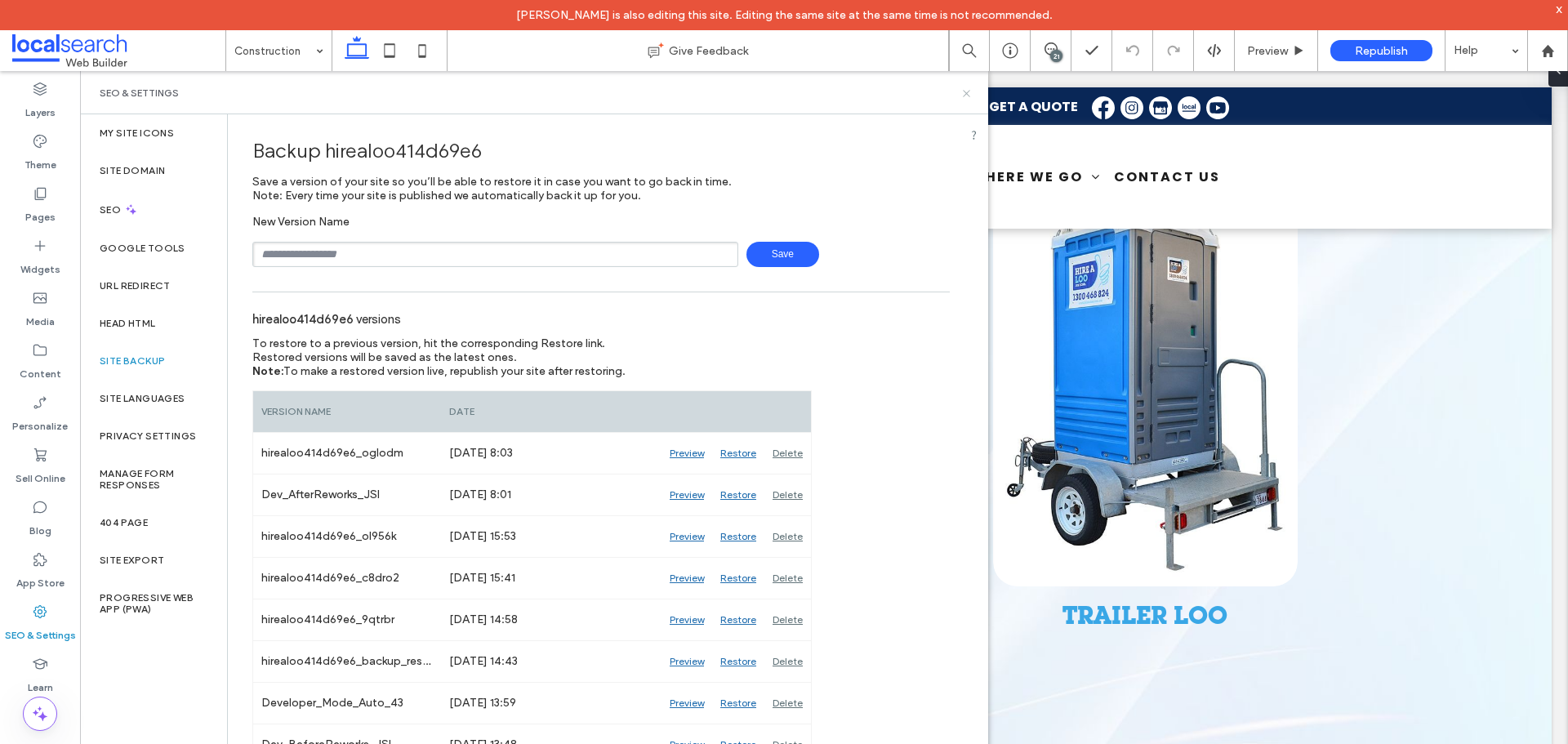
drag, startPoint x: 960, startPoint y: 88, endPoint x: 857, endPoint y: 7, distance: 131.0
click at [960, 88] on icon at bounding box center [966, 94] width 12 height 12
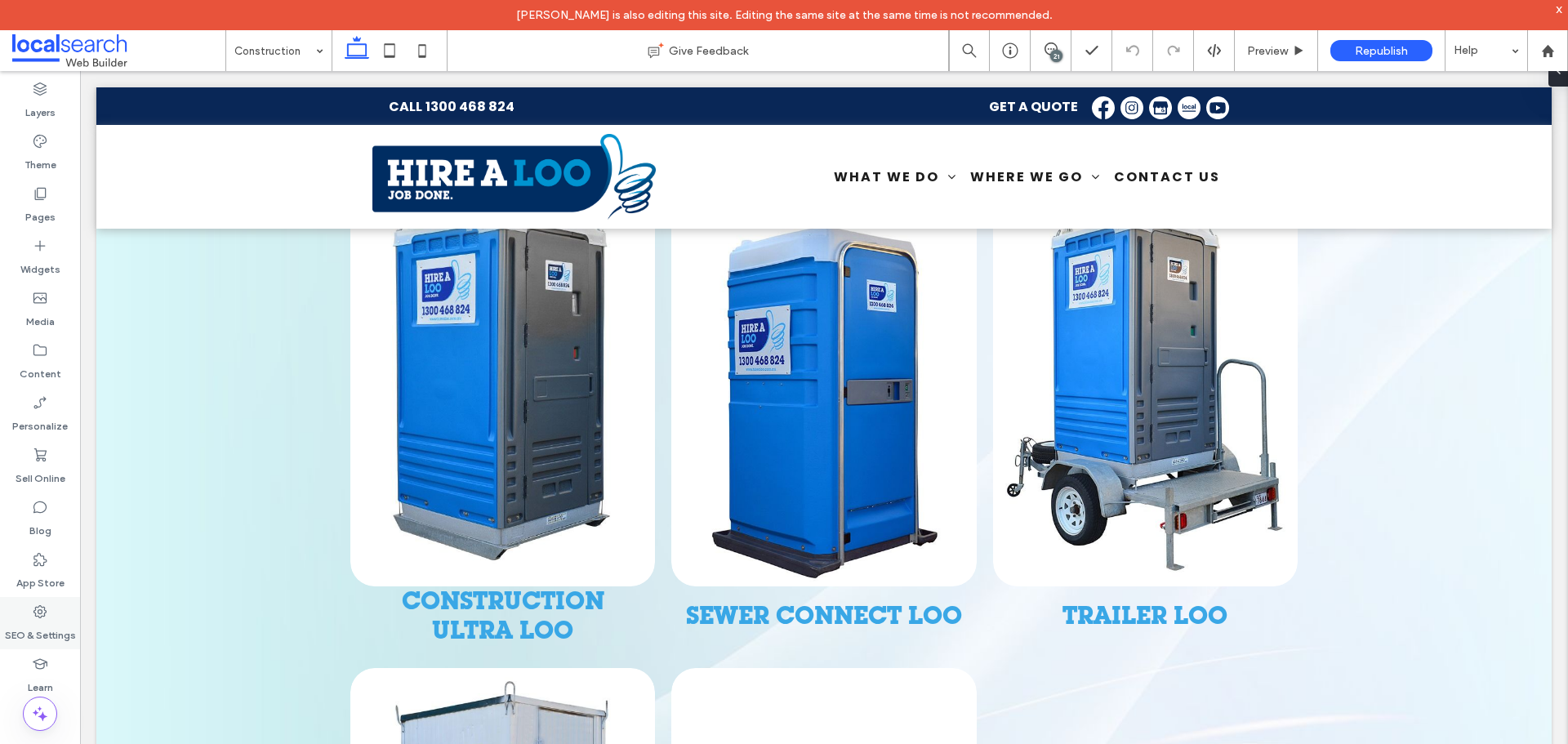
click at [42, 609] on icon at bounding box center [39, 612] width 17 height 17
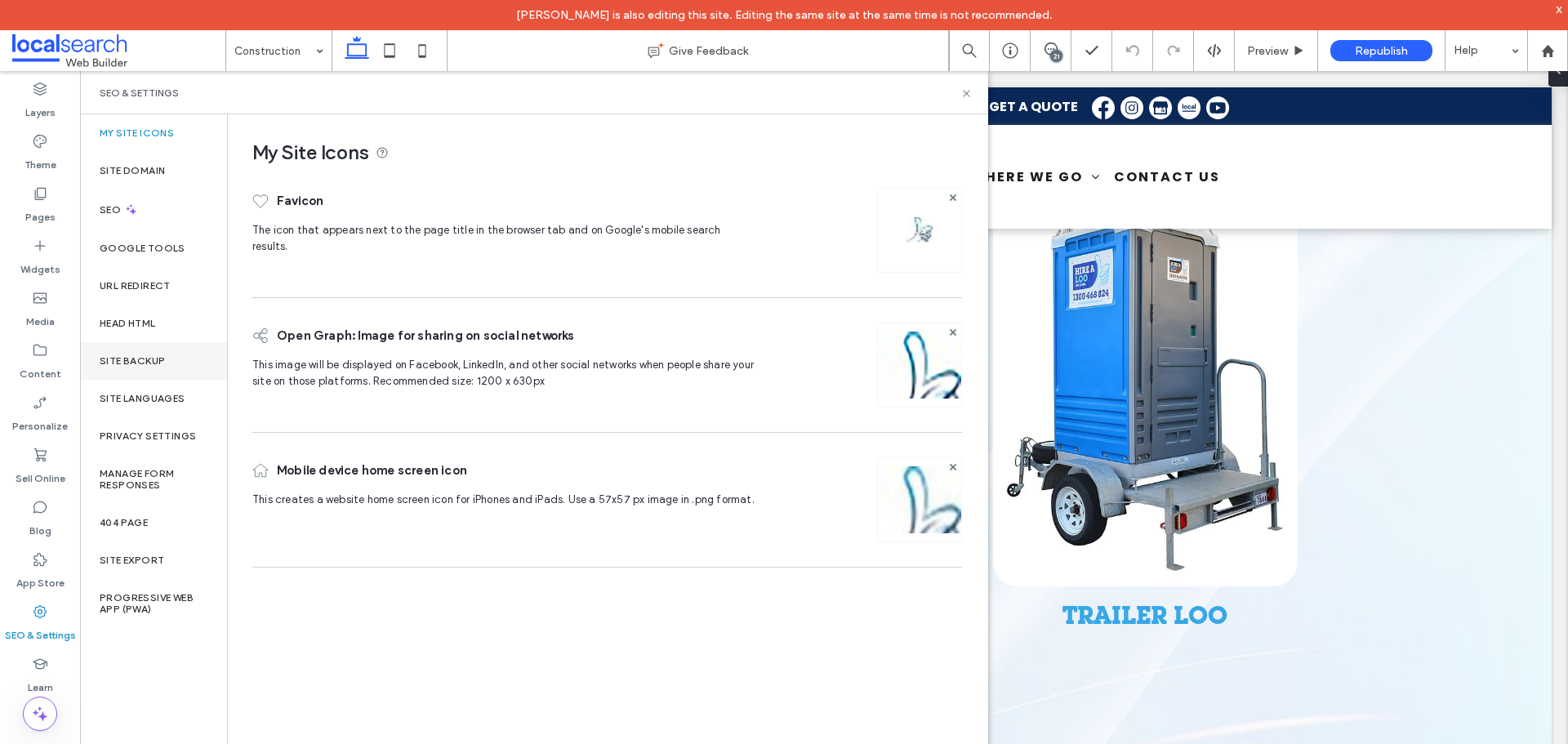
click at [168, 359] on div "Site Backup" at bounding box center [154, 361] width 147 height 38
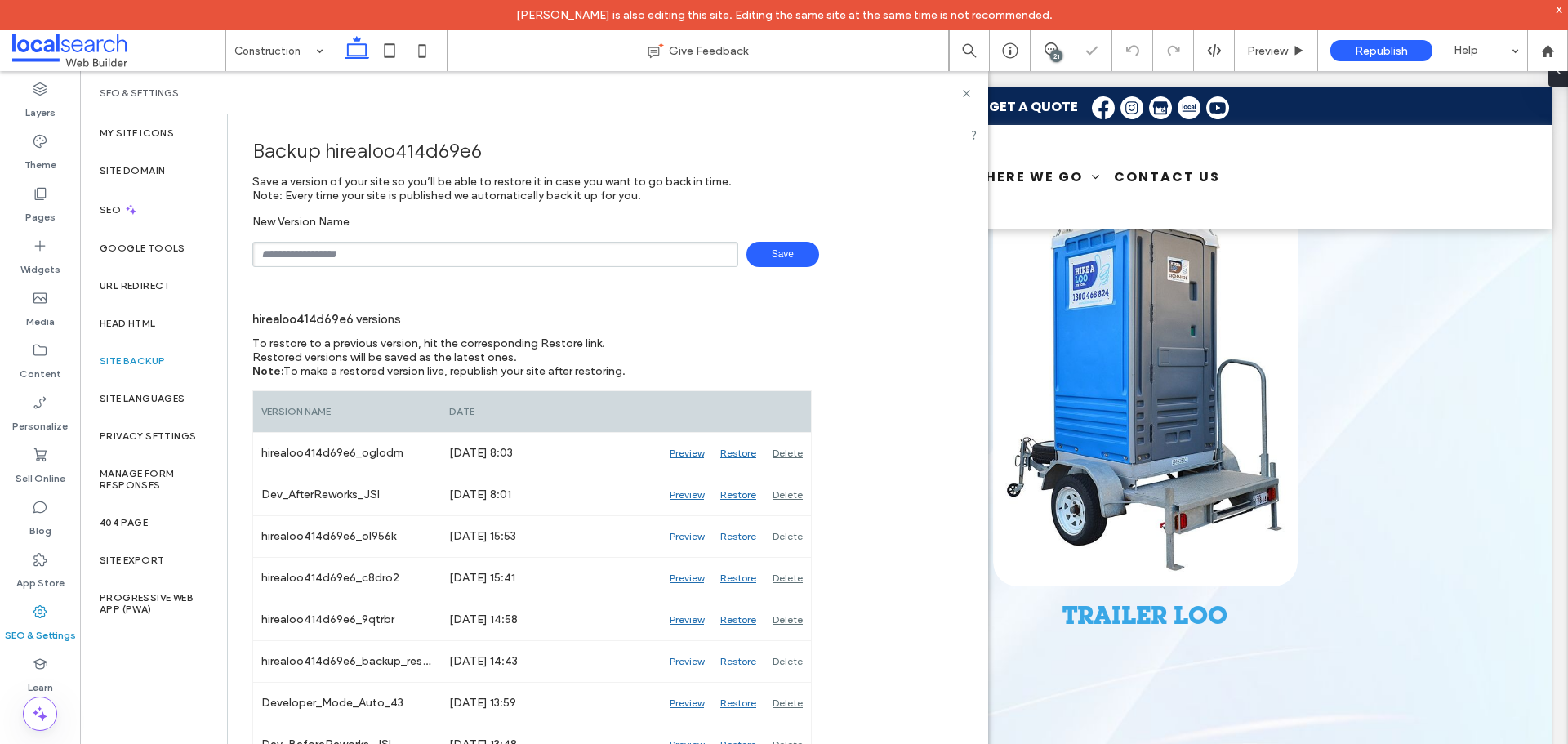
click at [388, 252] on input "text" at bounding box center [496, 254] width 486 height 25
type input "**********"
click at [476, 260] on input "text" at bounding box center [496, 254] width 486 height 25
type input "**********"
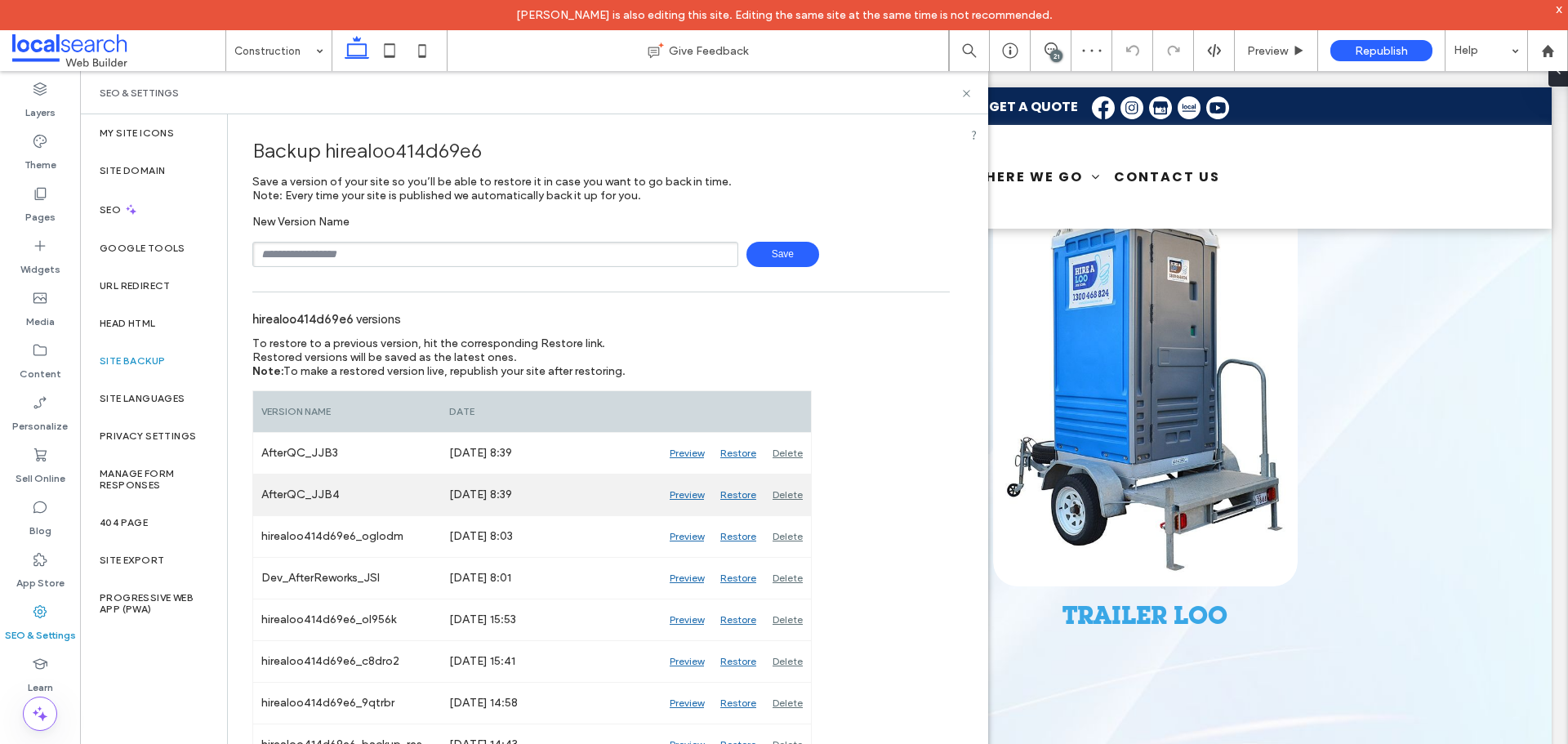
click at [791, 497] on div "Delete" at bounding box center [787, 495] width 47 height 41
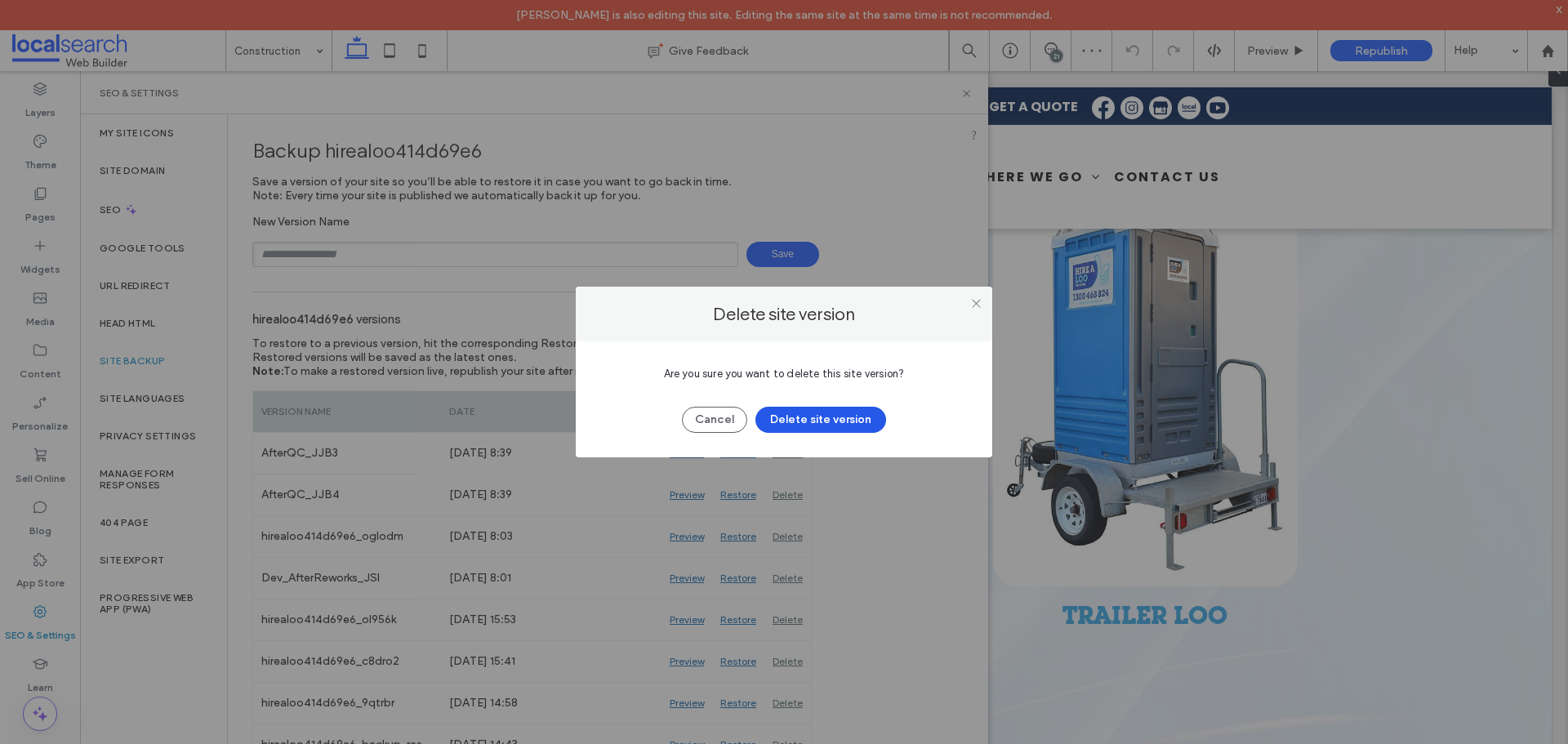
click at [795, 418] on button "Delete site version" at bounding box center [820, 419] width 131 height 26
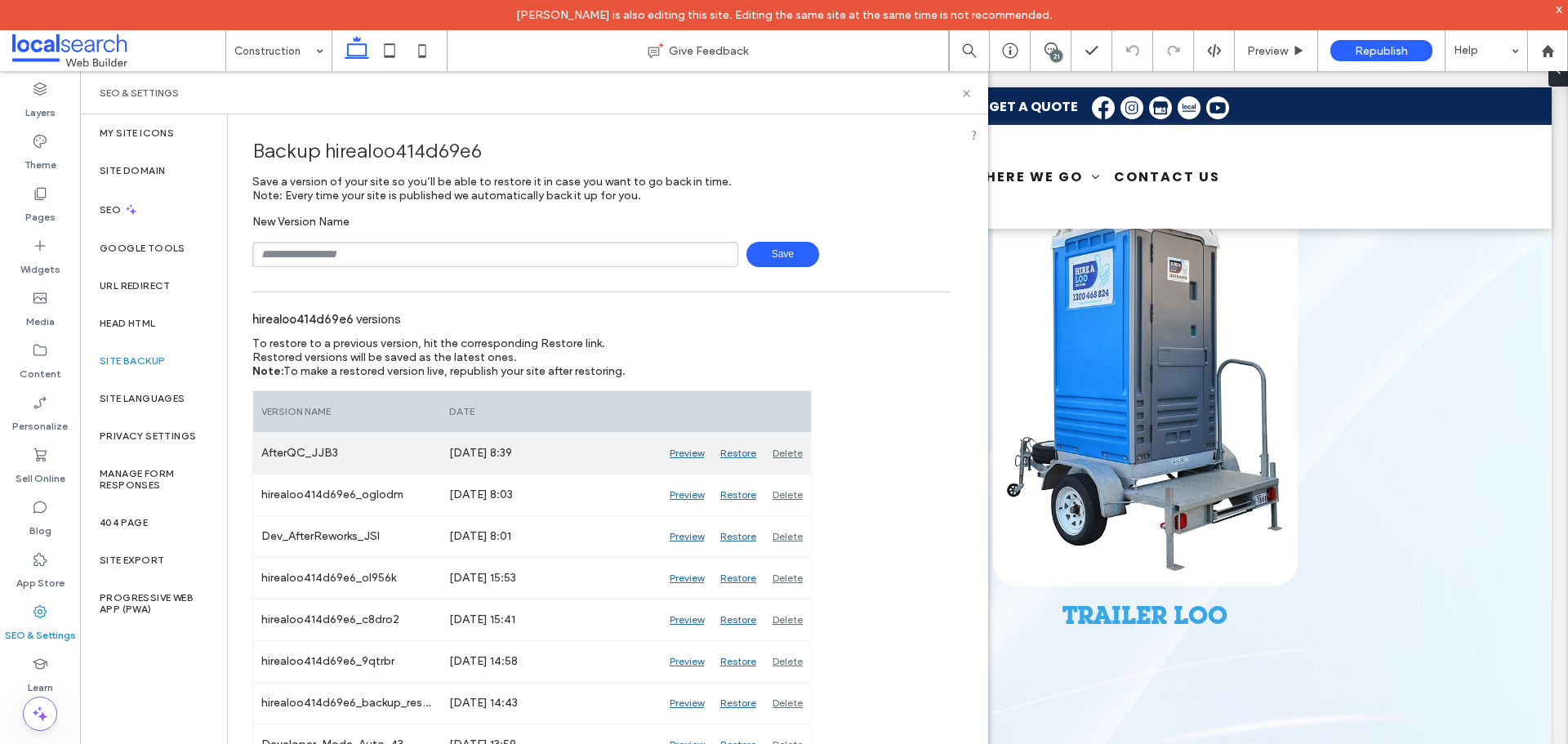
click at [789, 447] on div "Delete" at bounding box center [787, 453] width 47 height 41
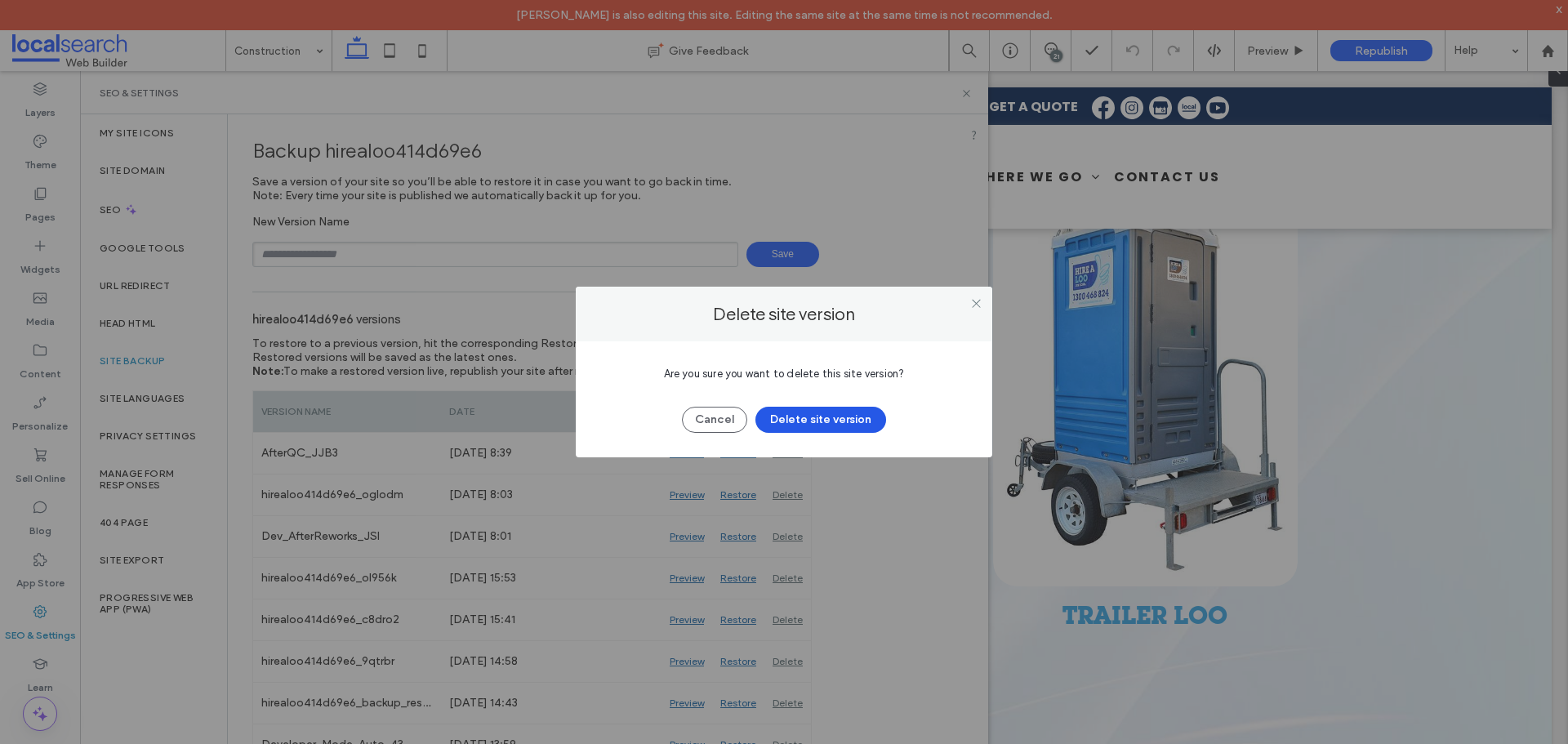
click at [784, 414] on button "Delete site version" at bounding box center [820, 419] width 131 height 26
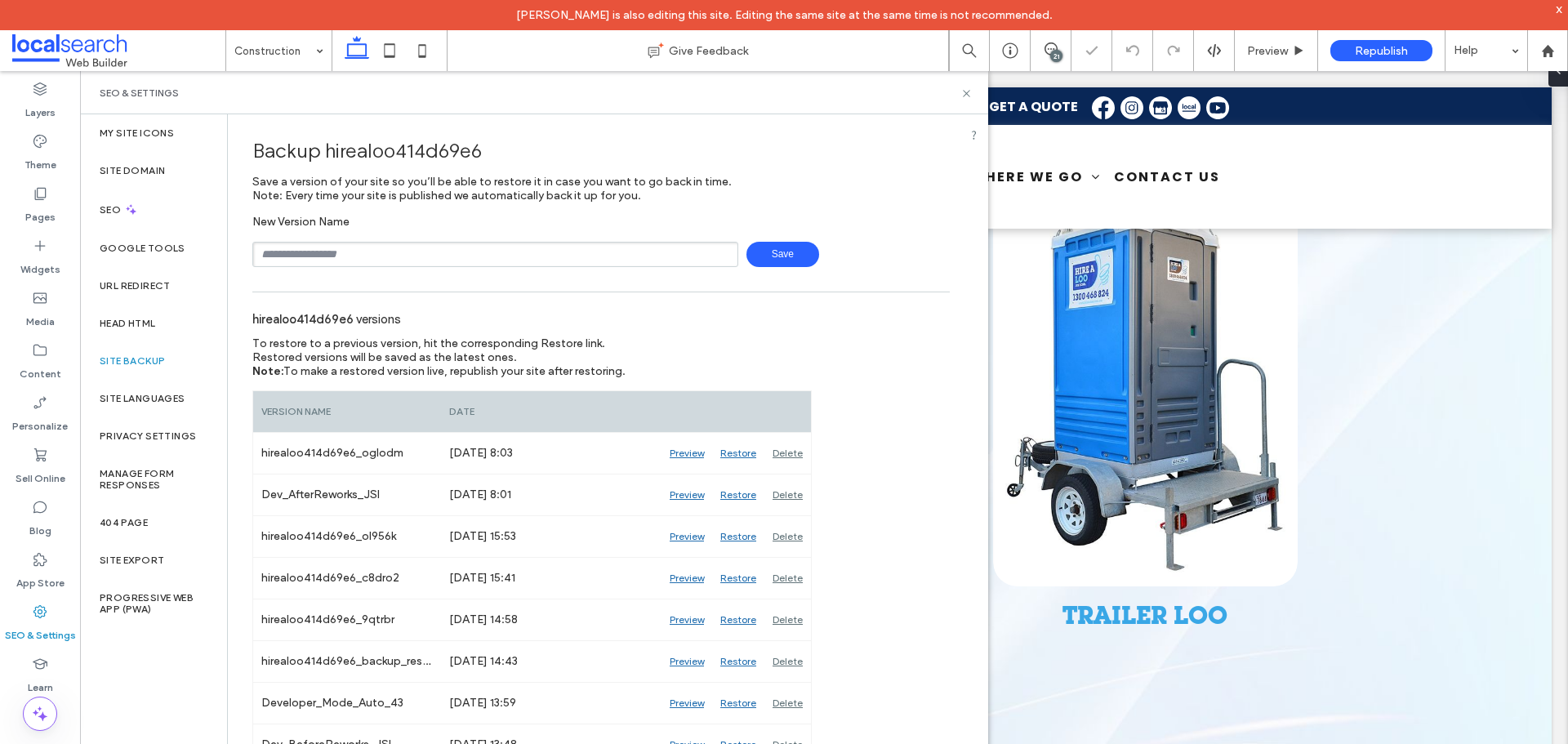
click at [484, 253] on input "text" at bounding box center [496, 254] width 486 height 25
type input "**********"
click at [762, 253] on span "Save" at bounding box center [783, 254] width 73 height 25
click at [605, 263] on input "text" at bounding box center [496, 254] width 486 height 25
drag, startPoint x: 960, startPoint y: 95, endPoint x: 877, endPoint y: 53, distance: 93.0
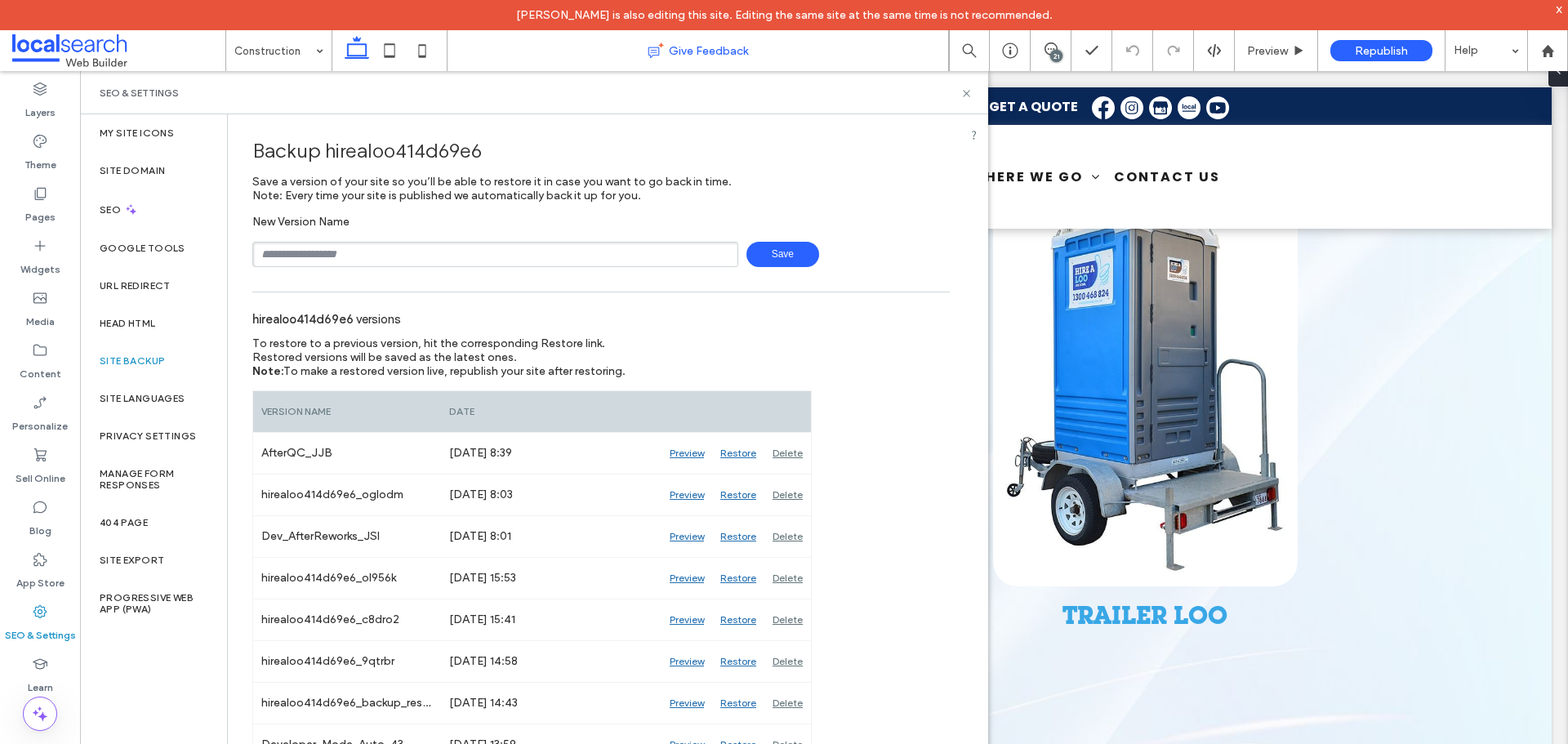
click at [960, 95] on icon at bounding box center [966, 94] width 12 height 12
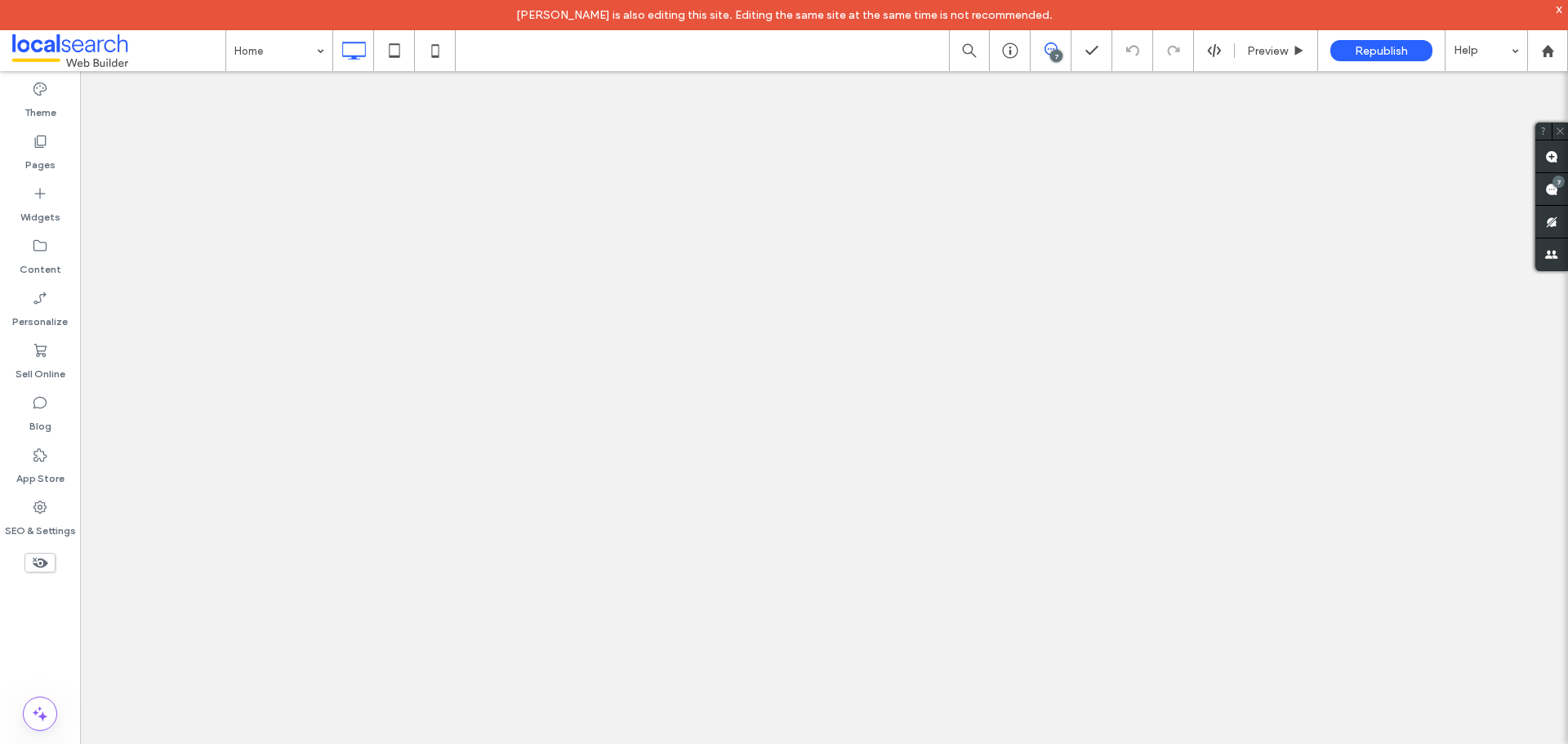
click at [23, 524] on label "SEO & Settings" at bounding box center [40, 526] width 71 height 23
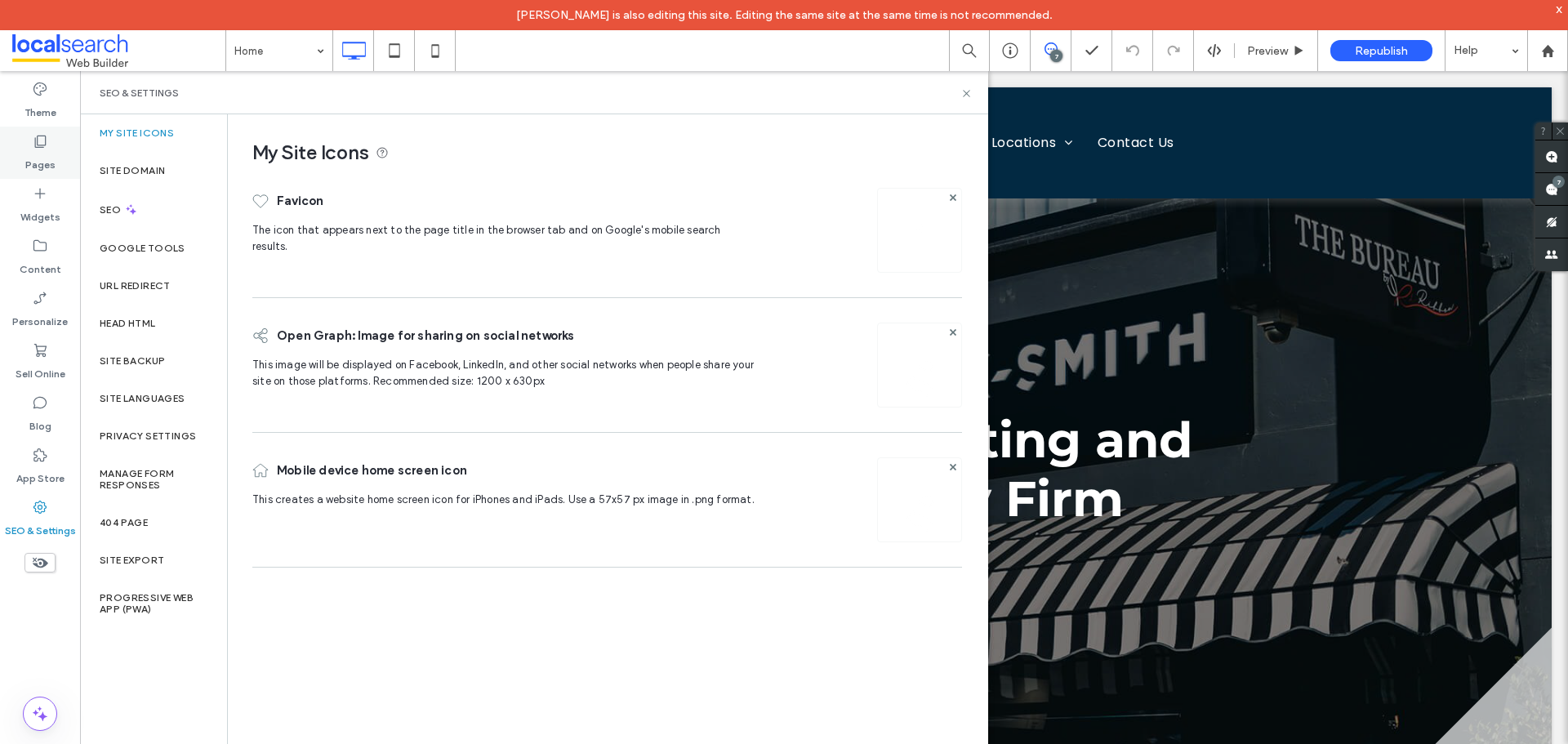
click at [48, 147] on div "Pages" at bounding box center [39, 153] width 80 height 53
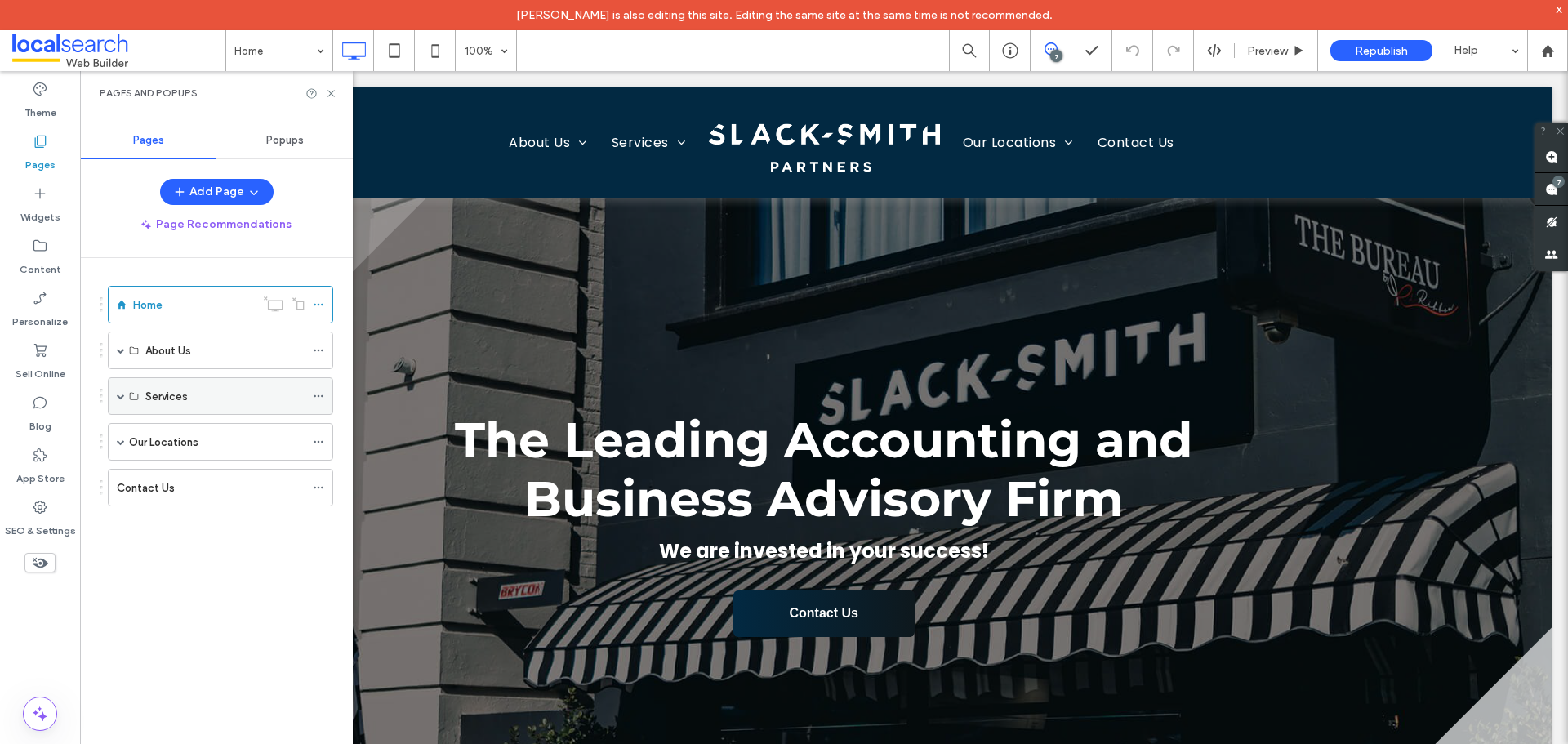
click at [119, 394] on span at bounding box center [120, 396] width 8 height 8
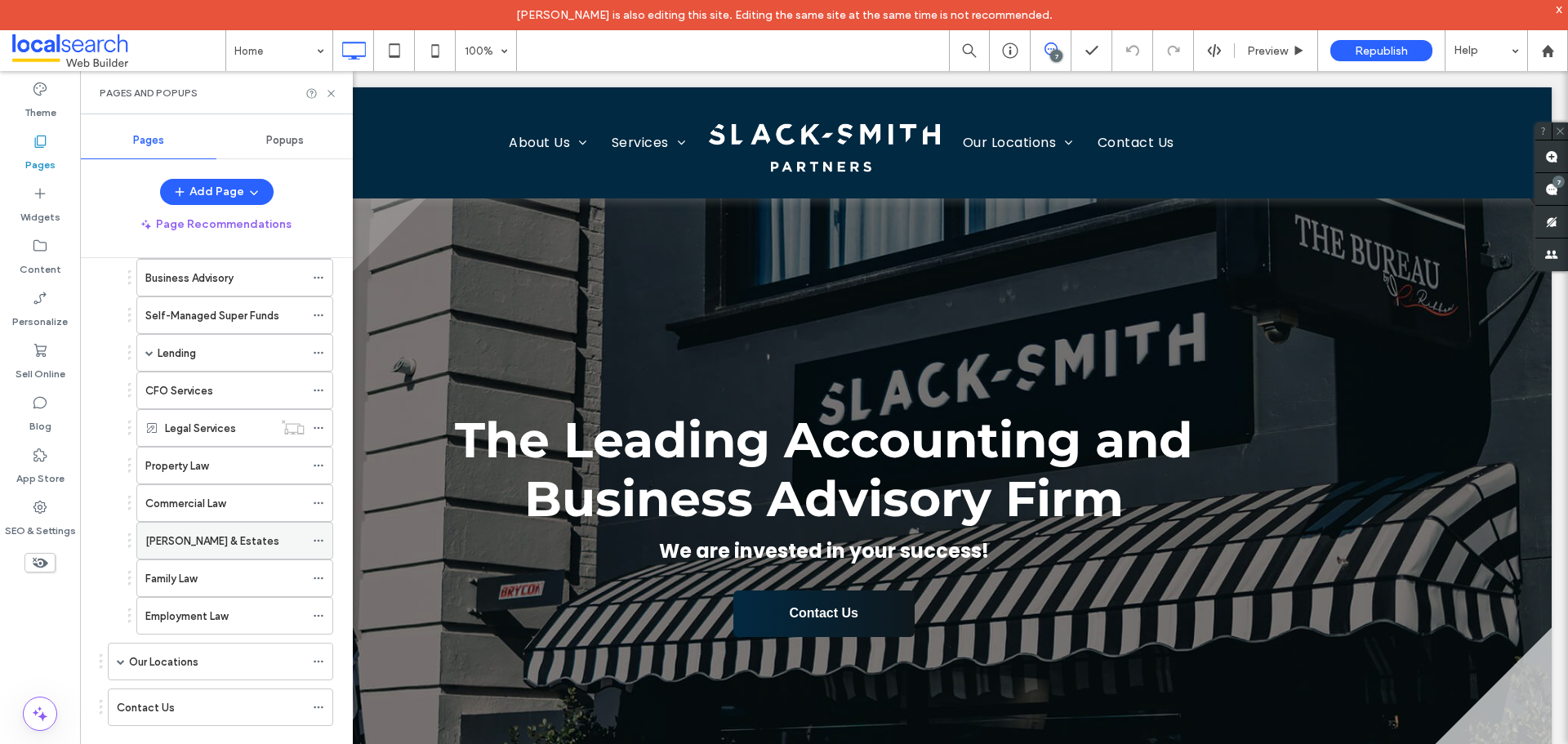
scroll to position [232, 0]
click at [205, 475] on div "Property Law" at bounding box center [225, 464] width 159 height 36
click at [320, 466] on icon at bounding box center [318, 464] width 11 height 11
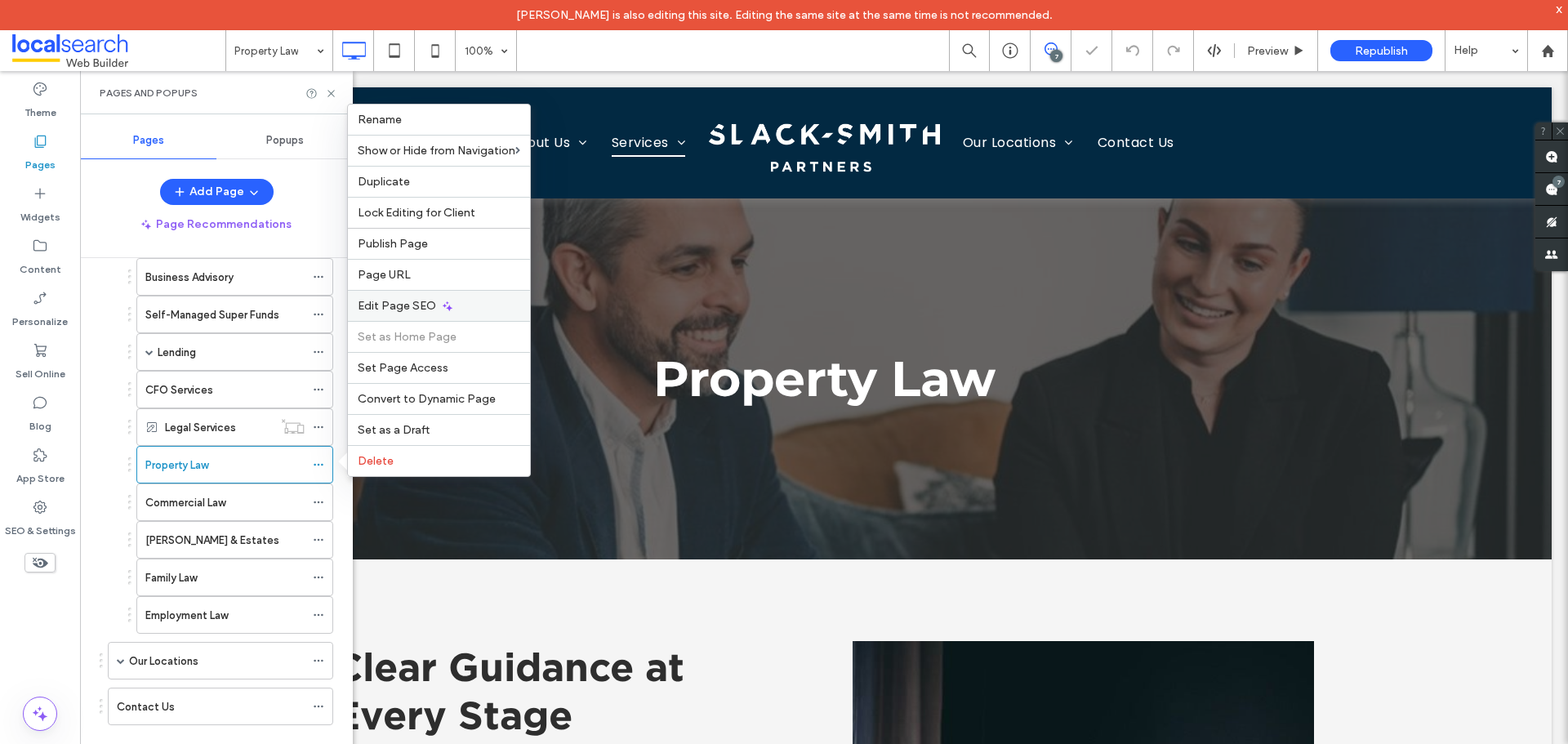
click at [418, 311] on span "Edit Page SEO" at bounding box center [397, 306] width 78 height 14
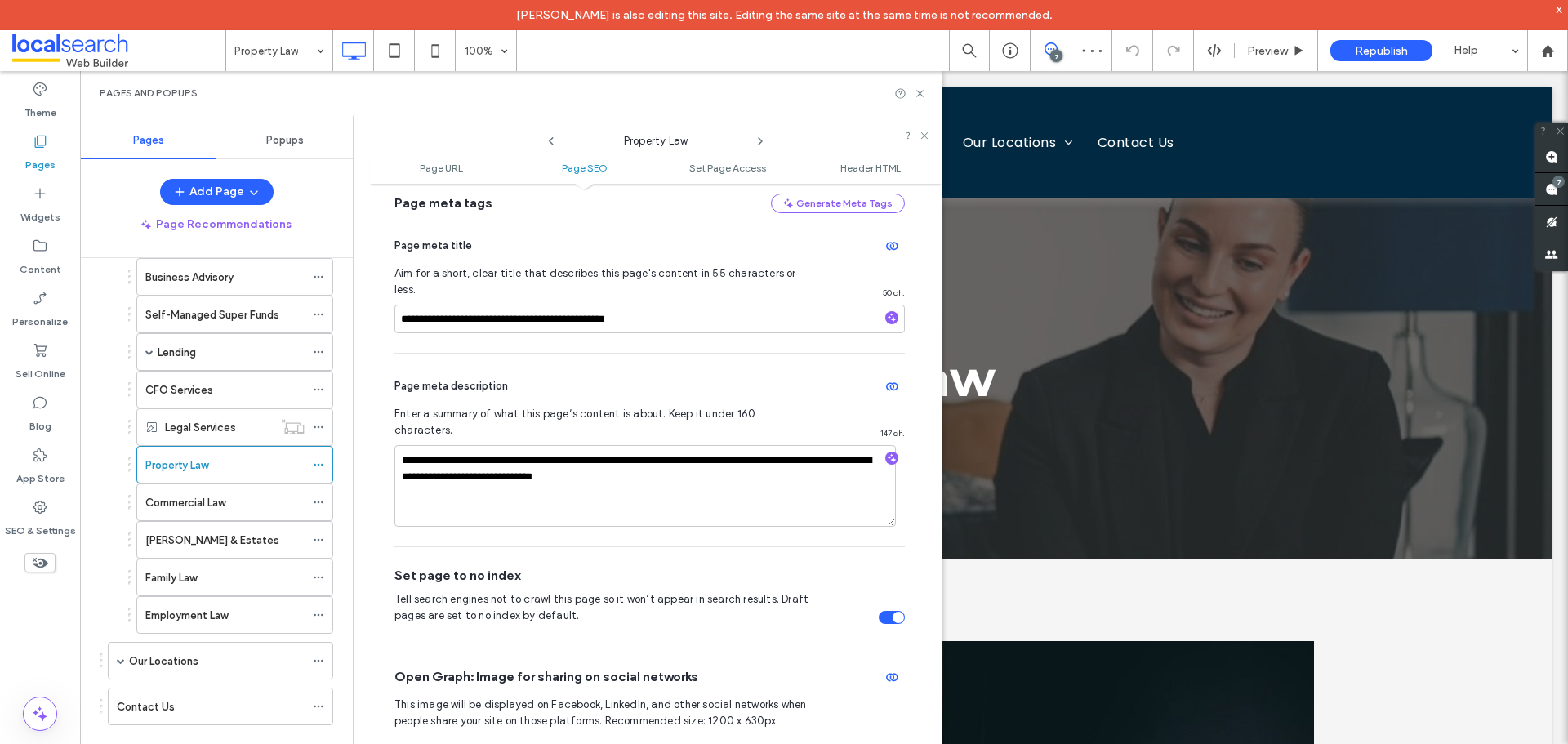
scroll to position [387, 0]
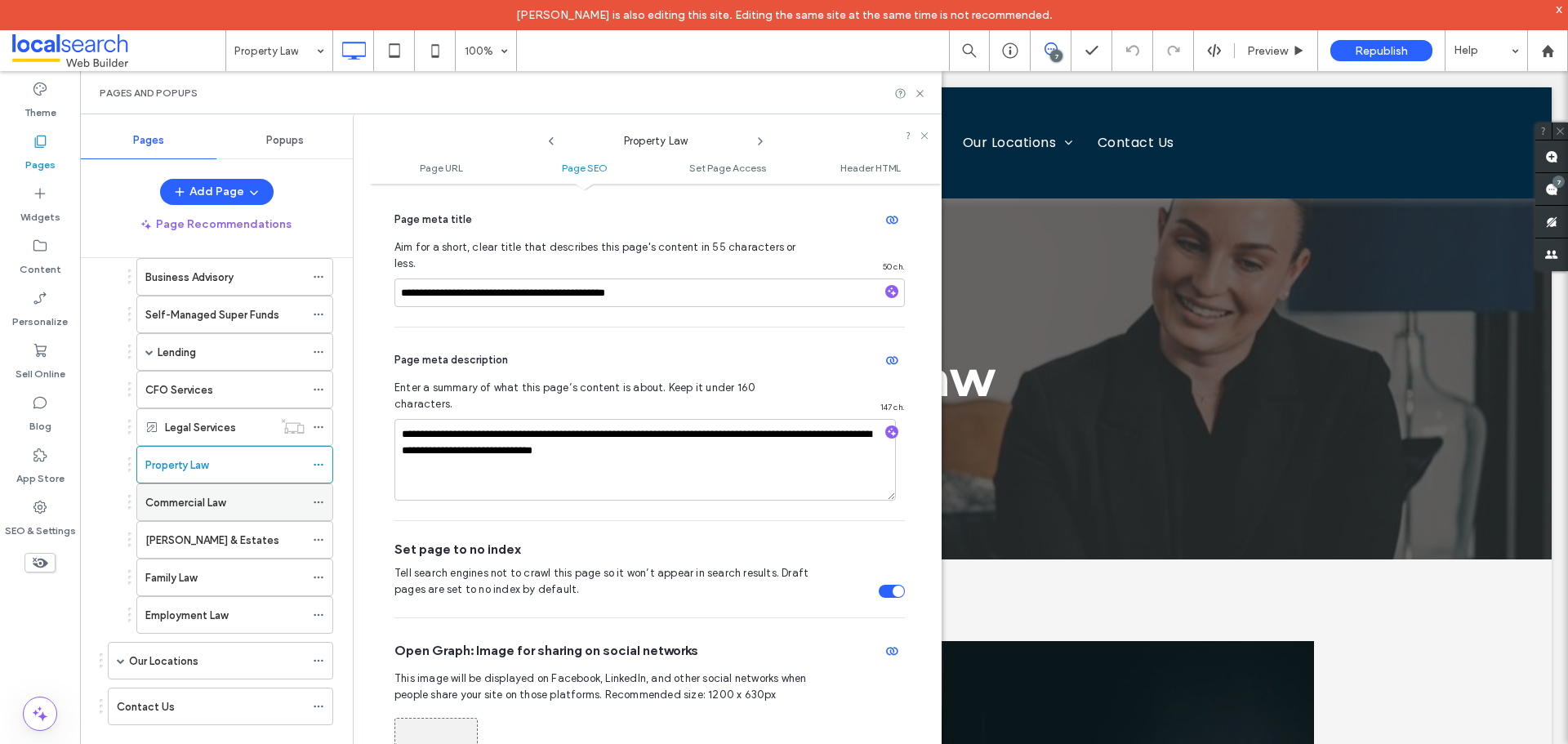
click at [235, 508] on div "Commercial Law" at bounding box center [225, 503] width 159 height 18
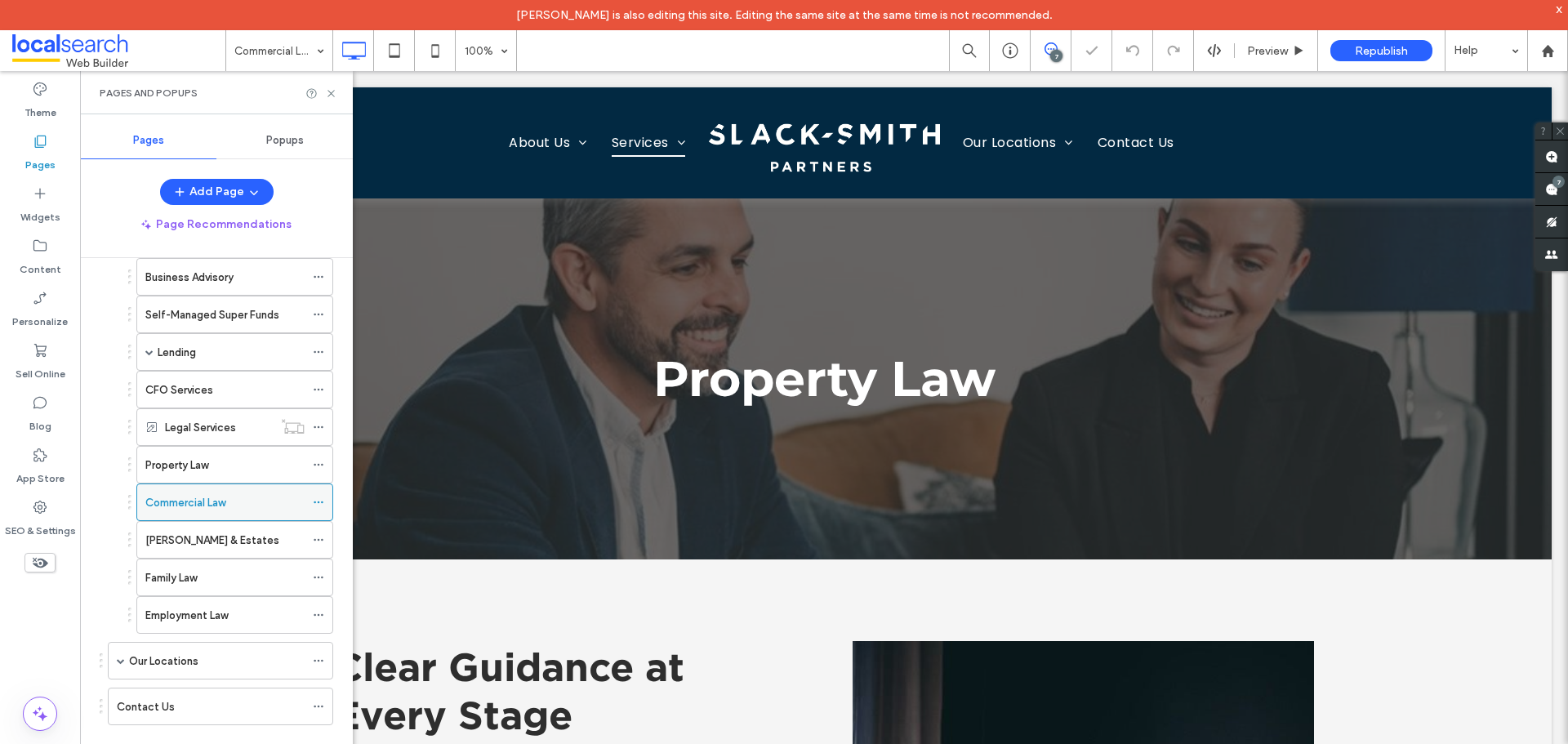
click at [320, 502] on icon at bounding box center [318, 502] width 11 height 11
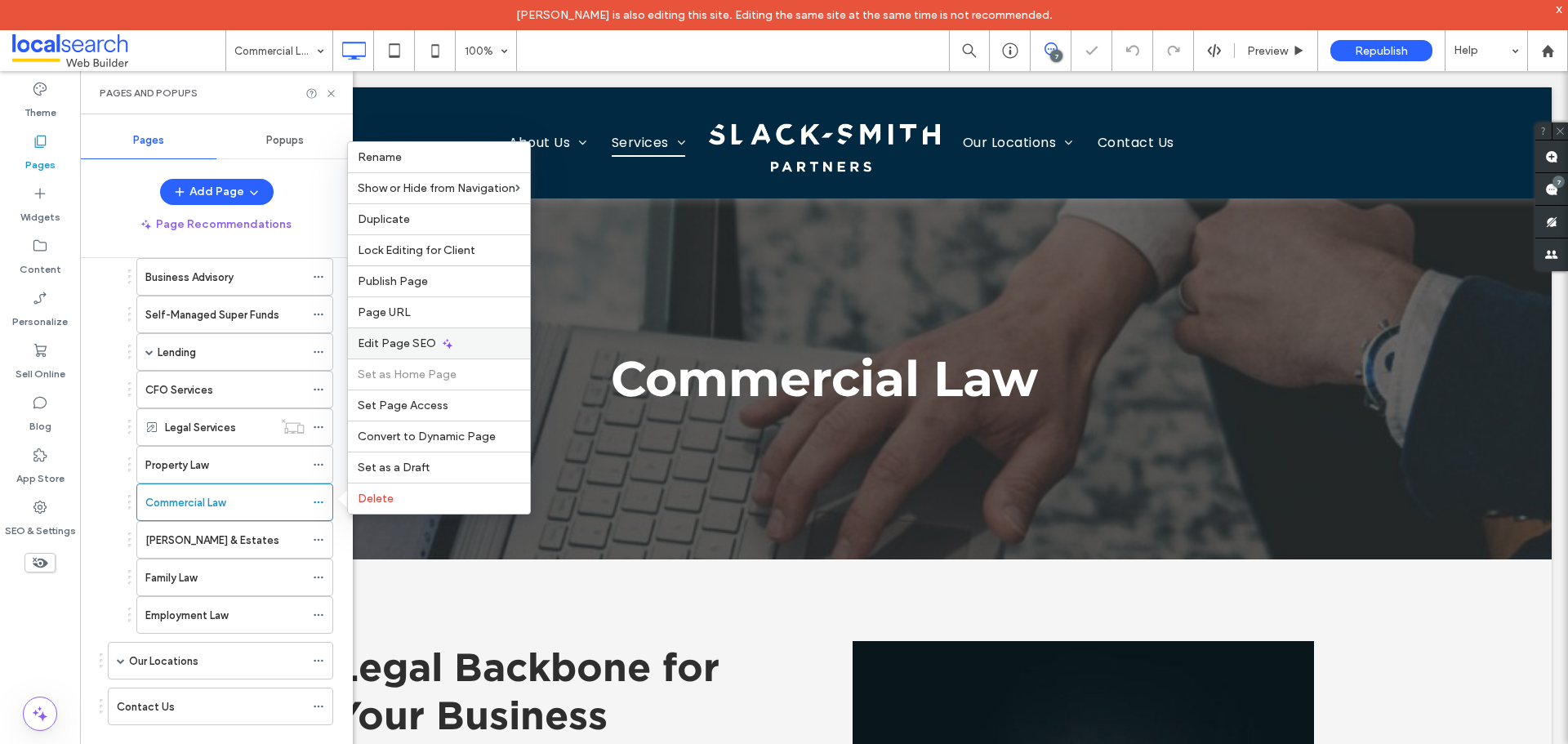
click at [407, 348] on span "Edit Page SEO" at bounding box center [397, 343] width 78 height 14
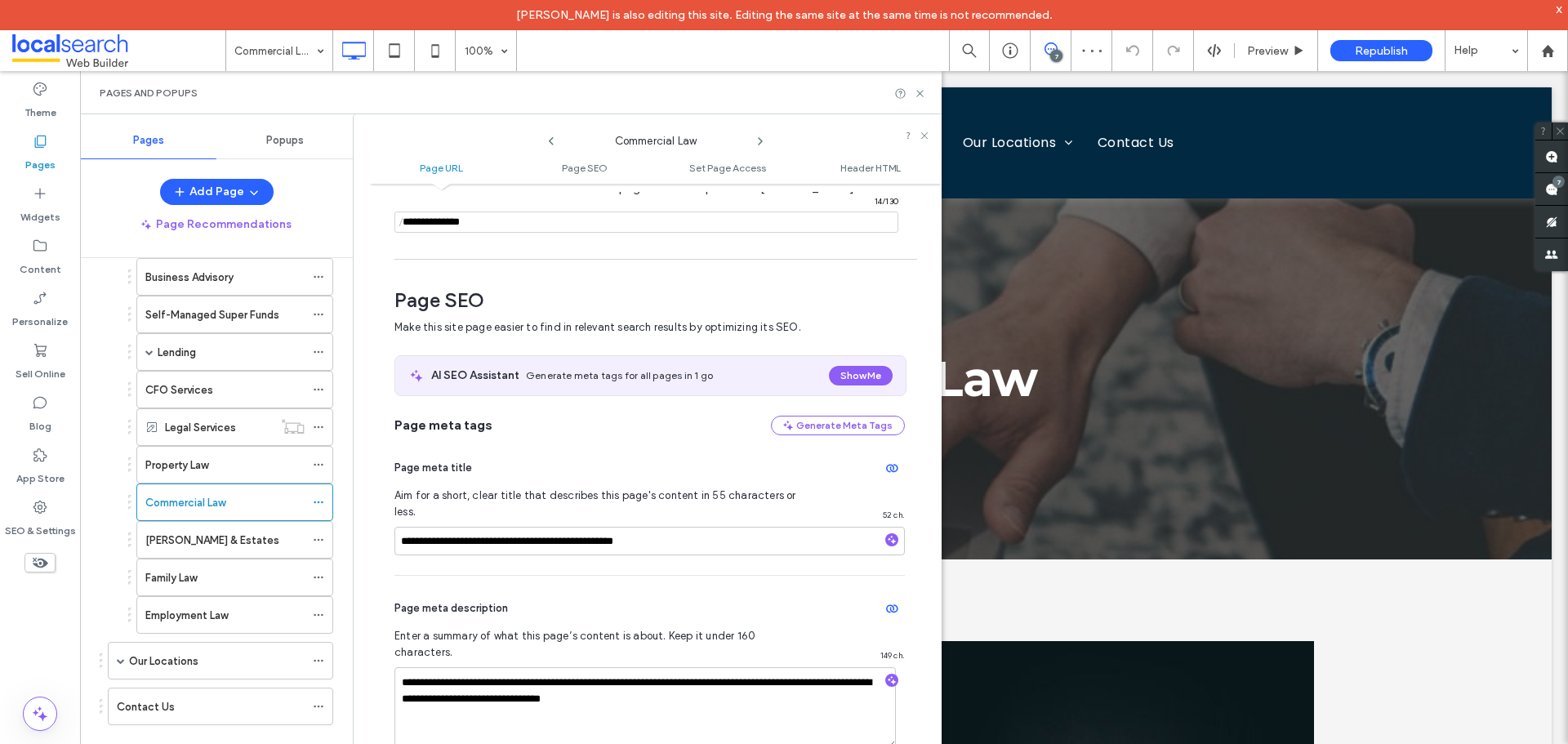
scroll to position [224, 0]
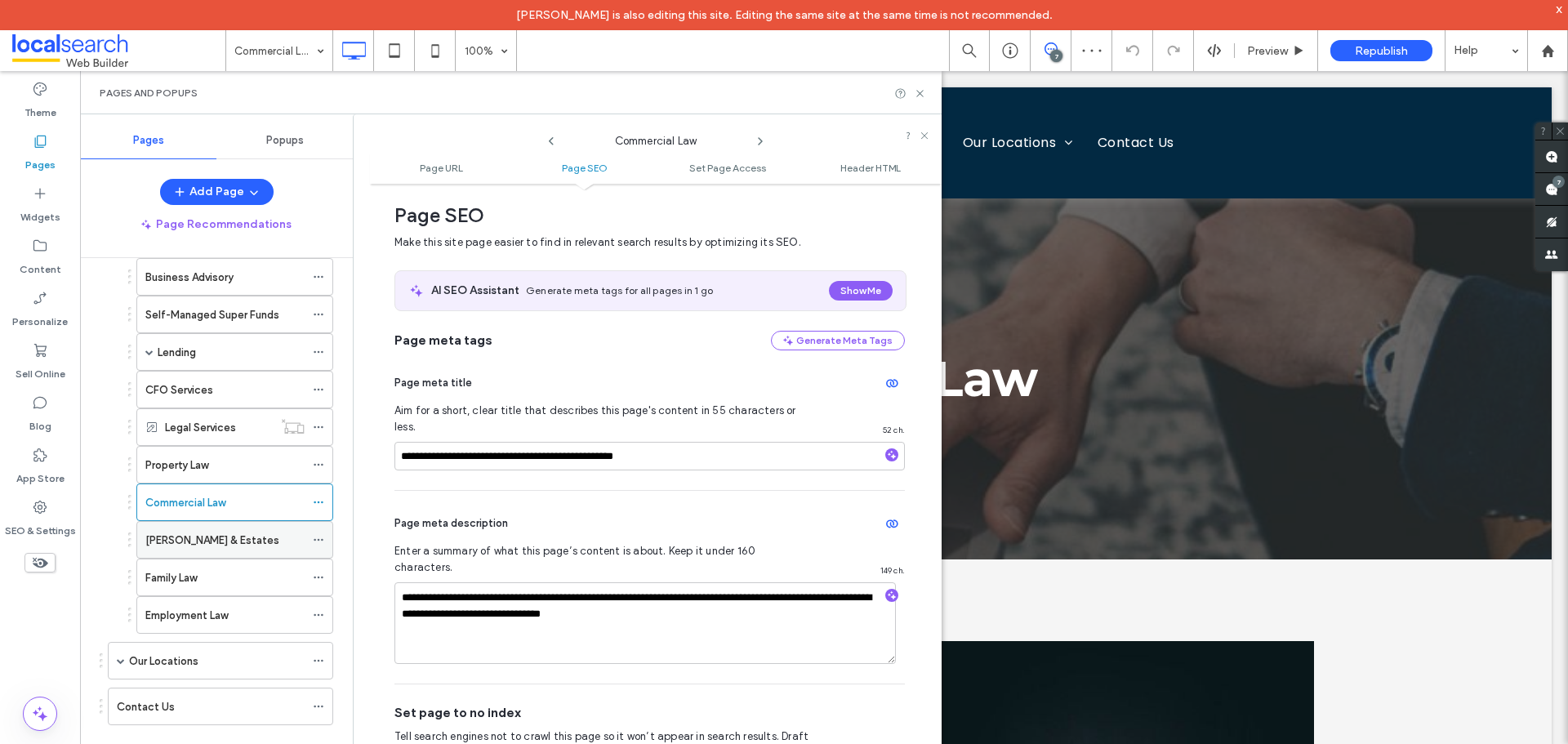
click at [233, 547] on div "[PERSON_NAME] & Estates" at bounding box center [225, 540] width 159 height 18
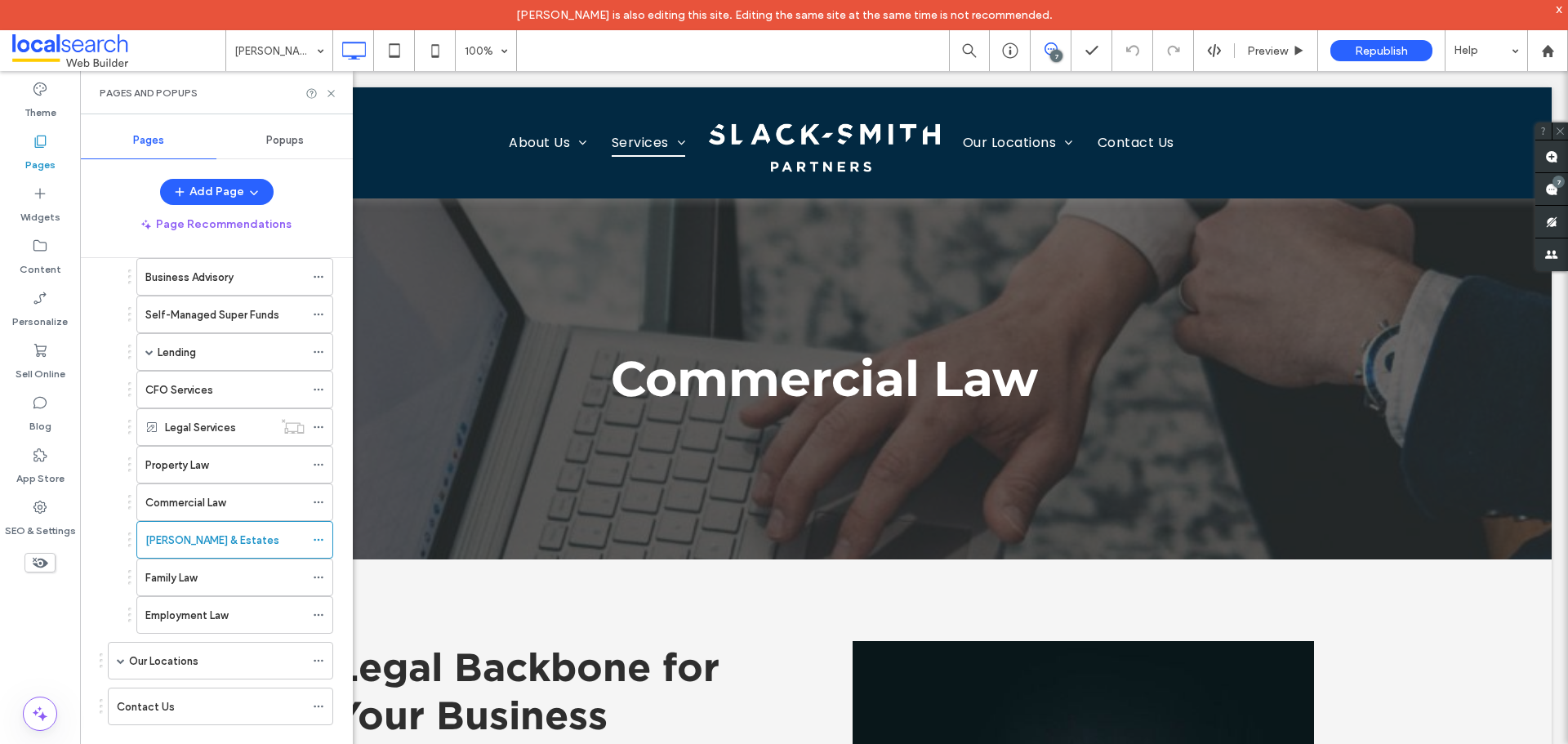
click at [319, 540] on div at bounding box center [784, 372] width 1568 height 744
click at [319, 540] on use at bounding box center [318, 540] width 9 height 3
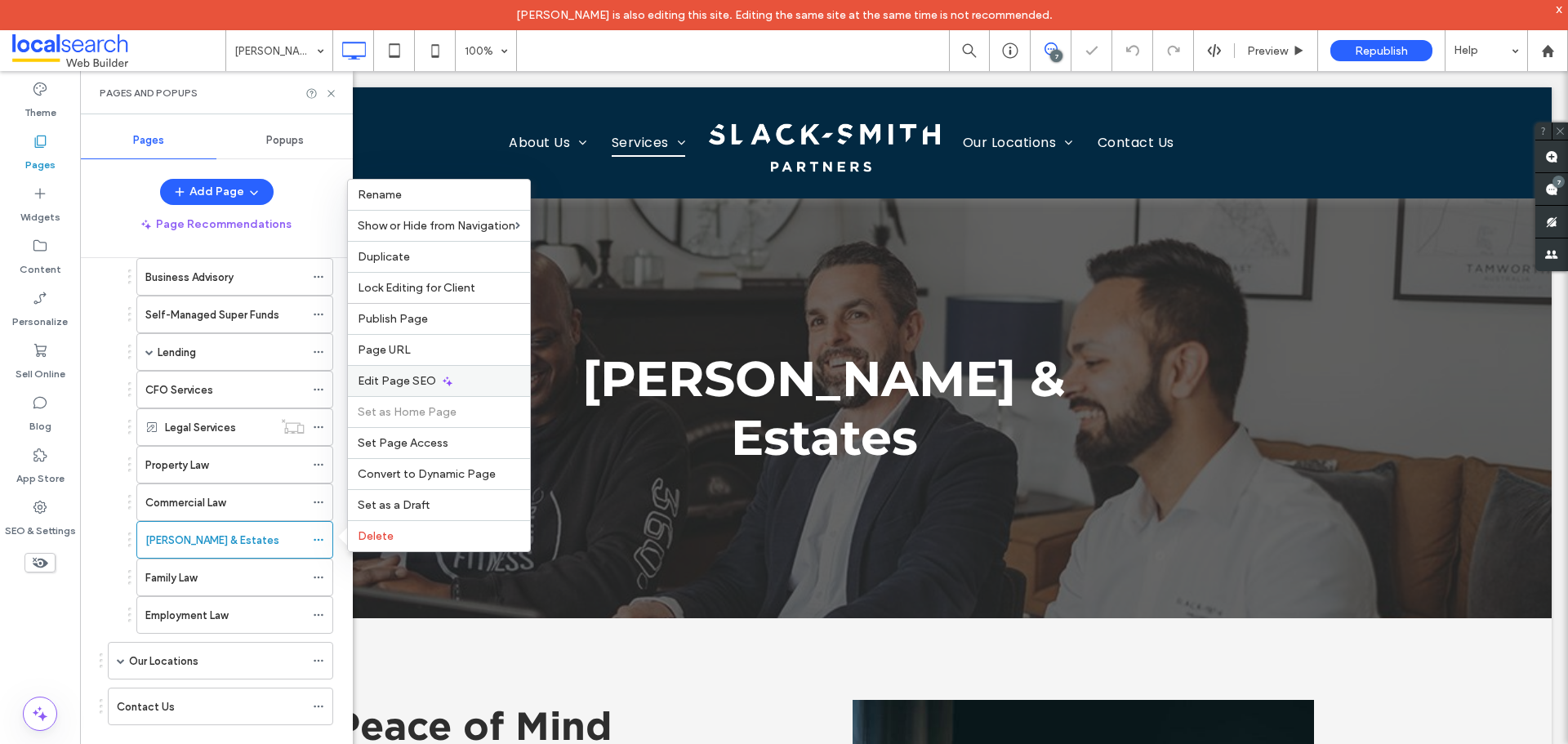
click at [417, 385] on span "Edit Page SEO" at bounding box center [397, 381] width 78 height 14
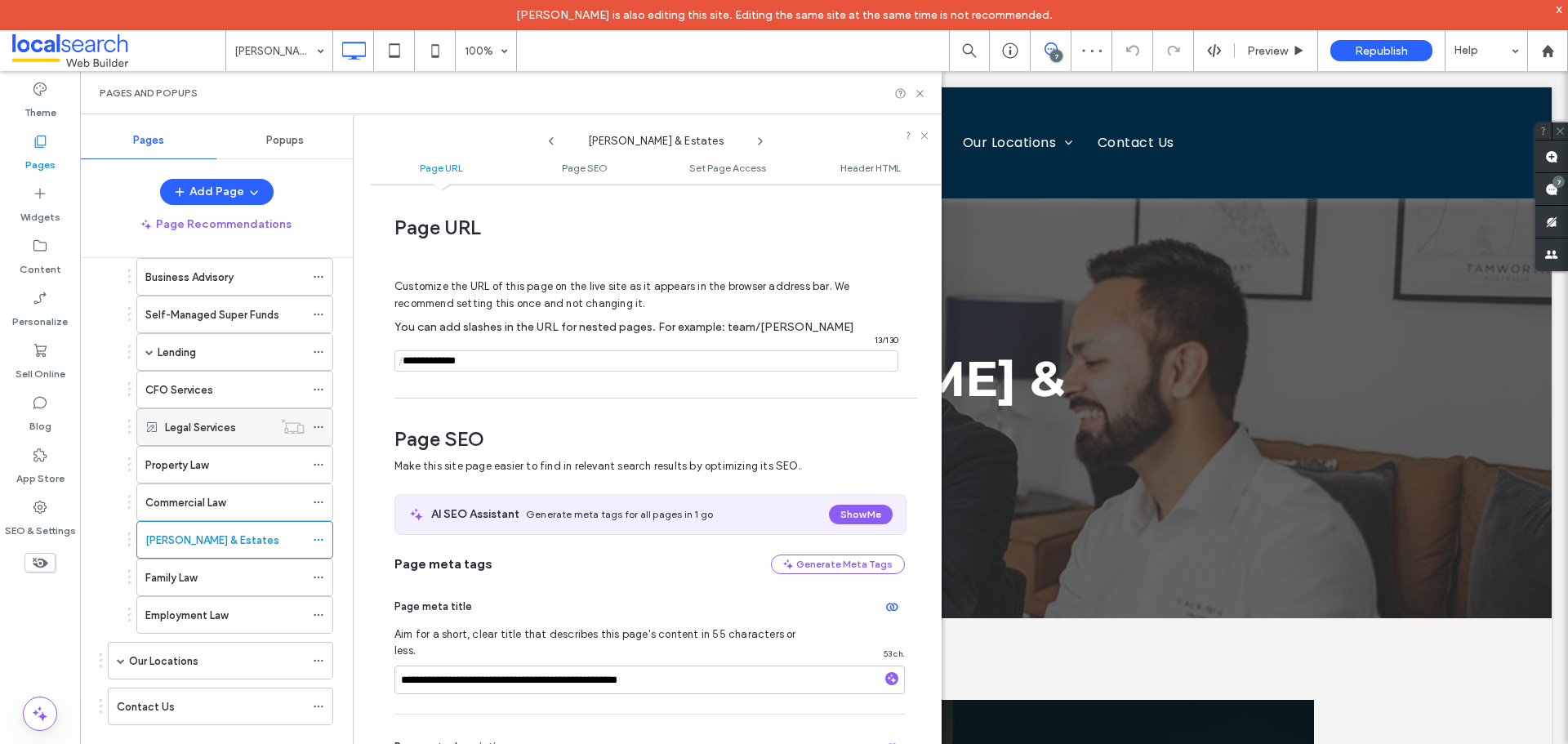
scroll to position [224, 0]
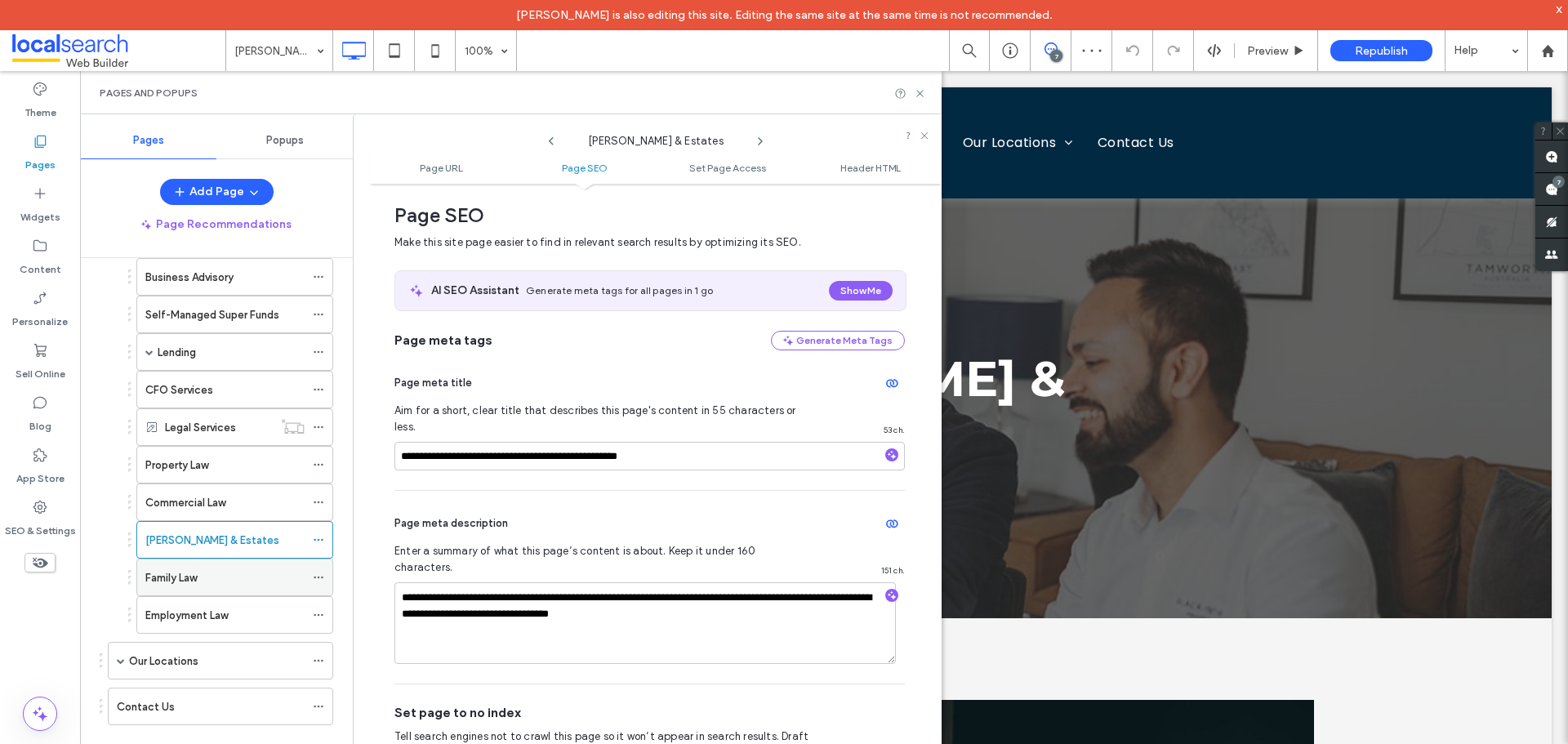
click at [226, 569] on div "Family Law" at bounding box center [225, 578] width 159 height 18
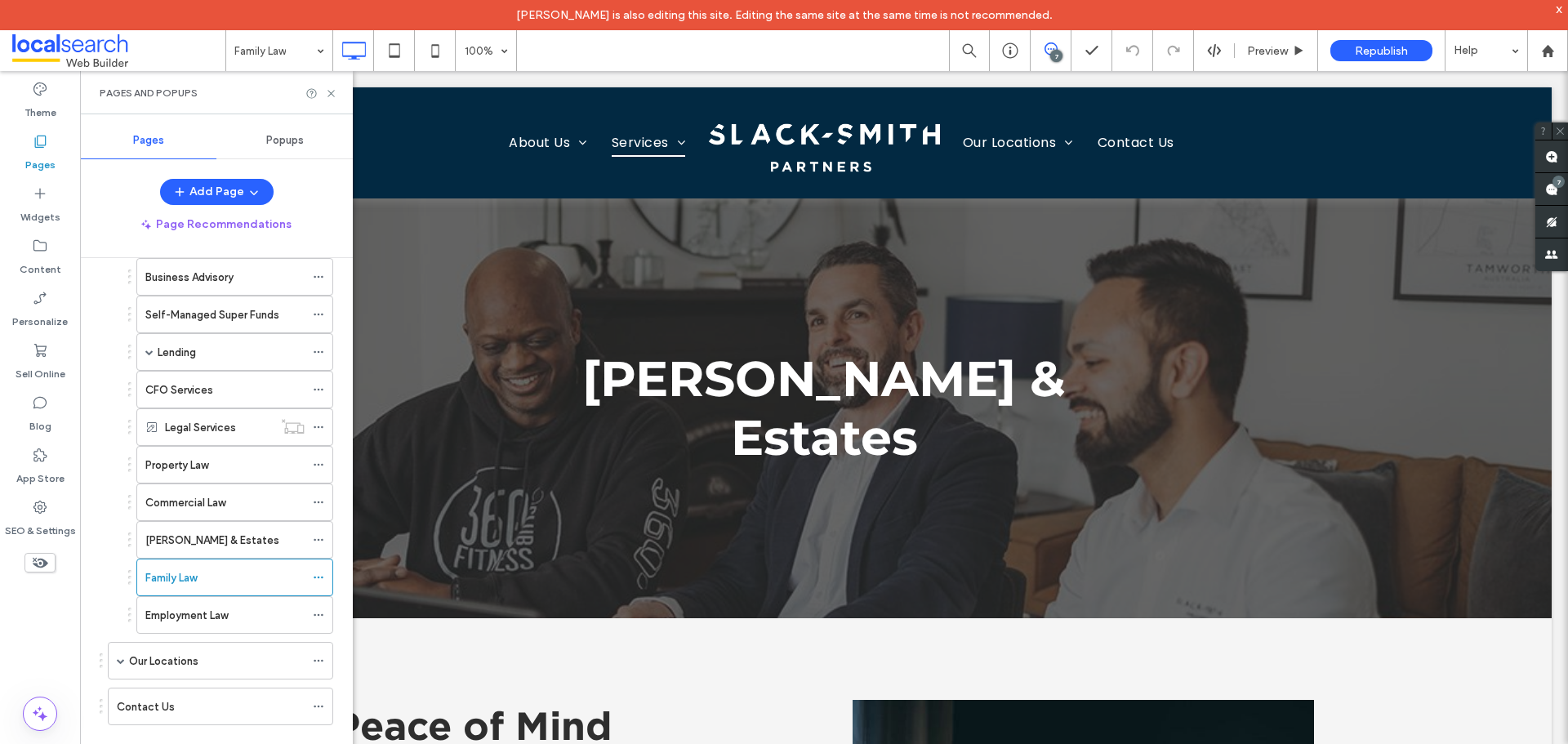
click at [320, 576] on div at bounding box center [784, 372] width 1568 height 744
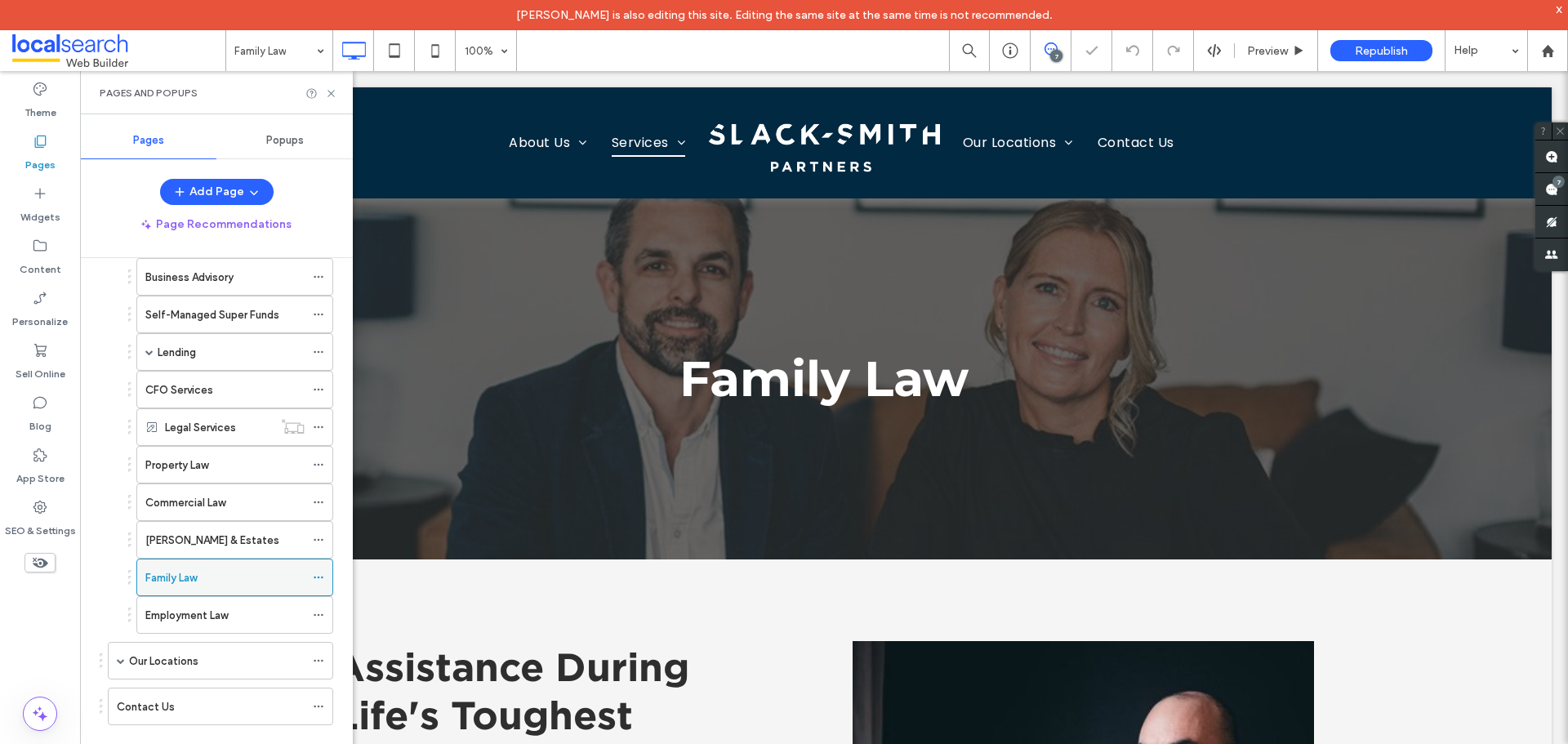
click at [322, 576] on use at bounding box center [318, 577] width 9 height 3
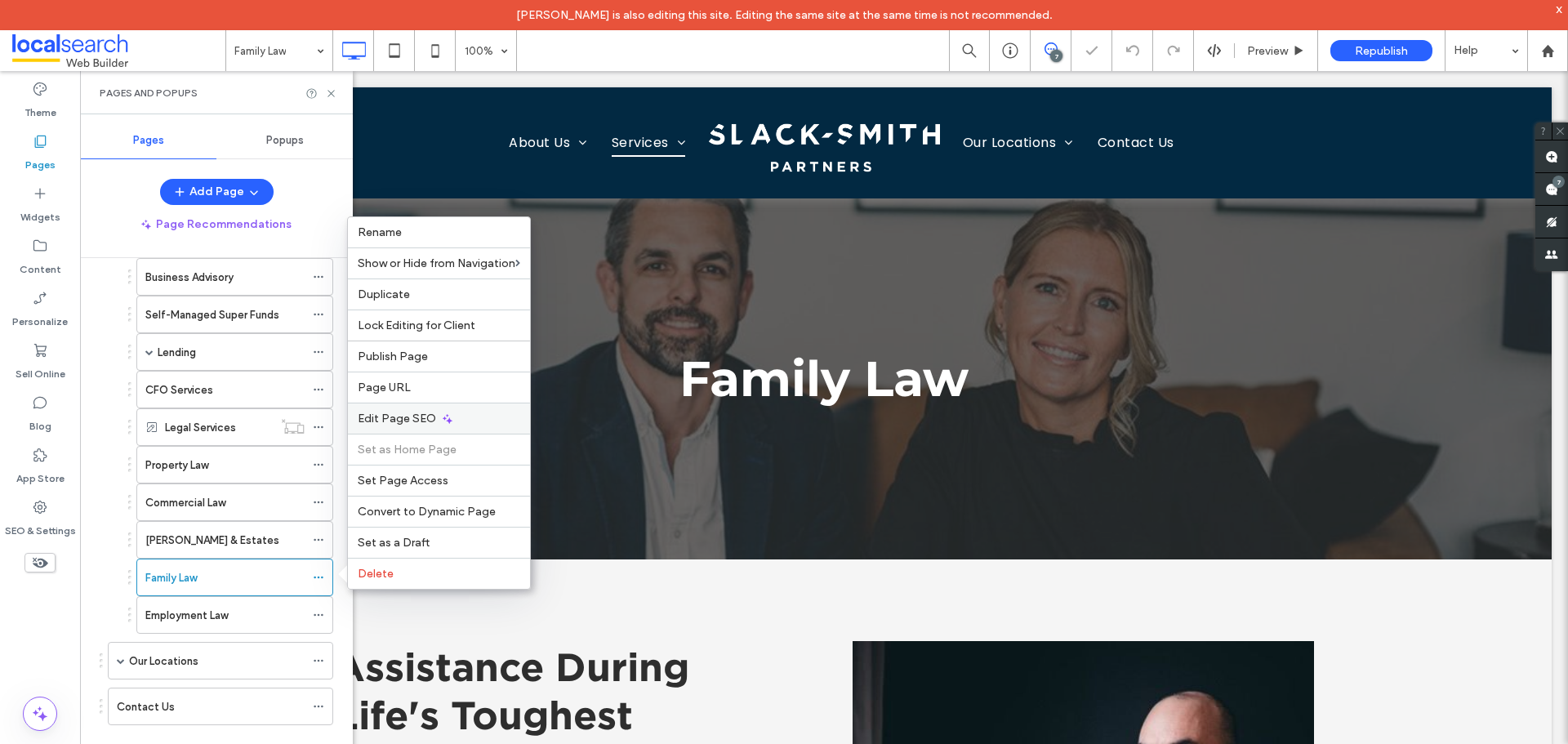
click at [415, 431] on div "Edit Page SEO" at bounding box center [439, 418] width 183 height 31
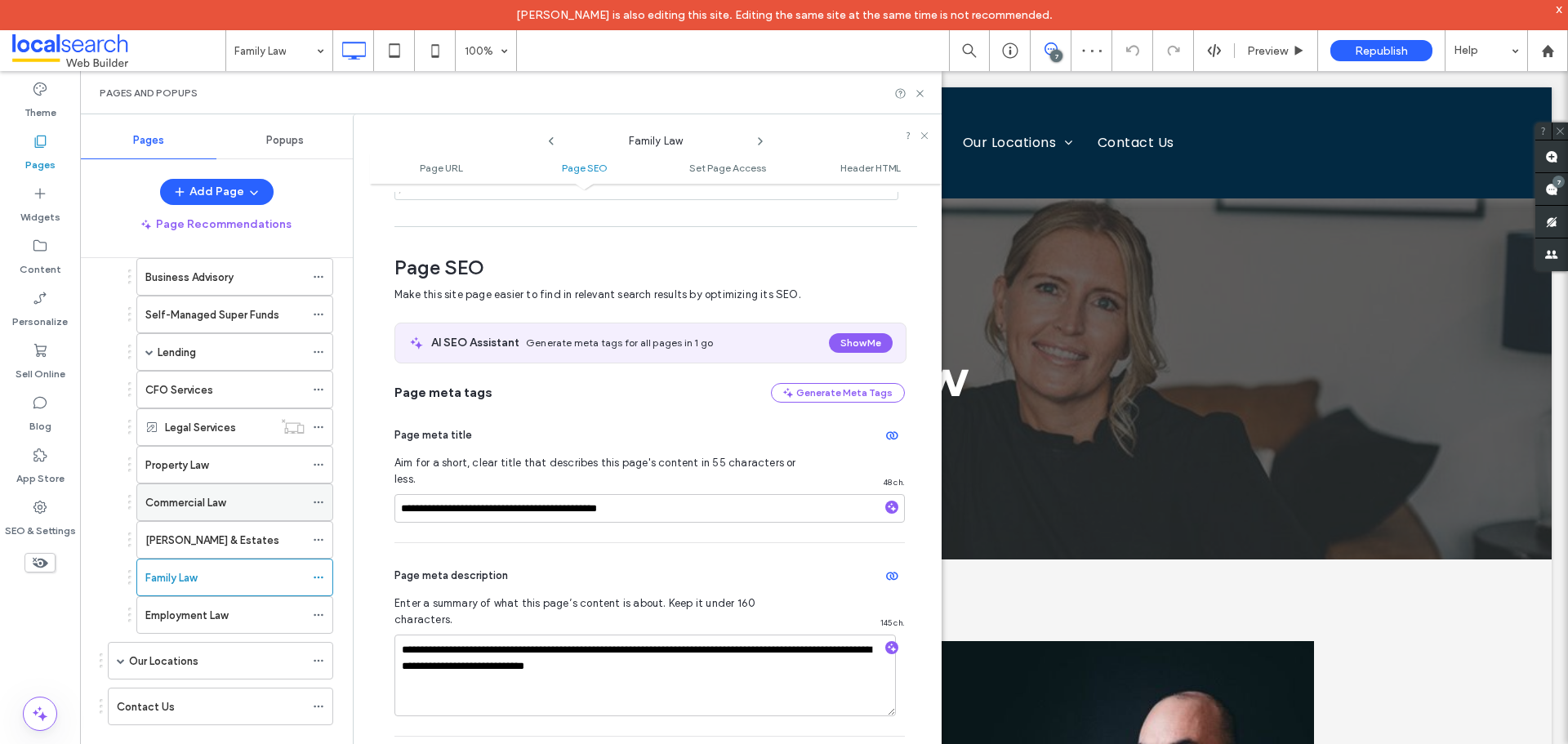
scroll to position [224, 0]
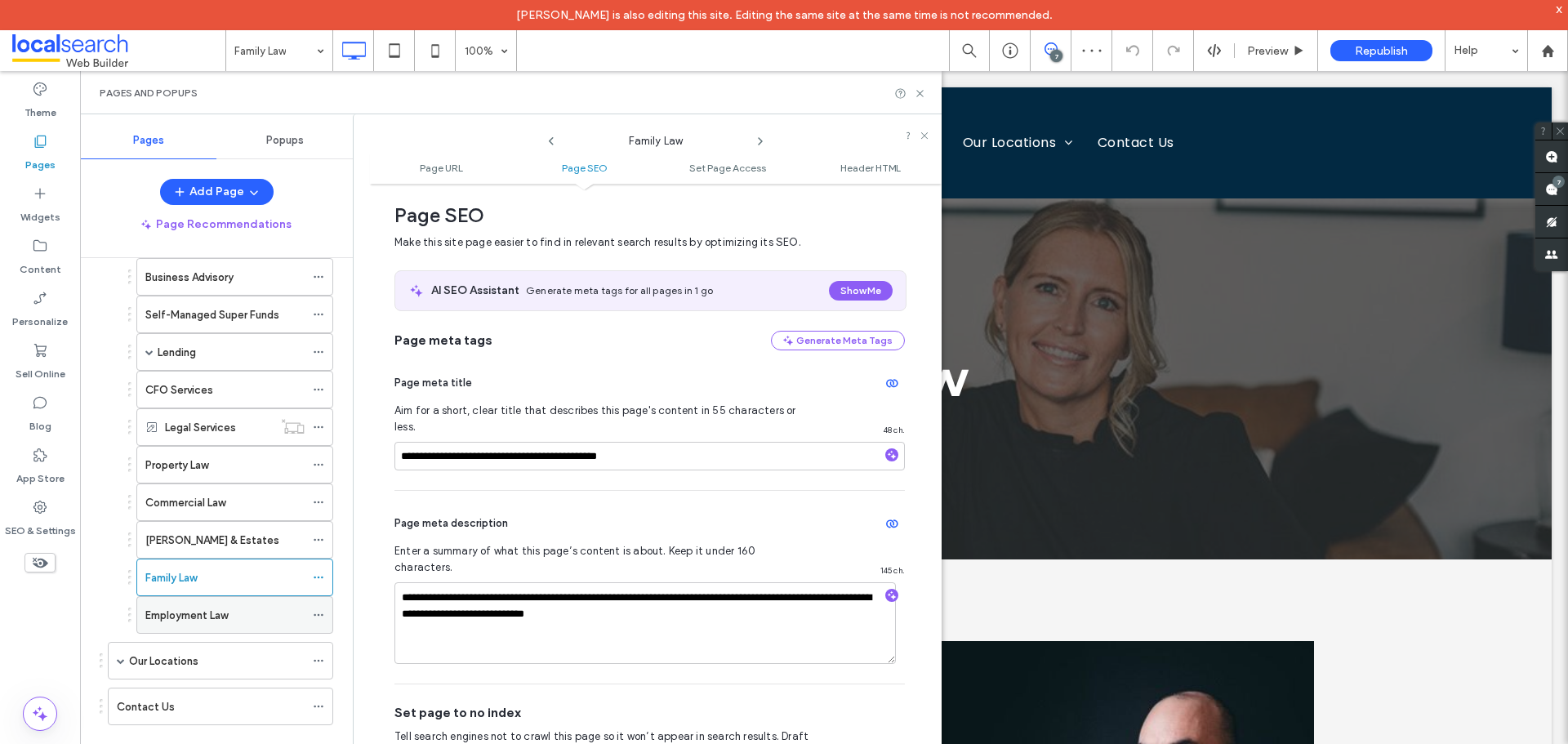
click at [249, 602] on div "Employment Law" at bounding box center [225, 614] width 159 height 36
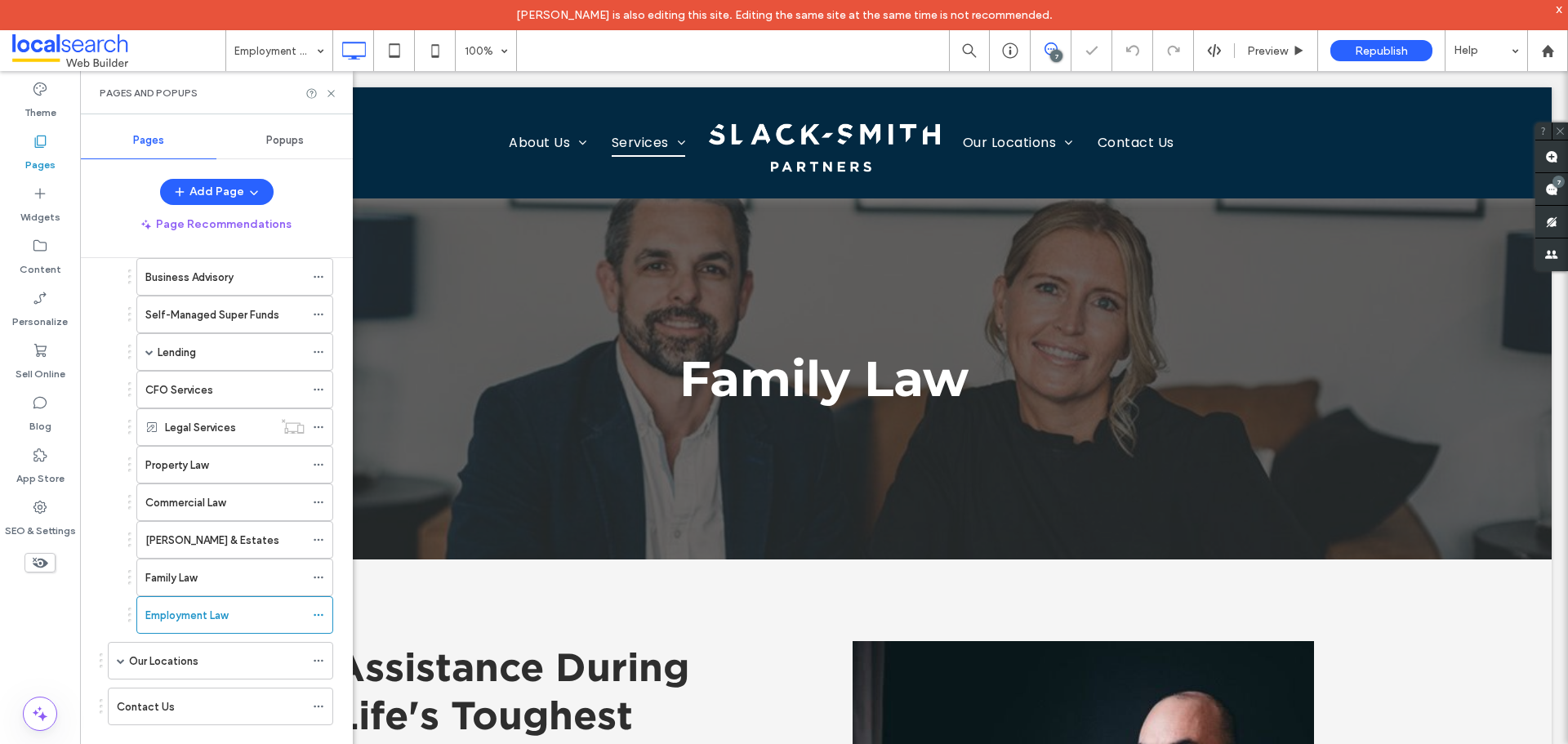
click at [316, 616] on icon at bounding box center [318, 614] width 11 height 11
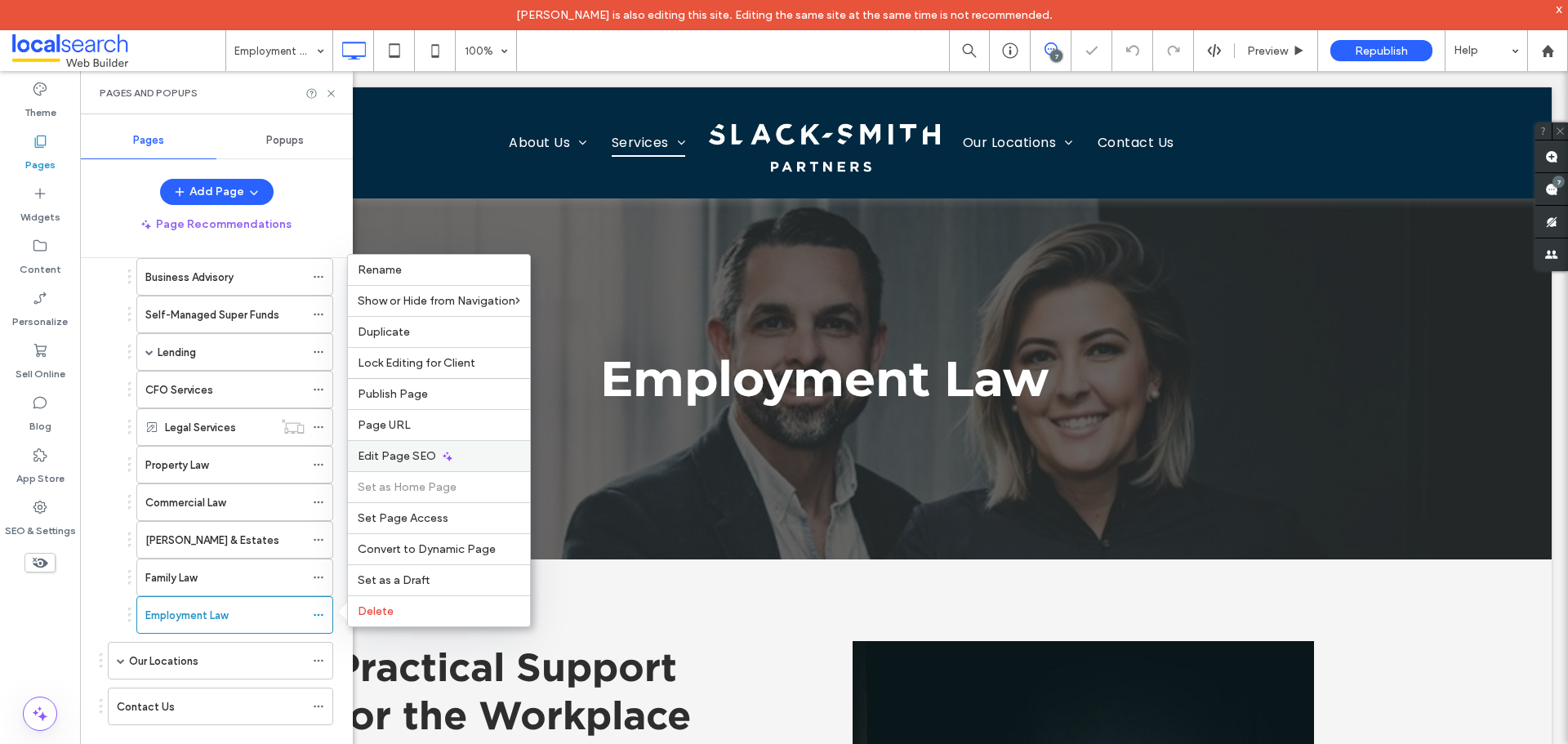
click at [416, 456] on span "Edit Page SEO" at bounding box center [397, 456] width 78 height 14
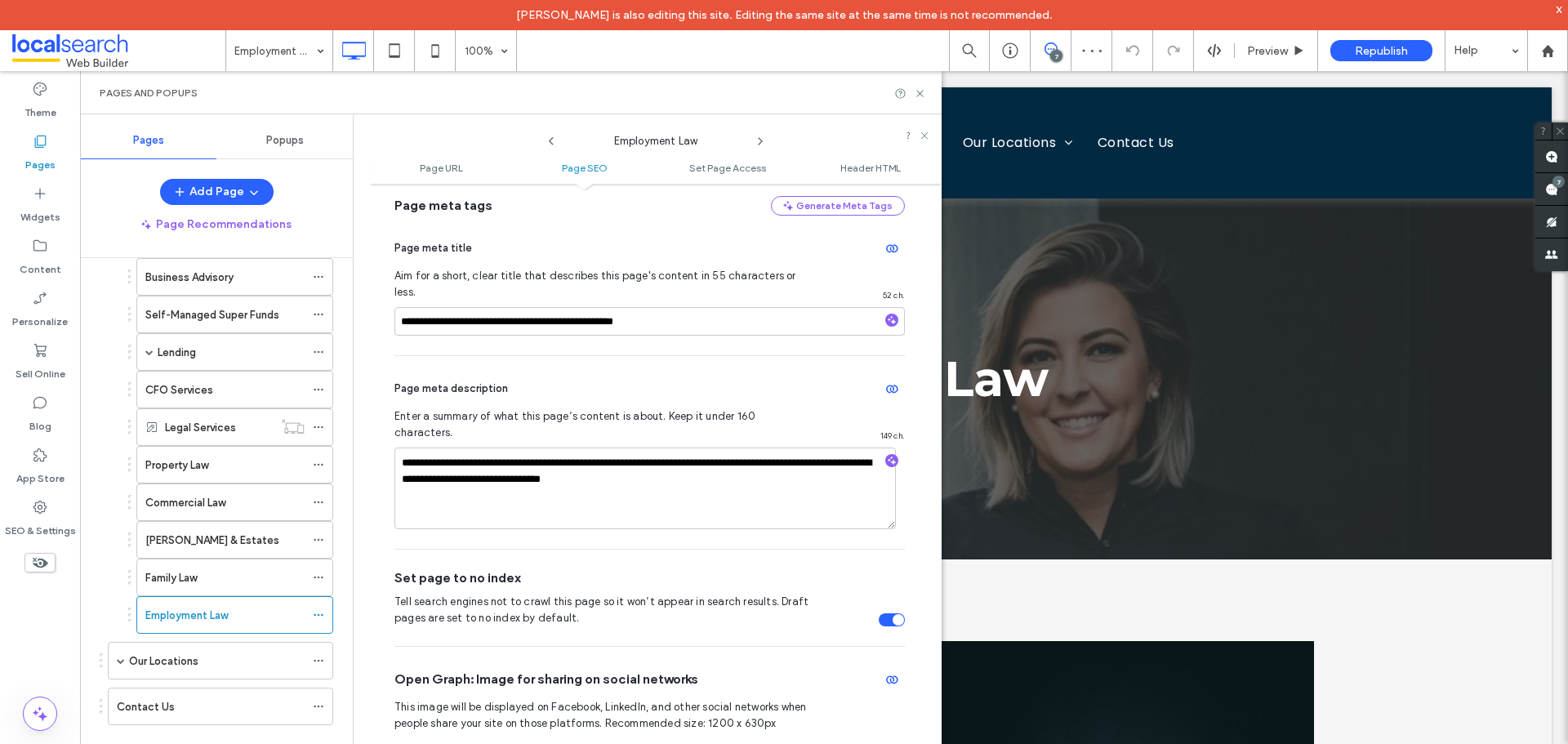
scroll to position [387, 0]
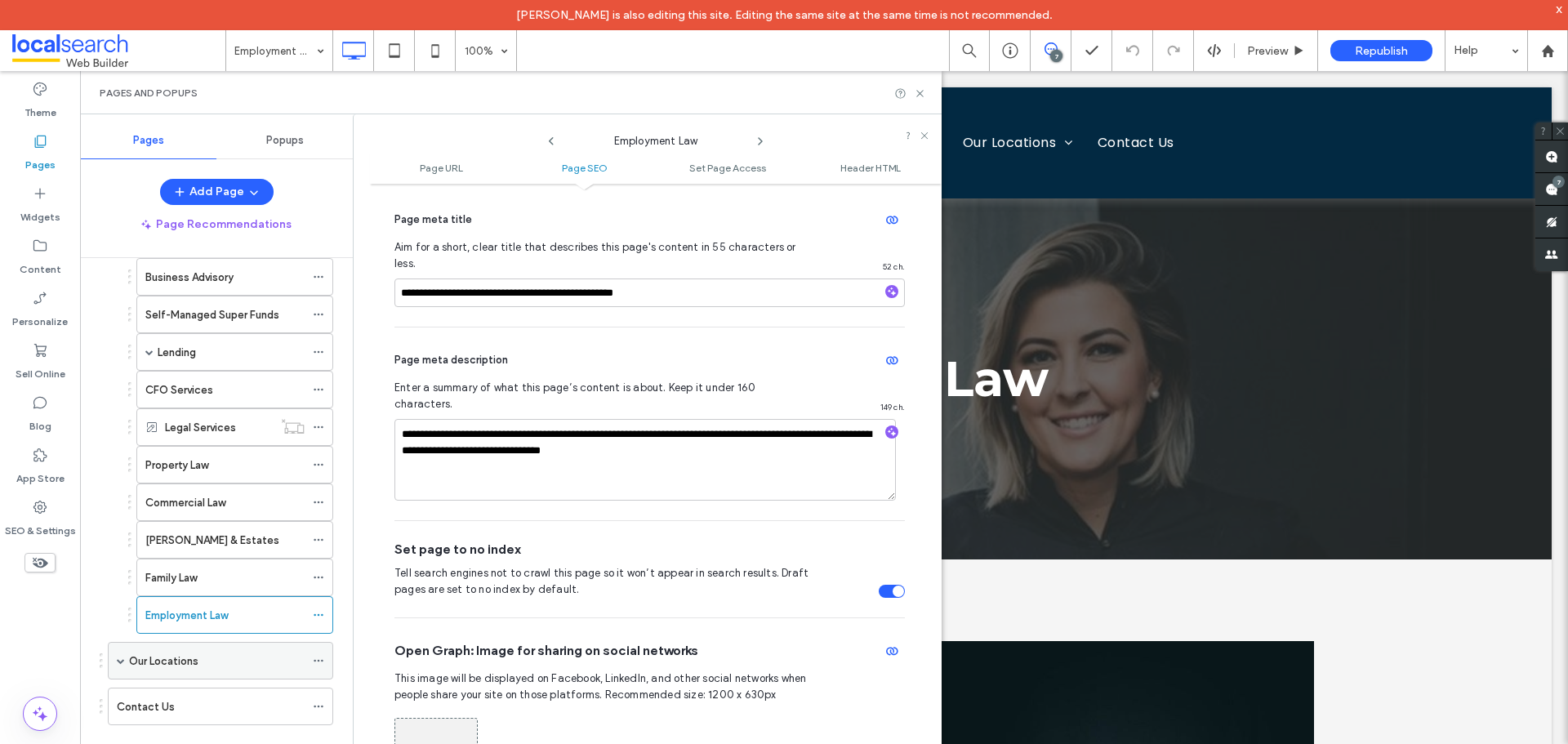
click at [117, 662] on span at bounding box center [120, 660] width 8 height 8
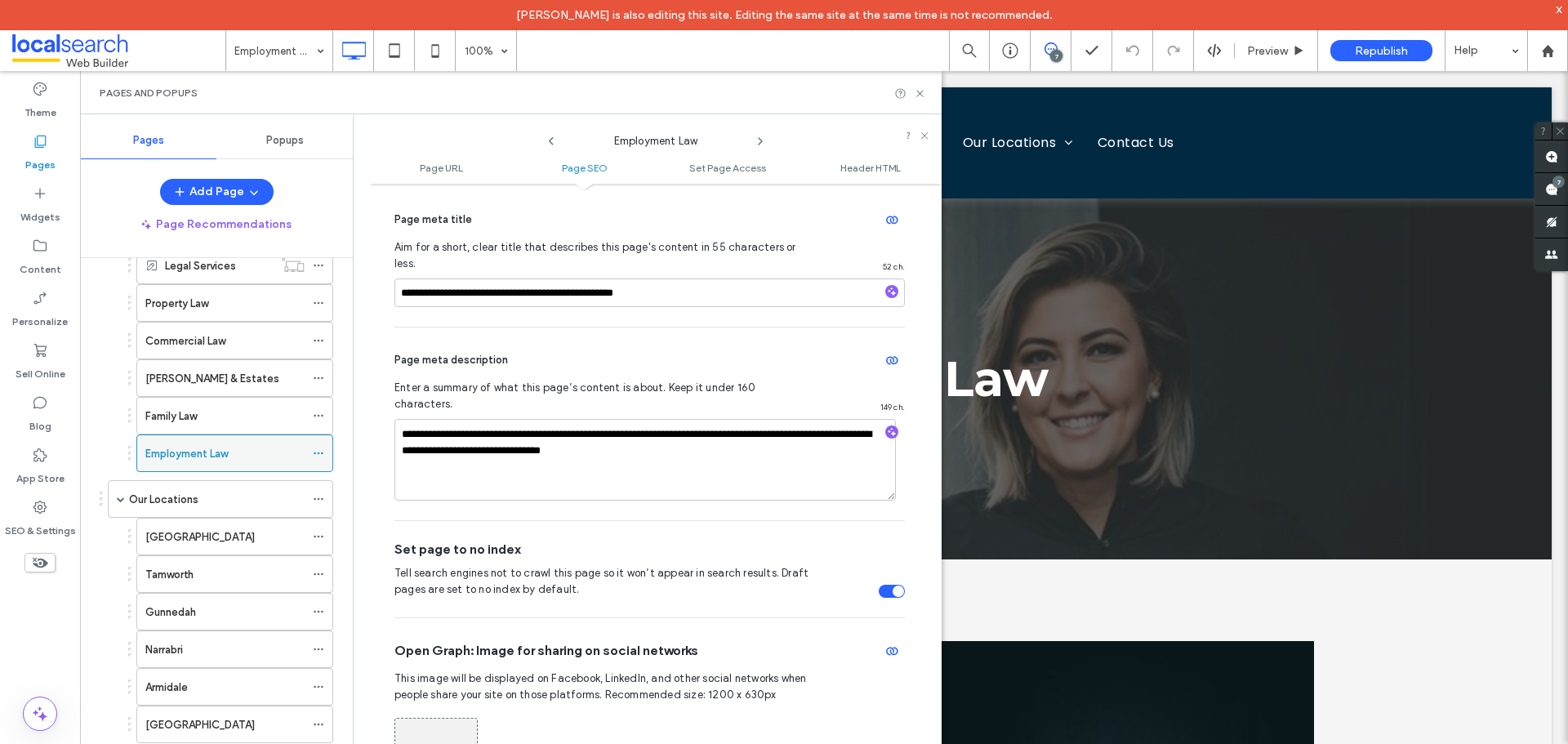
scroll to position [395, 0]
click at [238, 532] on div "[GEOGRAPHIC_DATA]" at bounding box center [225, 535] width 159 height 18
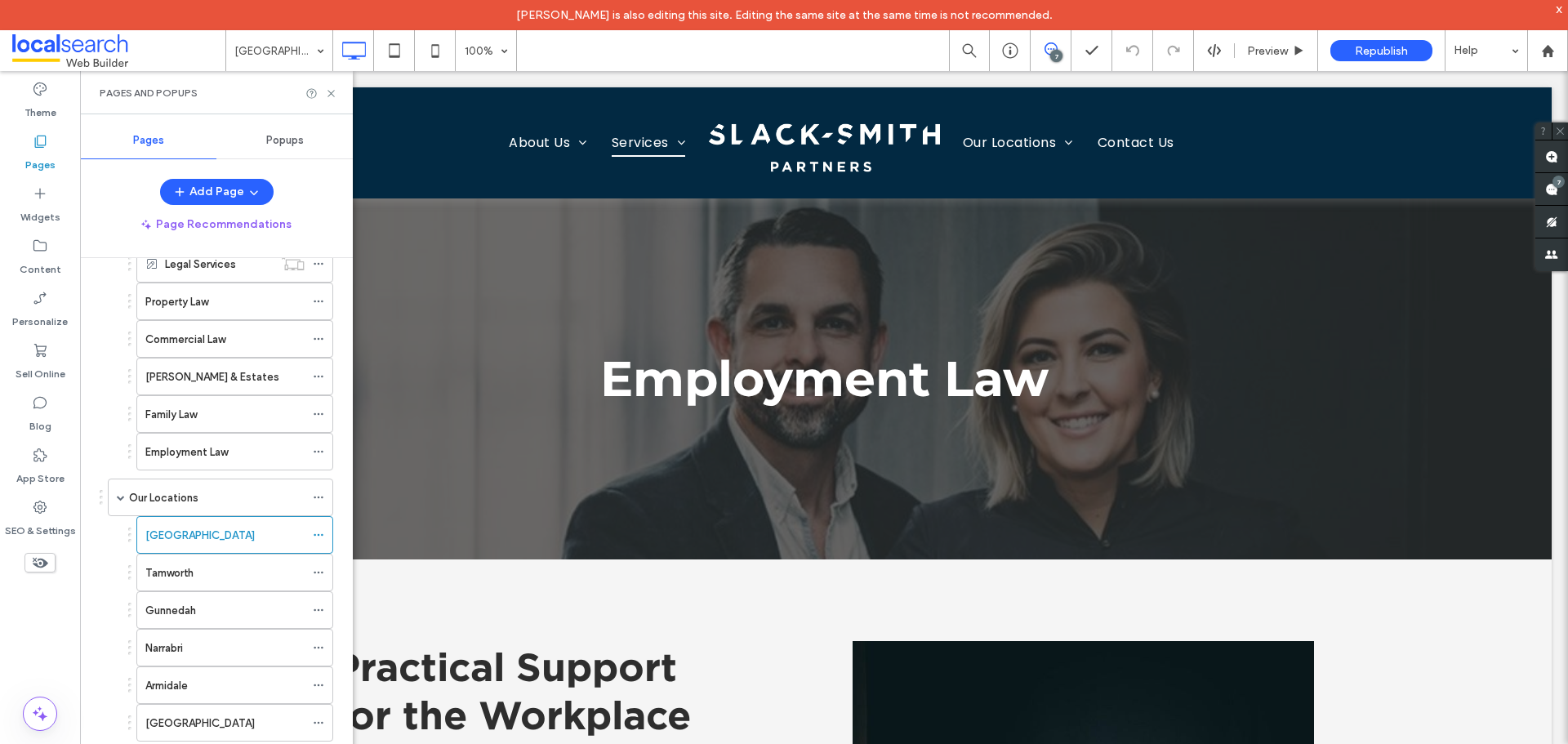
click at [319, 536] on icon at bounding box center [318, 534] width 11 height 11
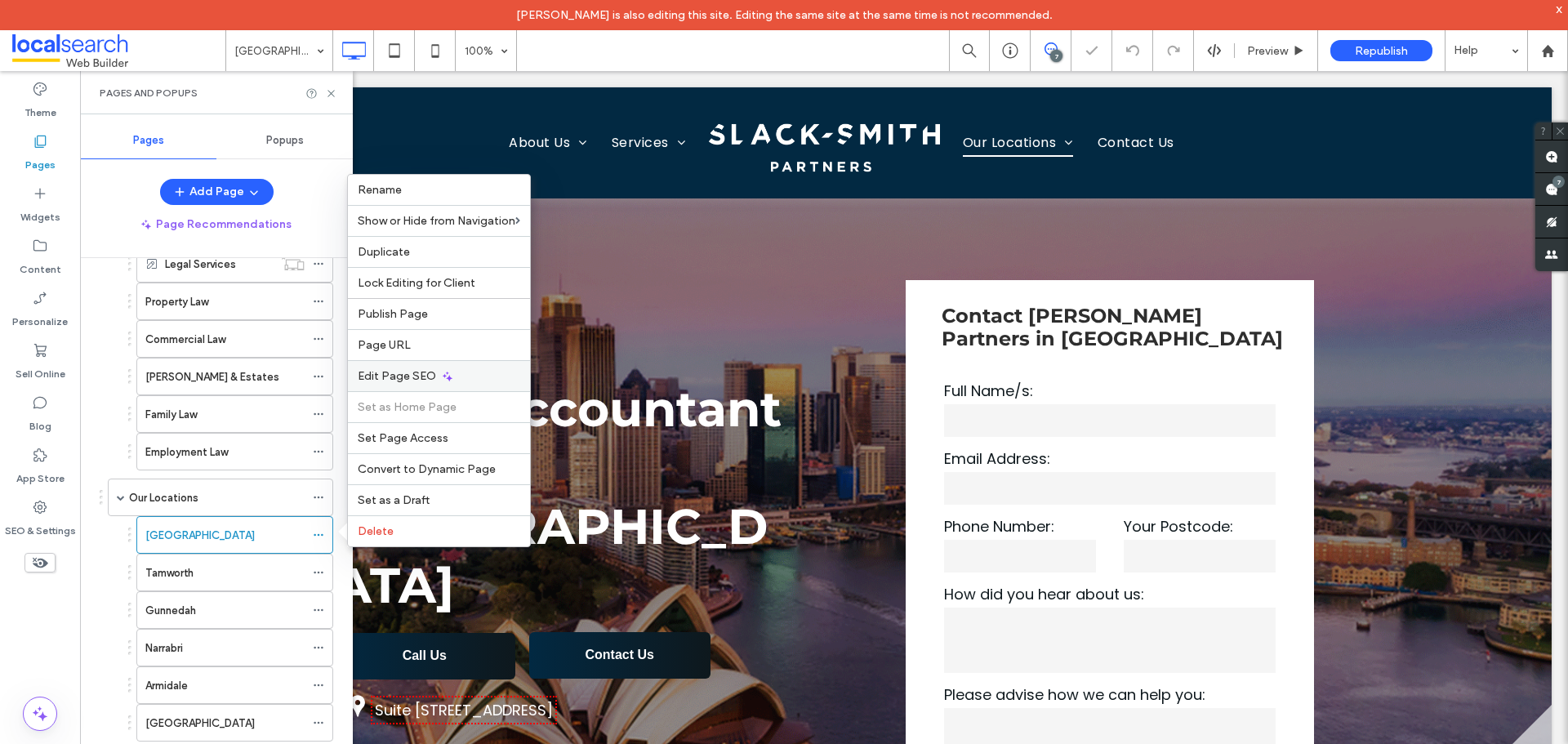
click at [412, 389] on div "Edit Page SEO" at bounding box center [439, 375] width 183 height 31
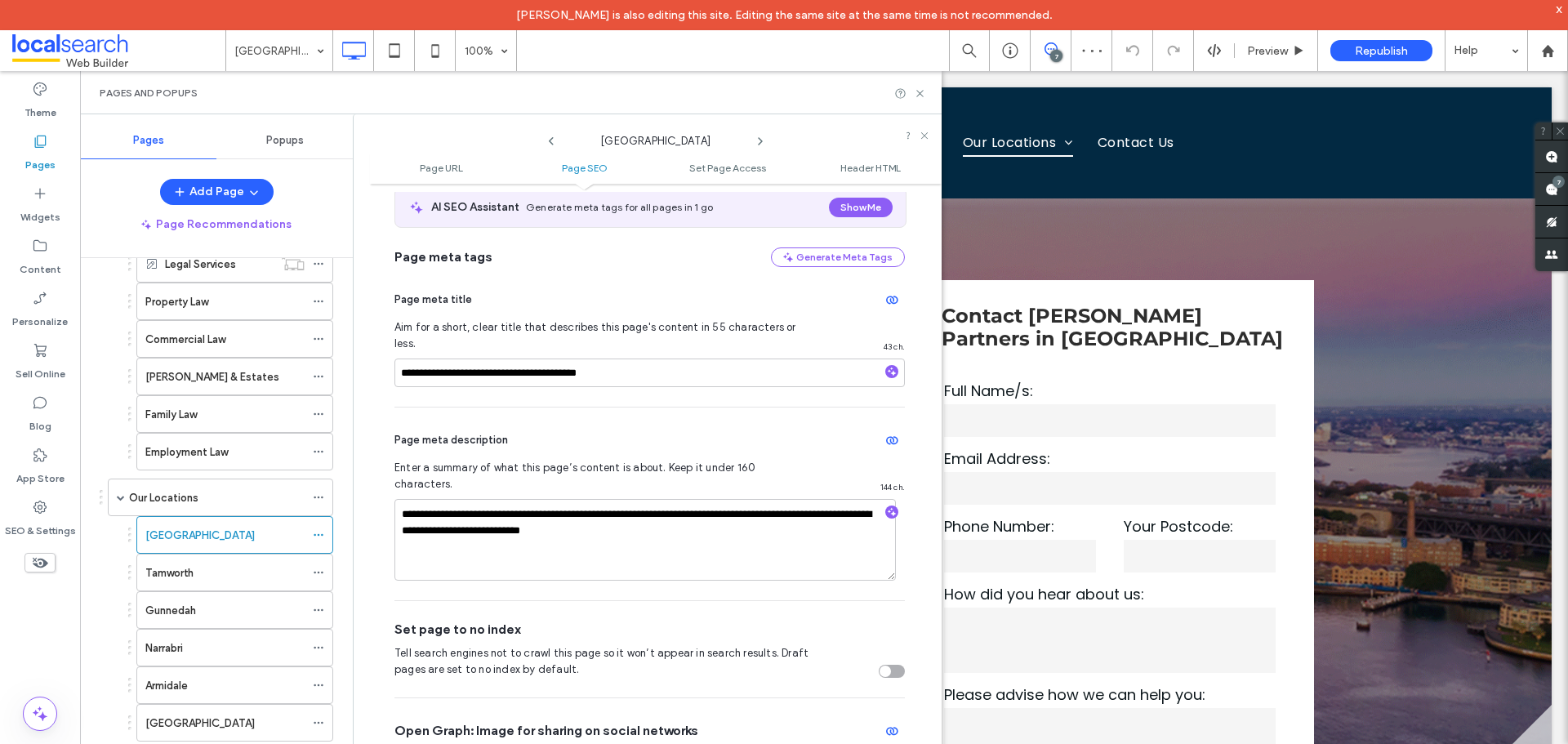
scroll to position [387, 0]
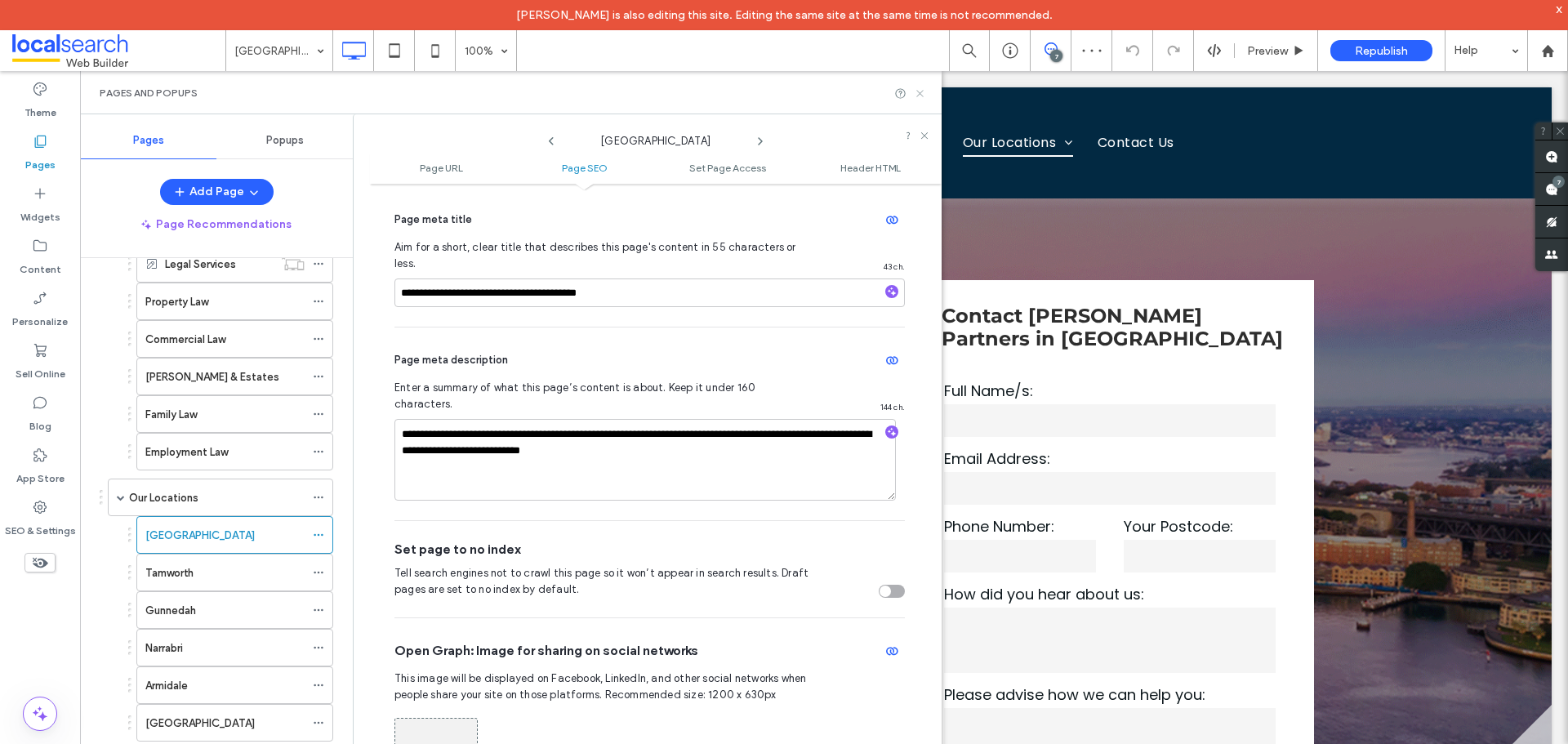
click at [918, 93] on icon at bounding box center [920, 94] width 12 height 12
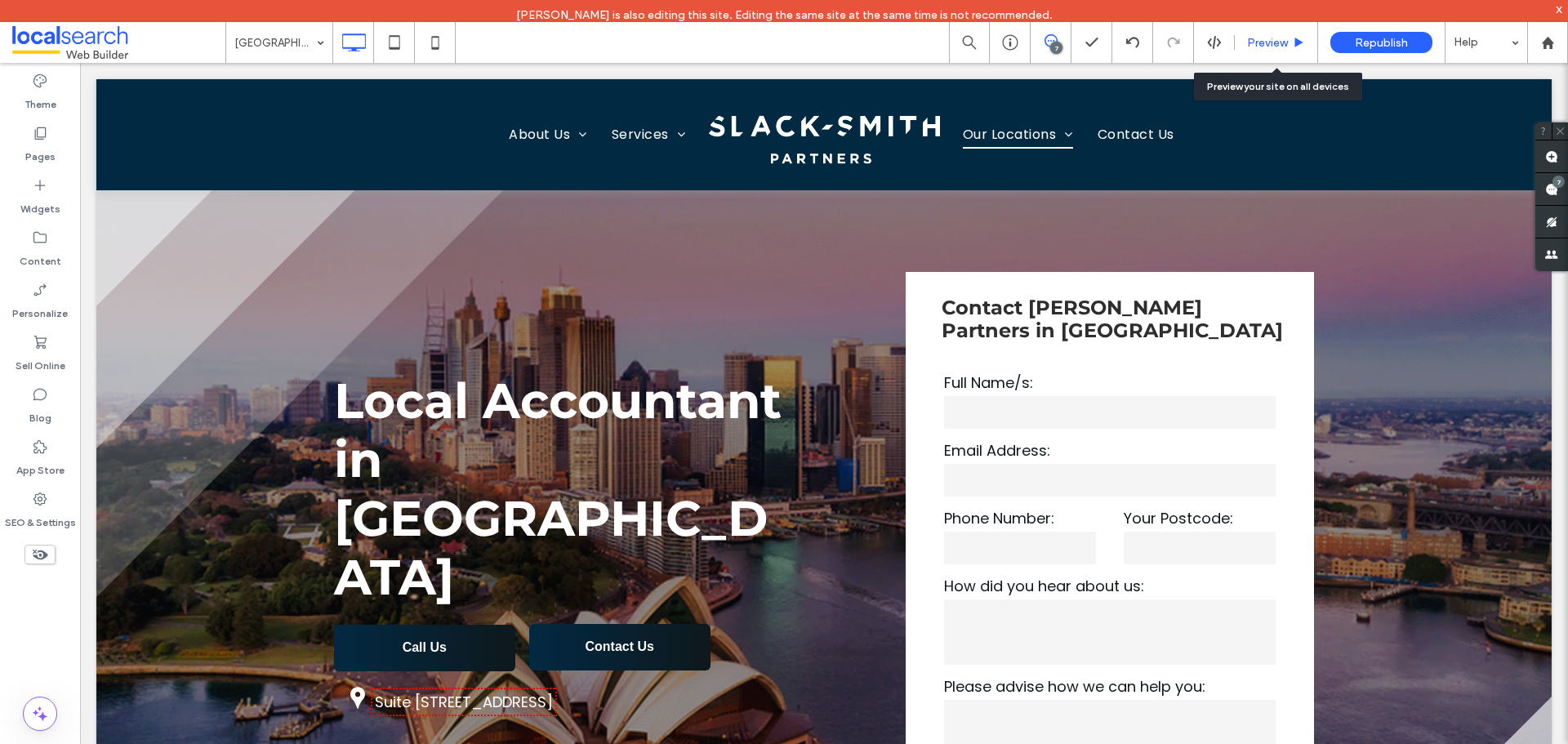
click at [1250, 27] on div "Preview" at bounding box center [1276, 42] width 83 height 41
click at [1262, 40] on span "Preview" at bounding box center [1267, 43] width 41 height 14
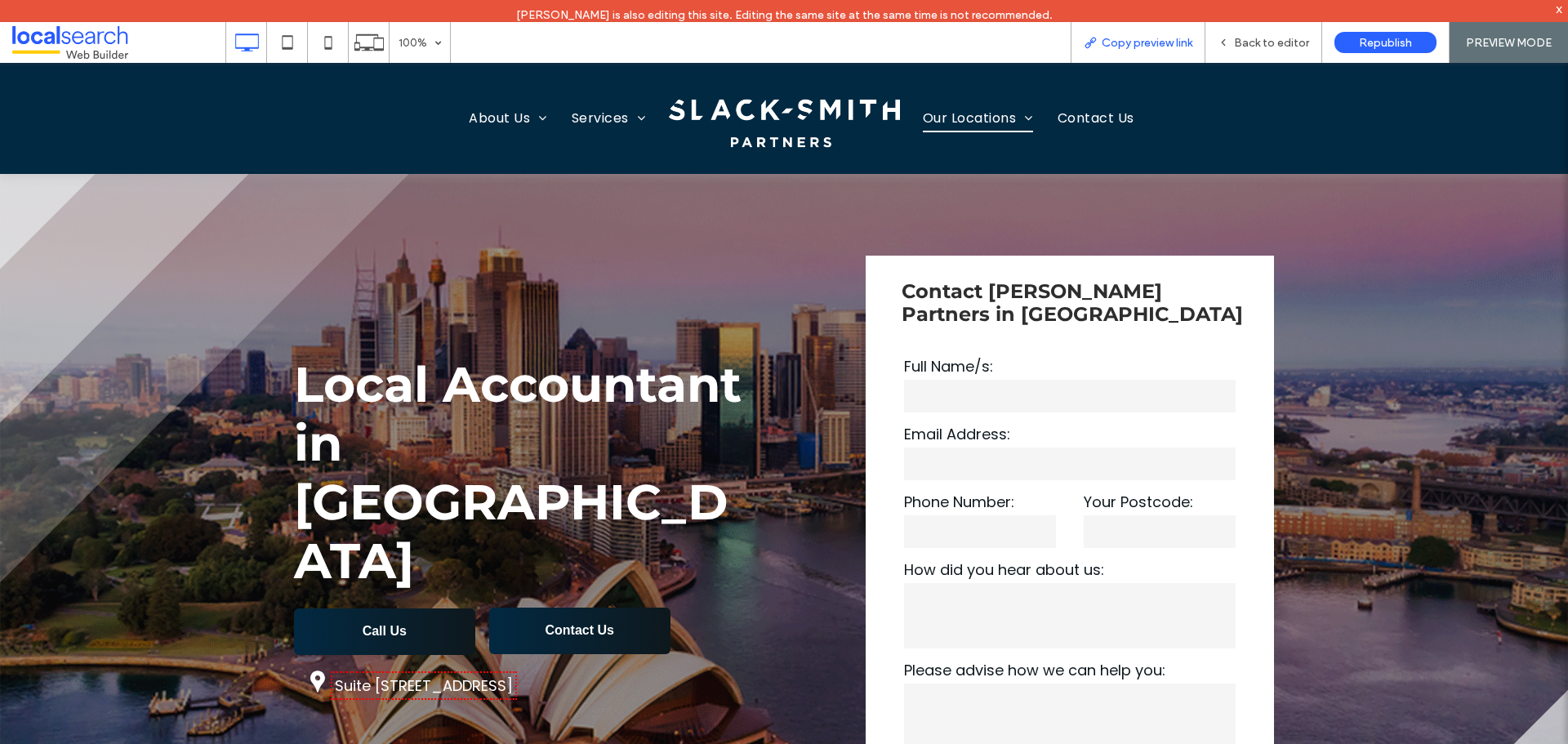
click at [1105, 38] on span "Copy preview link" at bounding box center [1146, 43] width 90 height 14
